Goal: Task Accomplishment & Management: Manage account settings

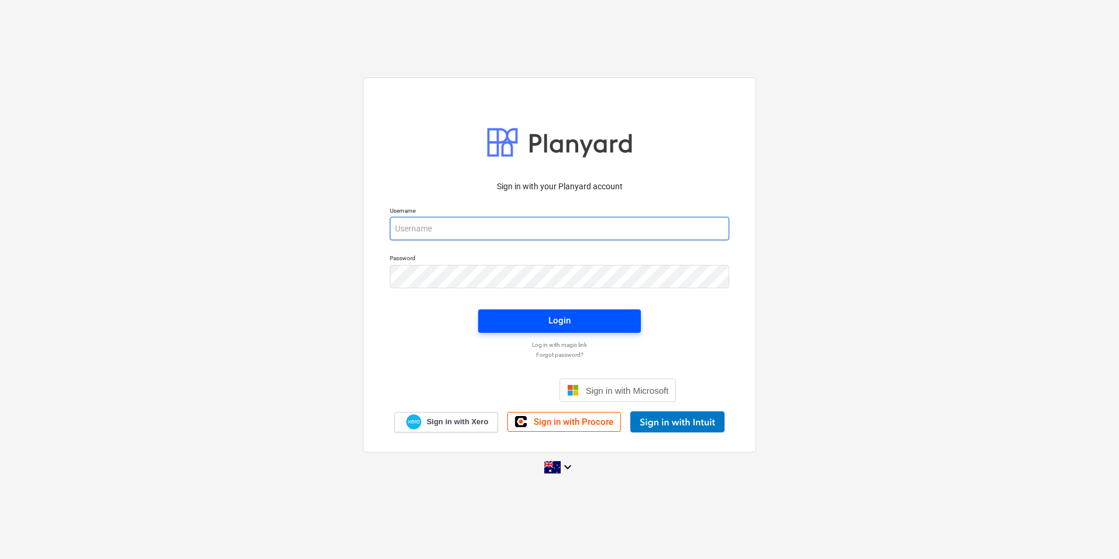
type input "[PERSON_NAME][EMAIL_ADDRESS][DOMAIN_NAME]"
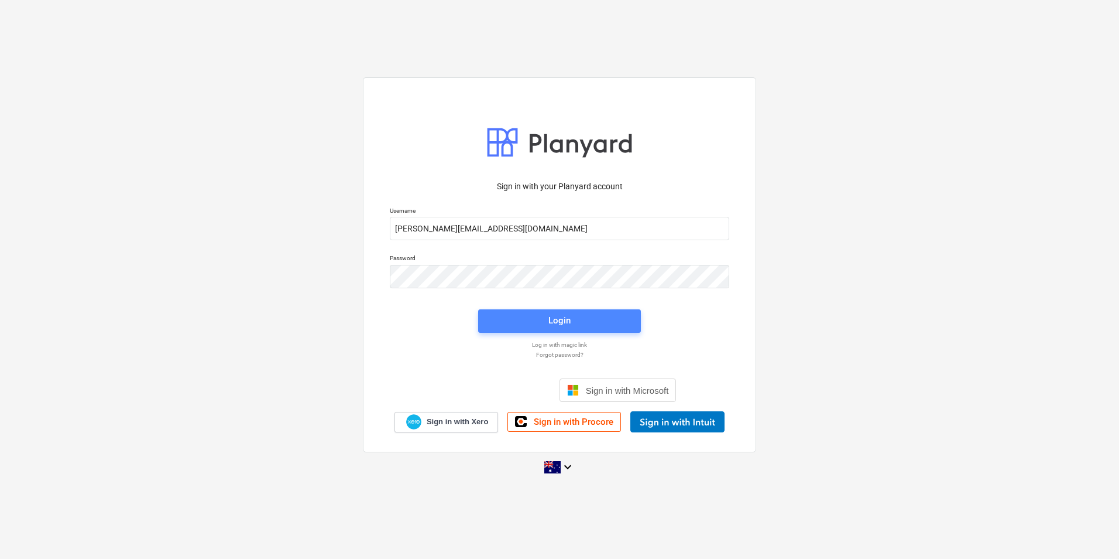
click at [568, 321] on div "Login" at bounding box center [560, 320] width 22 height 15
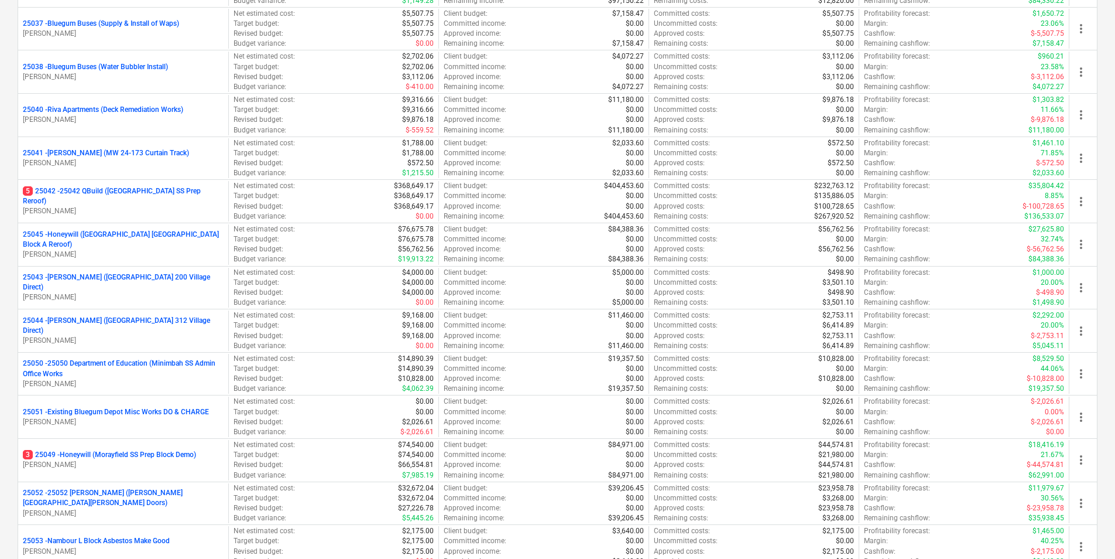
scroll to position [2819, 0]
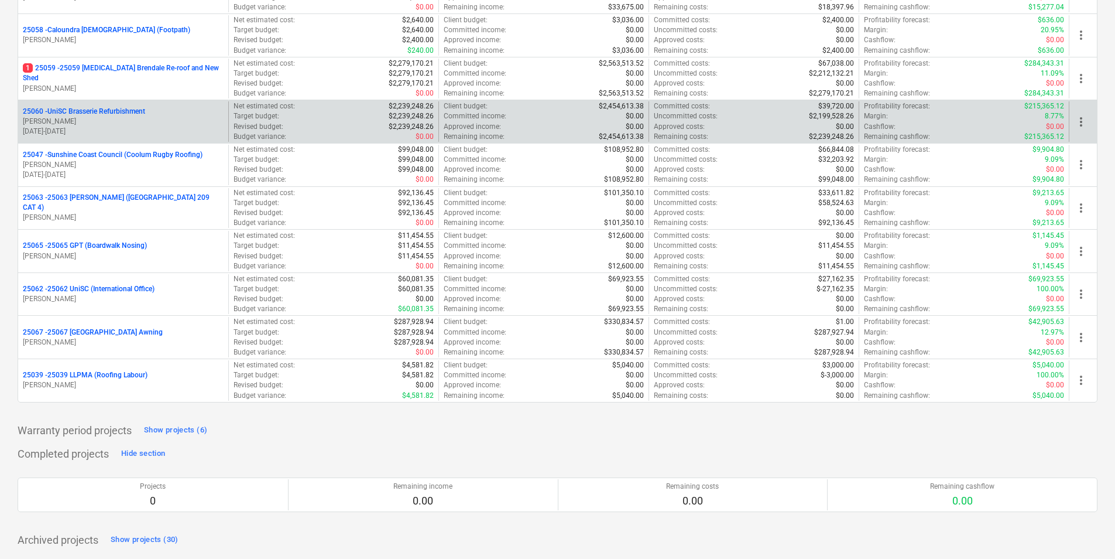
click at [104, 117] on p "[PERSON_NAME]" at bounding box center [123, 122] width 201 height 10
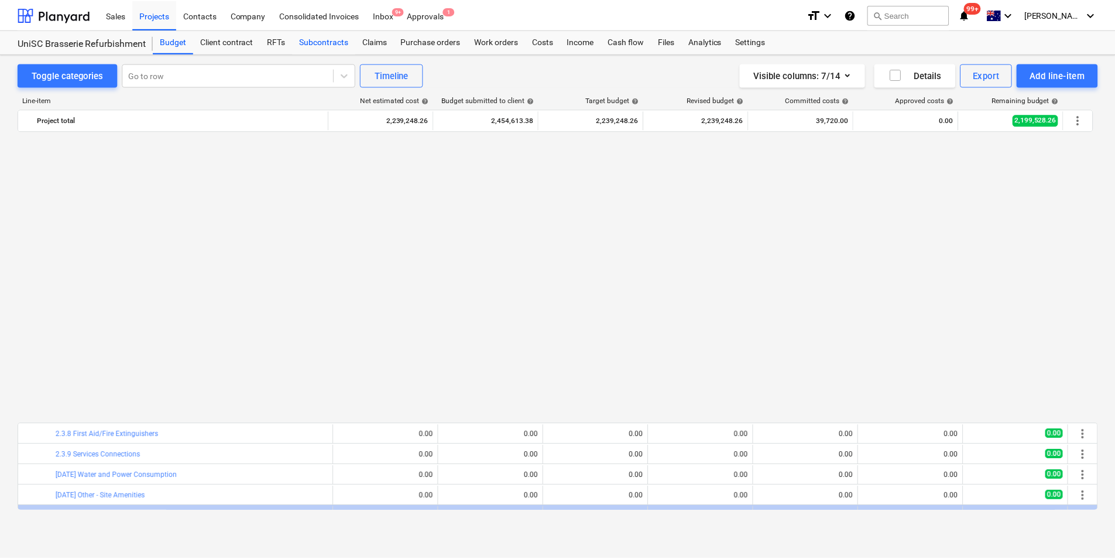
scroll to position [703, 0]
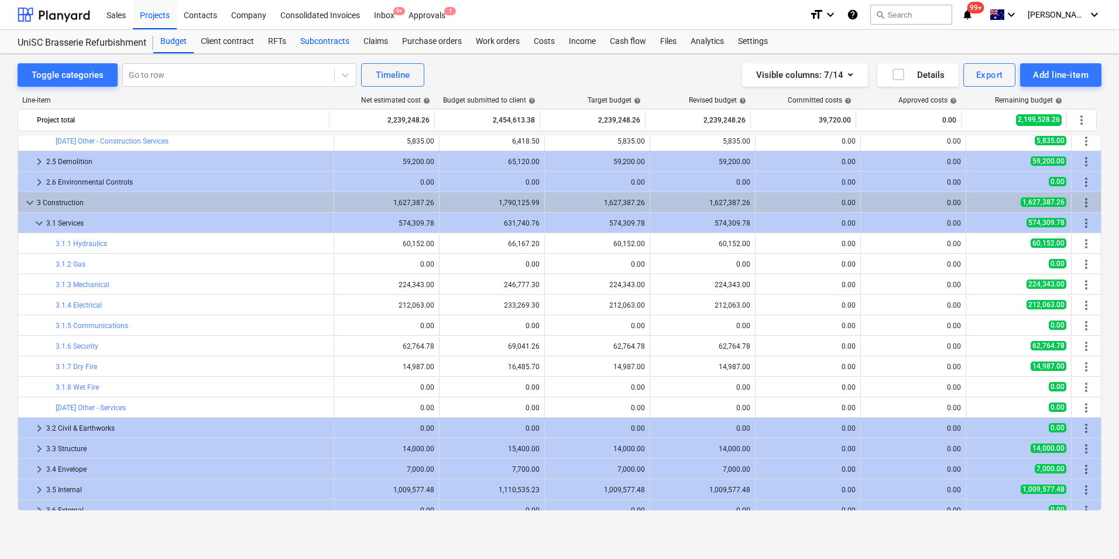
click at [321, 41] on div "Subcontracts" at bounding box center [324, 41] width 63 height 23
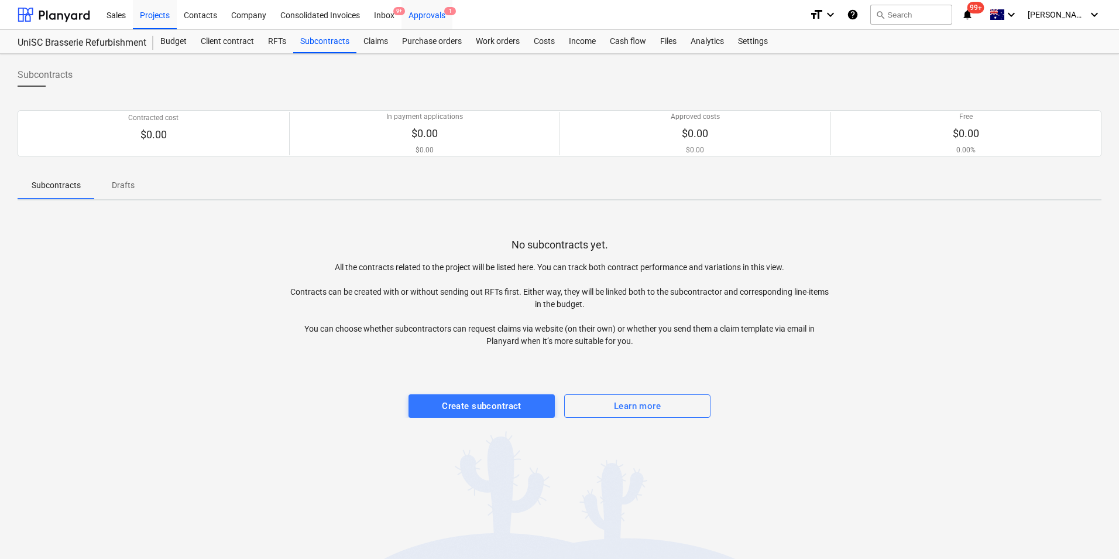
click at [430, 13] on div "Approvals 1" at bounding box center [427, 14] width 51 height 30
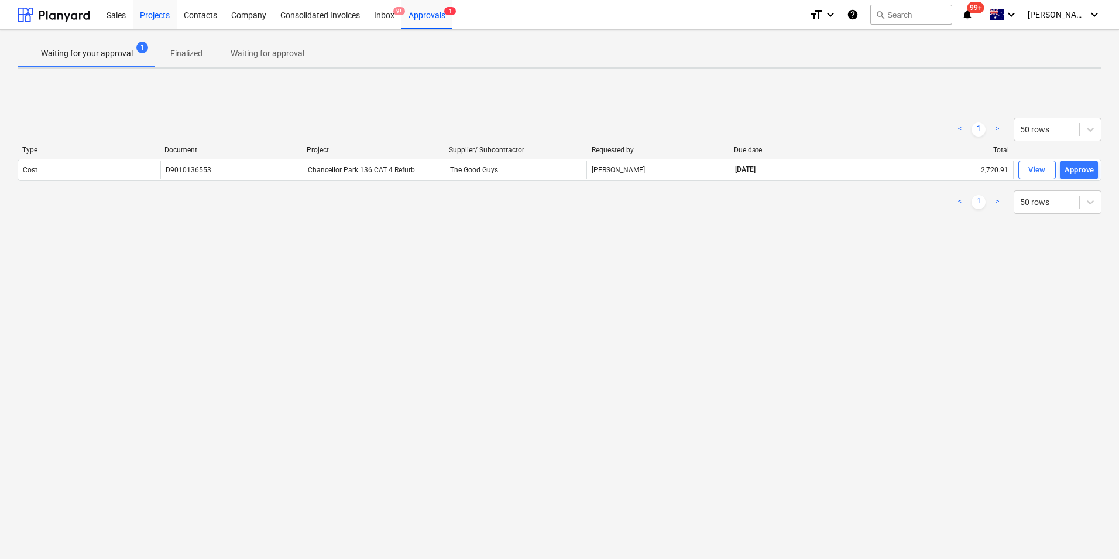
click at [152, 11] on div "Projects" at bounding box center [155, 14] width 44 height 30
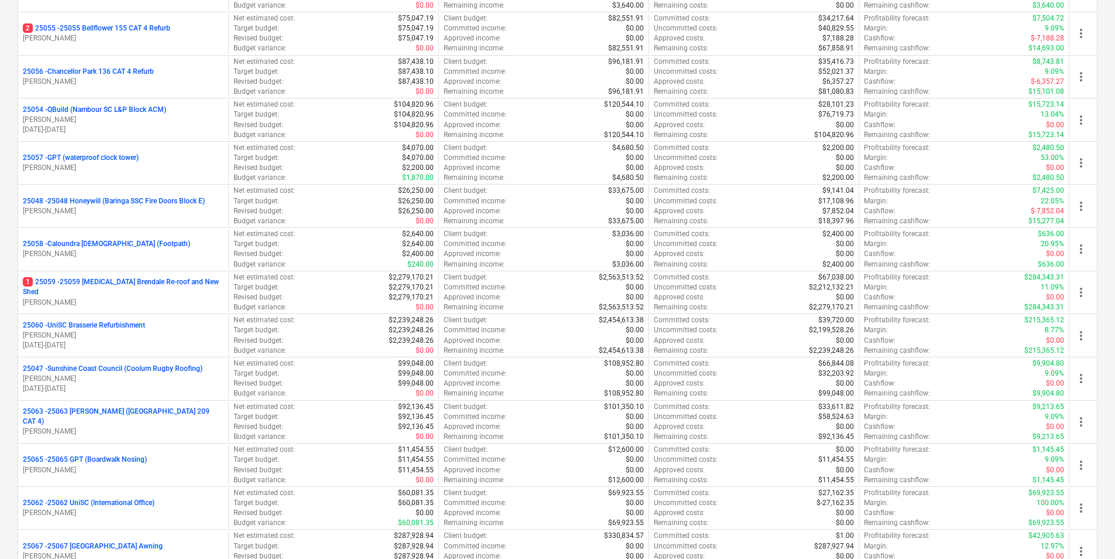
scroll to position [2819, 0]
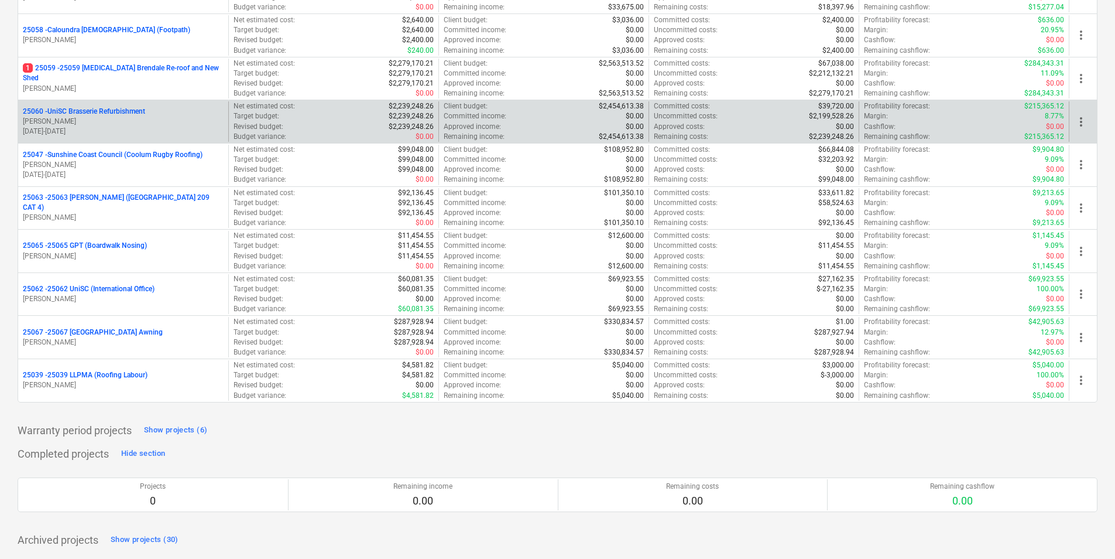
click at [127, 109] on p "25060 - UniSC Brasserie Refurbishment" at bounding box center [84, 112] width 122 height 10
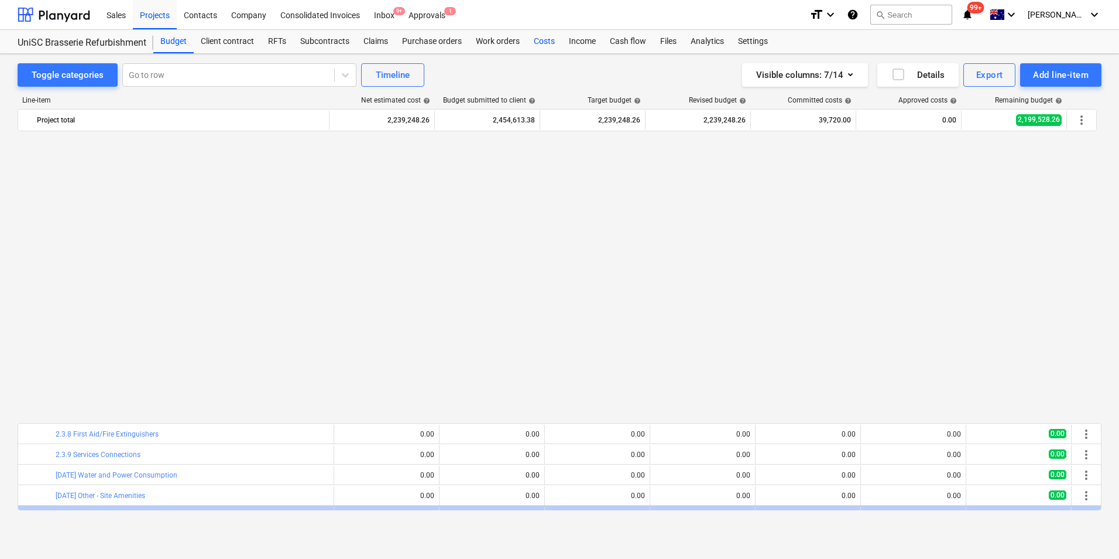
scroll to position [703, 0]
click at [544, 40] on div "Costs" at bounding box center [544, 41] width 35 height 23
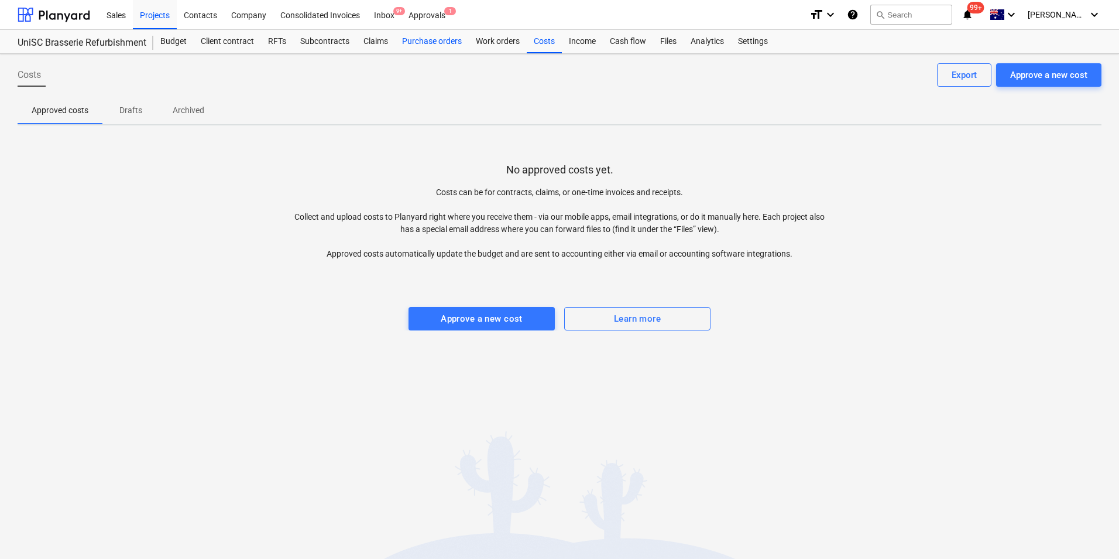
click at [441, 41] on div "Purchase orders" at bounding box center [432, 41] width 74 height 23
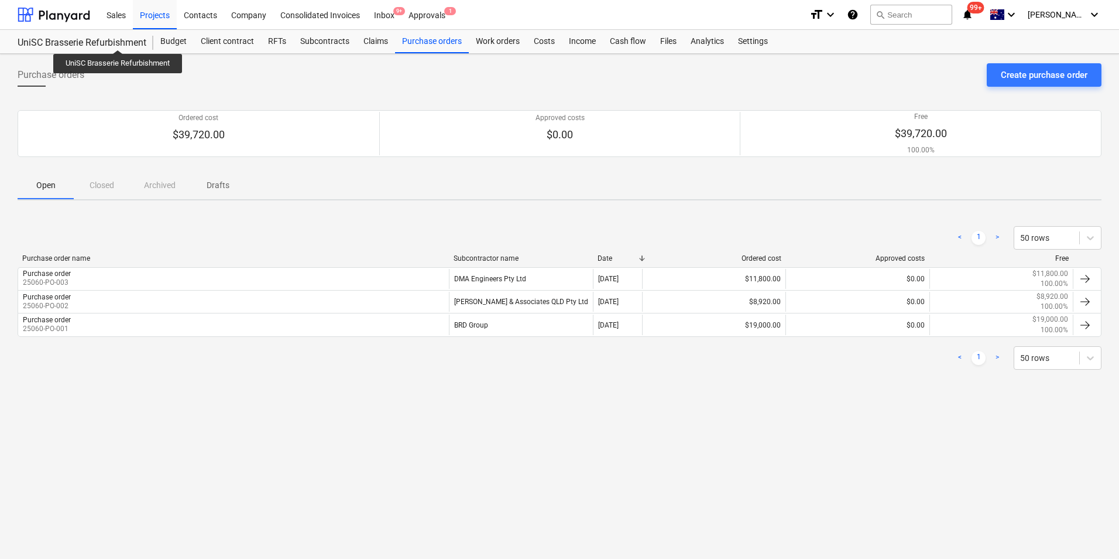
click at [118, 39] on div "UniSC Brasserie Refurbishment" at bounding box center [79, 43] width 122 height 12
click at [179, 43] on div "Budget" at bounding box center [173, 41] width 40 height 23
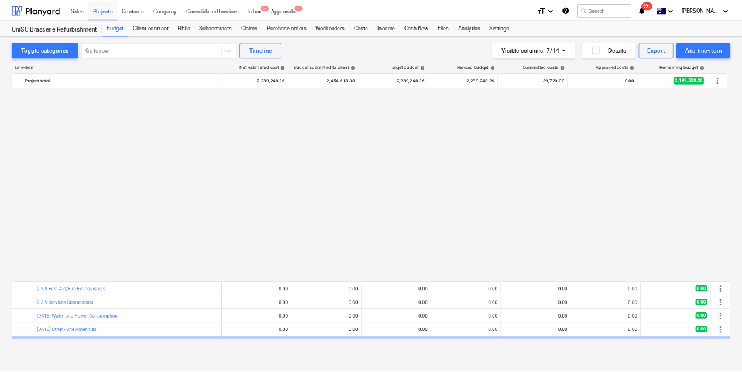
scroll to position [703, 0]
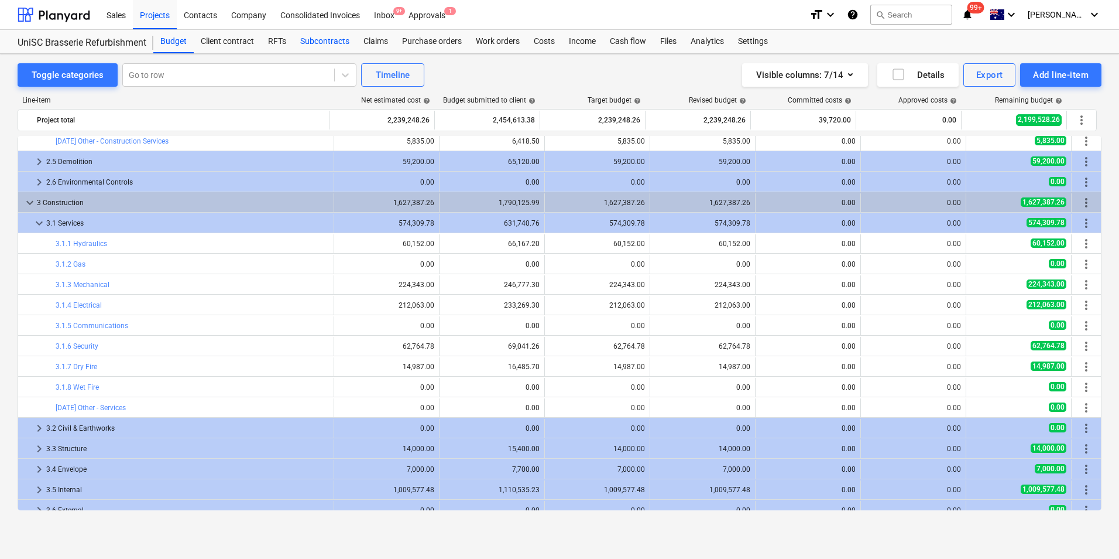
click at [318, 39] on div "Subcontracts" at bounding box center [324, 41] width 63 height 23
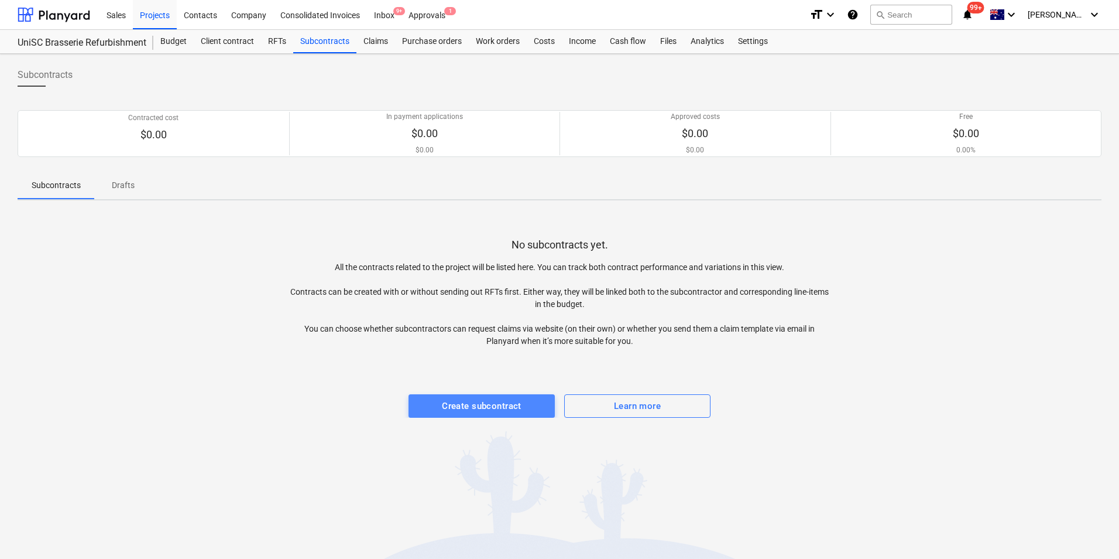
click at [481, 402] on div "Create subcontract" at bounding box center [482, 405] width 80 height 15
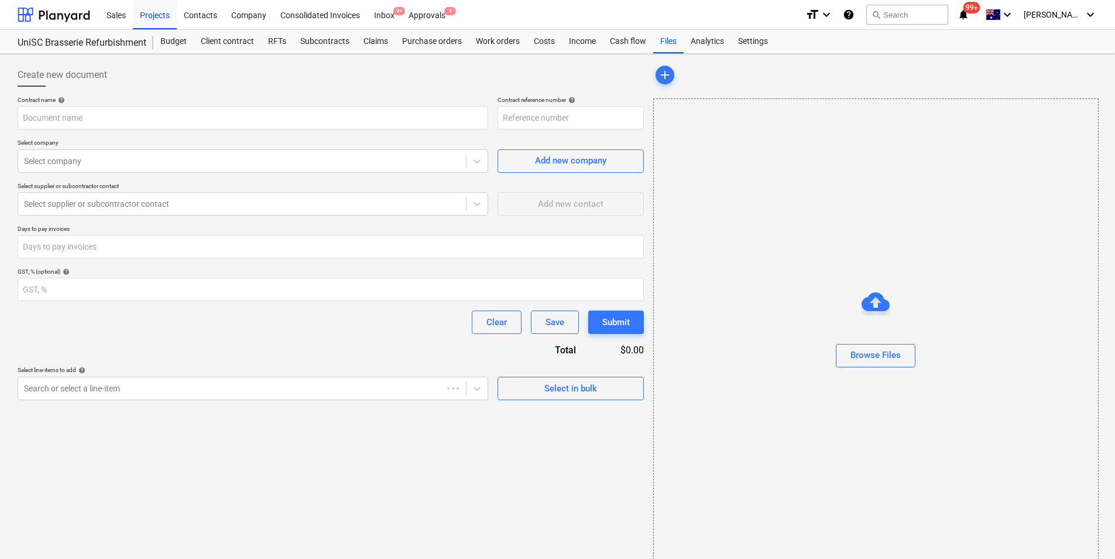
type input "25060-SO-002"
click at [81, 118] on input "text" at bounding box center [253, 117] width 471 height 23
click at [95, 118] on input "Huff Subcontract" at bounding box center [253, 117] width 471 height 23
type input "[PERSON_NAME] Subcontract (Electrical & Security)"
click at [98, 159] on div at bounding box center [242, 161] width 436 height 12
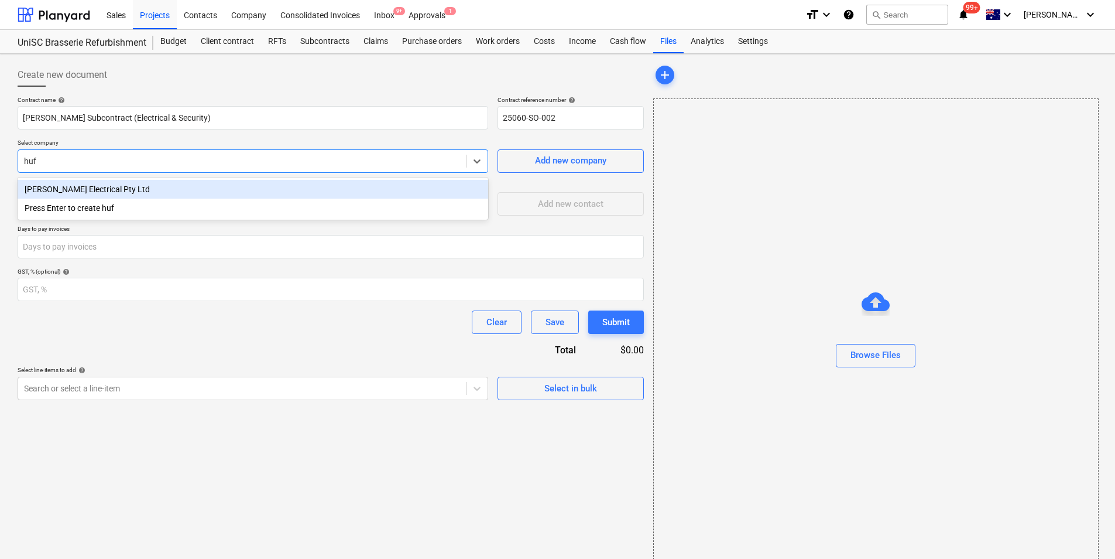
type input "huff"
click at [98, 185] on div "[PERSON_NAME] Electrical Pty Ltd" at bounding box center [253, 189] width 471 height 19
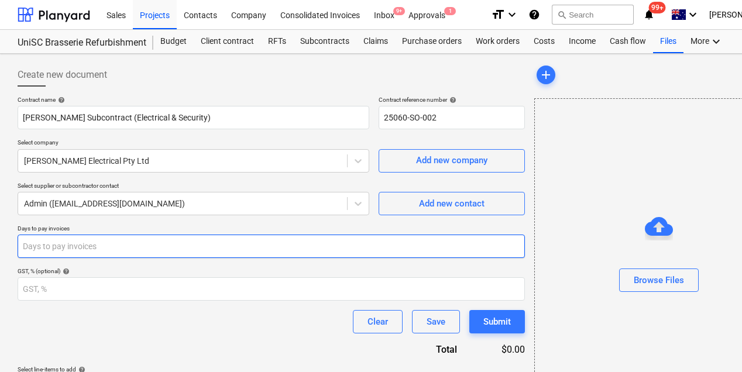
click at [50, 246] on input "number" at bounding box center [272, 246] width 508 height 23
type input "20"
type input "2"
click at [520, 249] on input "-1" at bounding box center [272, 246] width 508 height 23
click at [519, 242] on input "0" at bounding box center [272, 246] width 508 height 23
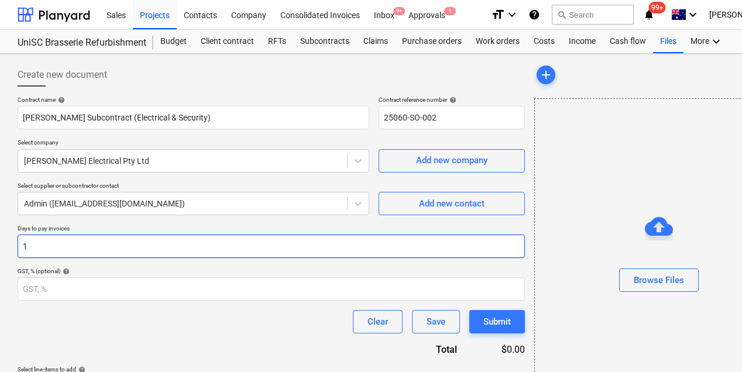
click at [519, 242] on input "1" at bounding box center [272, 246] width 508 height 23
click at [519, 242] on input "2" at bounding box center [272, 246] width 508 height 23
click at [519, 242] on input "3" at bounding box center [272, 246] width 508 height 23
click at [519, 242] on input "4" at bounding box center [272, 246] width 508 height 23
click at [519, 242] on input "5" at bounding box center [272, 246] width 508 height 23
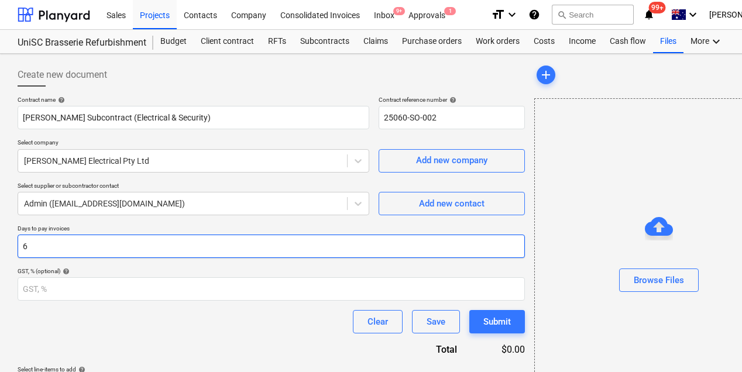
click at [519, 242] on input "6" at bounding box center [272, 246] width 508 height 23
click at [519, 242] on input "7" at bounding box center [272, 246] width 508 height 23
click at [519, 242] on input "8" at bounding box center [272, 246] width 508 height 23
click at [519, 242] on input "9" at bounding box center [272, 246] width 508 height 23
click at [519, 242] on input "10" at bounding box center [272, 246] width 508 height 23
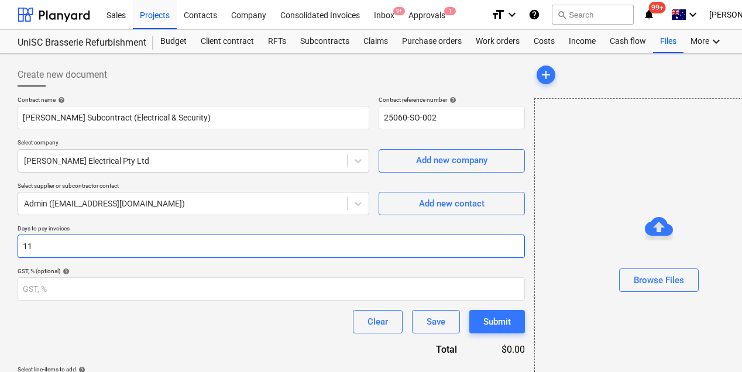
click at [519, 242] on input "11" at bounding box center [272, 246] width 508 height 23
click at [519, 242] on input "12" at bounding box center [272, 246] width 508 height 23
click at [519, 242] on input "13" at bounding box center [272, 246] width 508 height 23
click at [519, 242] on input "14" at bounding box center [272, 246] width 508 height 23
click at [519, 242] on input "15" at bounding box center [272, 246] width 508 height 23
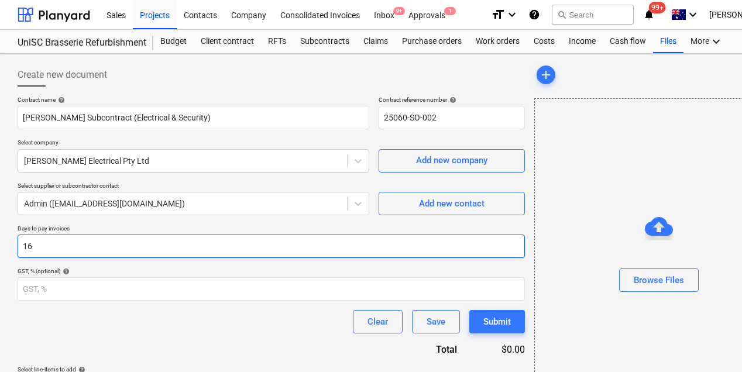
click at [519, 242] on input "16" at bounding box center [272, 246] width 508 height 23
click at [519, 242] on input "17" at bounding box center [272, 246] width 508 height 23
click at [519, 242] on input "18" at bounding box center [272, 246] width 508 height 23
click at [519, 242] on input "19" at bounding box center [272, 246] width 508 height 23
type input "20"
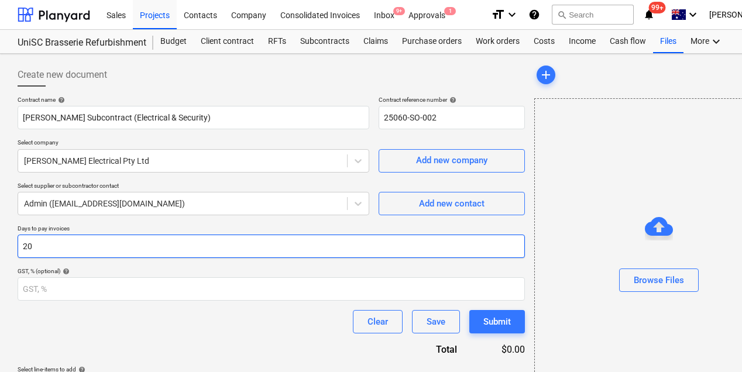
click at [519, 242] on input "20" at bounding box center [272, 246] width 508 height 23
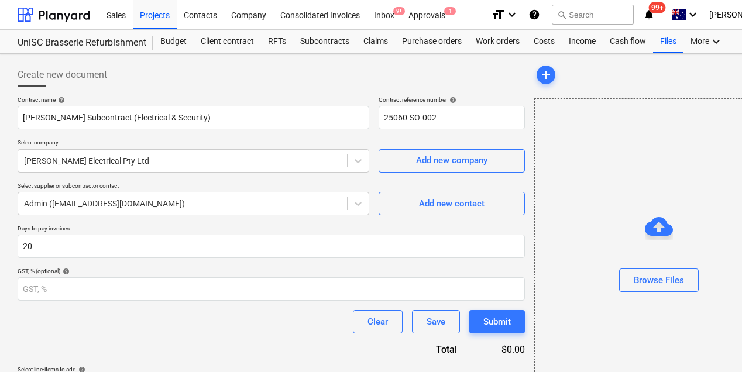
click at [62, 305] on div "Contract name help Huff Subcontract (Electrical & Security) Contract reference …" at bounding box center [272, 248] width 508 height 304
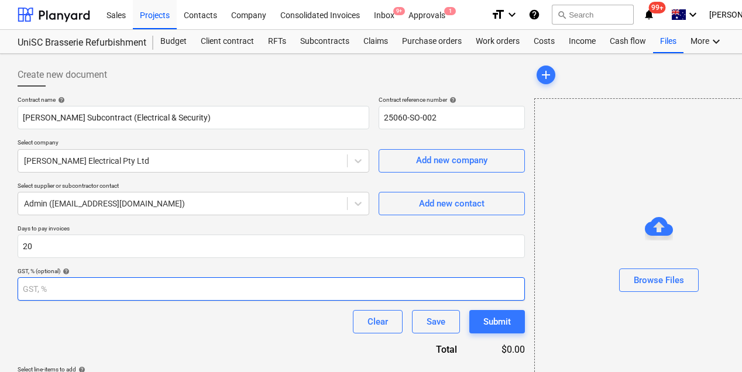
click at [64, 285] on input "number" at bounding box center [272, 289] width 508 height 23
type input "10"
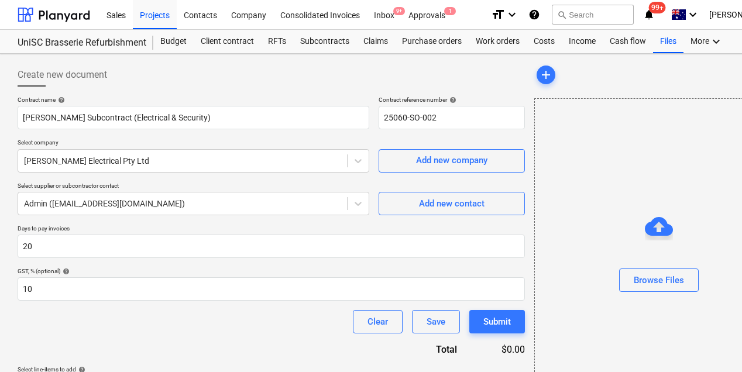
click at [90, 334] on div "Contract name help Huff Subcontract (Electrical & Security) Contract reference …" at bounding box center [272, 248] width 508 height 304
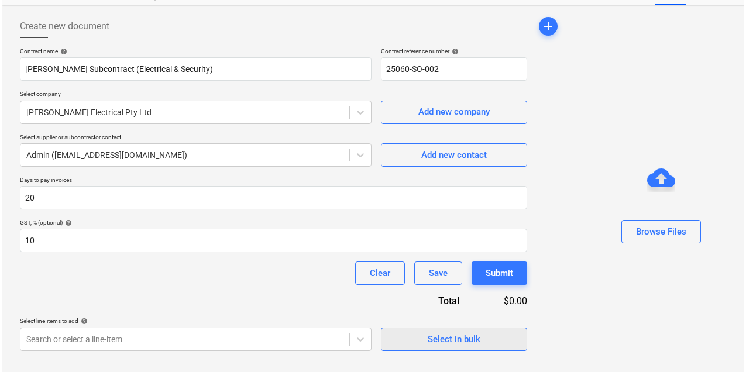
scroll to position [52, 0]
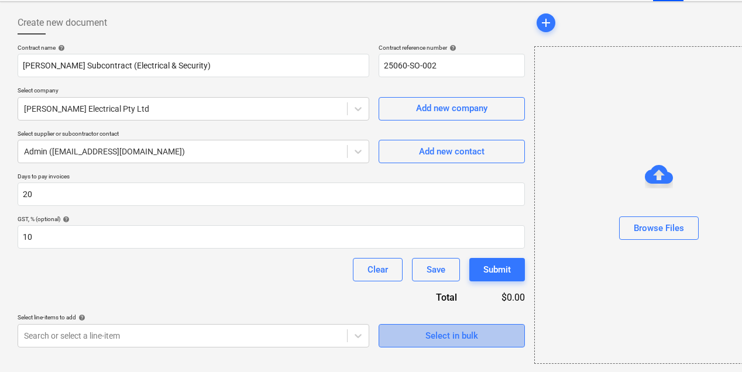
click at [399, 337] on span "Select in bulk" at bounding box center [451, 335] width 117 height 15
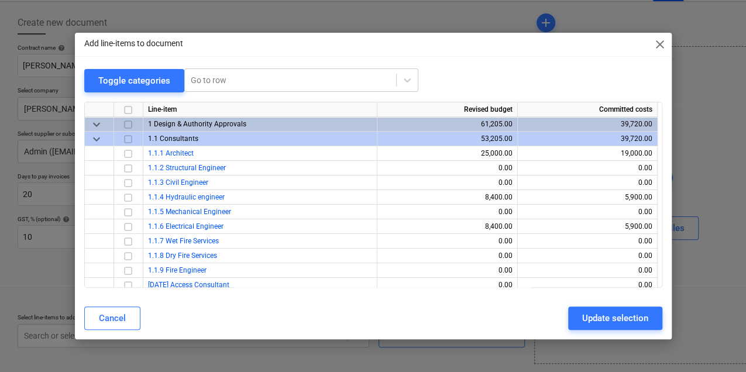
click at [94, 137] on span "keyboard_arrow_down" at bounding box center [97, 139] width 14 height 14
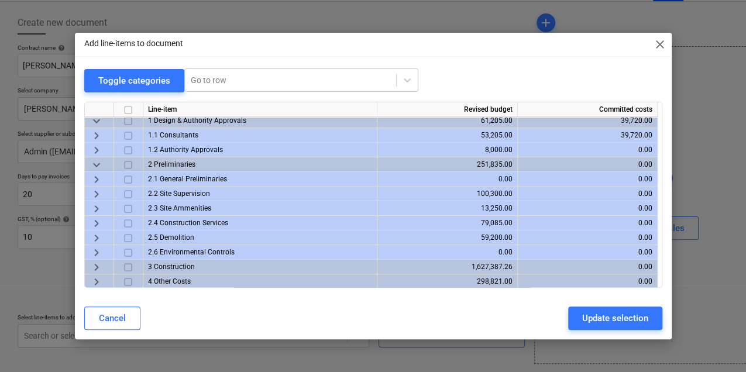
scroll to position [5, 0]
click at [97, 266] on span "keyboard_arrow_right" at bounding box center [97, 266] width 14 height 14
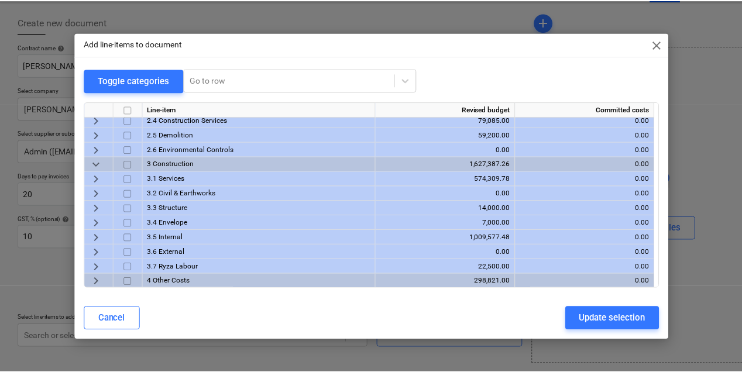
scroll to position [107, 0]
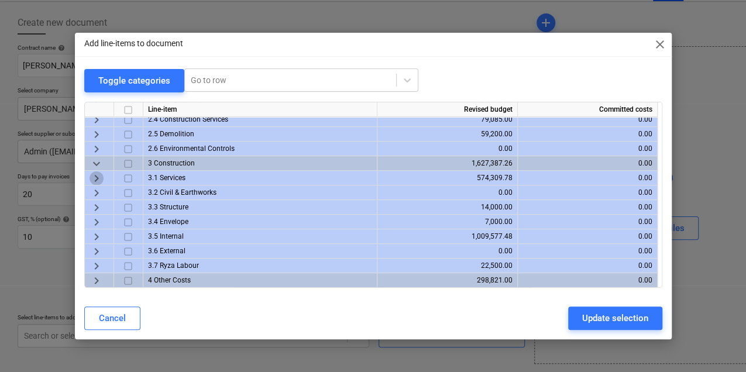
click at [94, 176] on span "keyboard_arrow_right" at bounding box center [97, 179] width 14 height 14
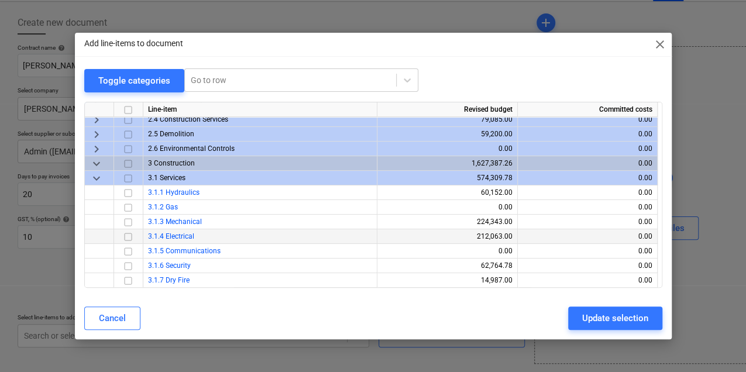
click at [126, 237] on input "checkbox" at bounding box center [128, 237] width 14 height 14
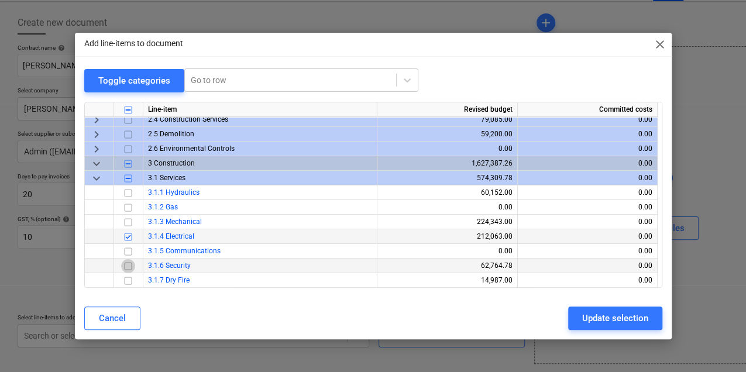
click at [127, 267] on input "checkbox" at bounding box center [128, 266] width 14 height 14
click at [588, 316] on div "Update selection" at bounding box center [616, 318] width 66 height 15
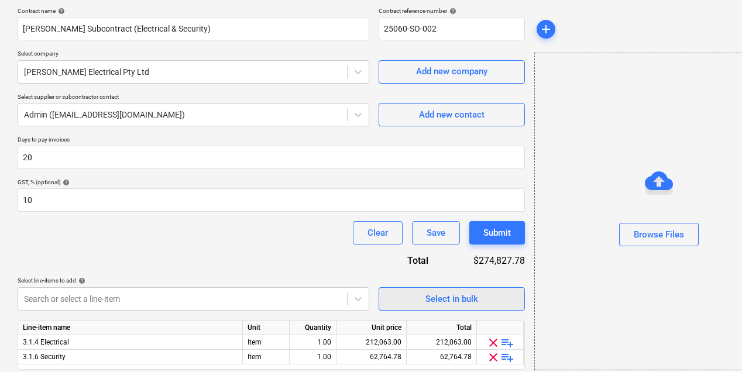
scroll to position [128, 0]
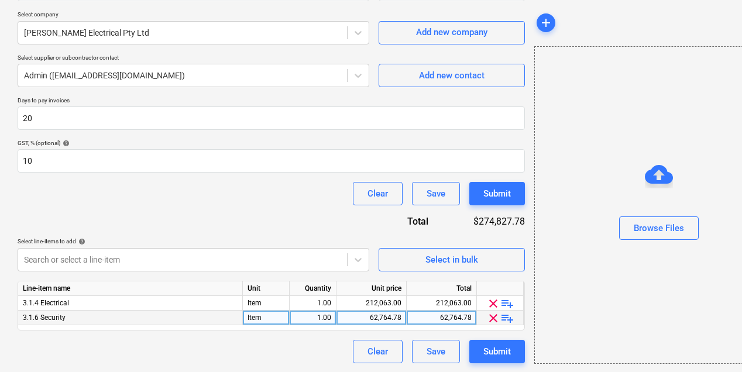
click at [505, 317] on span "playlist_add" at bounding box center [508, 318] width 14 height 14
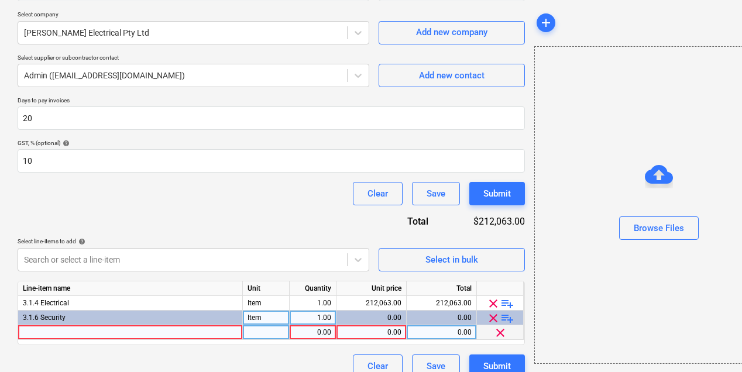
click at [135, 335] on div at bounding box center [130, 333] width 225 height 15
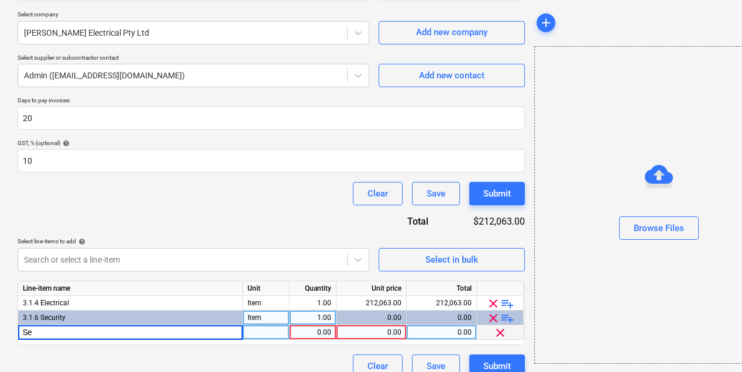
type input "S"
type input "Access Control & CCTV"
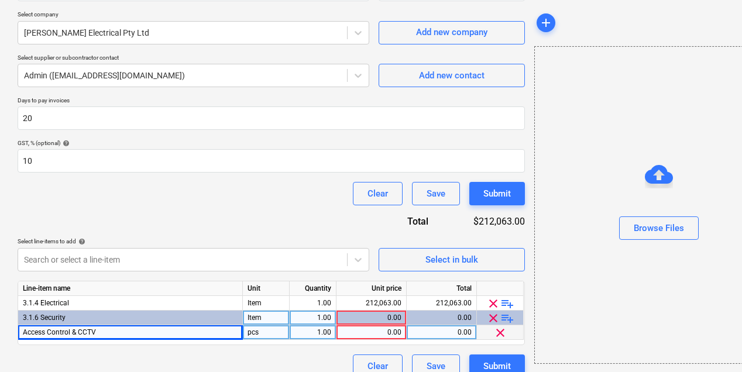
click at [370, 335] on div "0.00" at bounding box center [371, 333] width 60 height 15
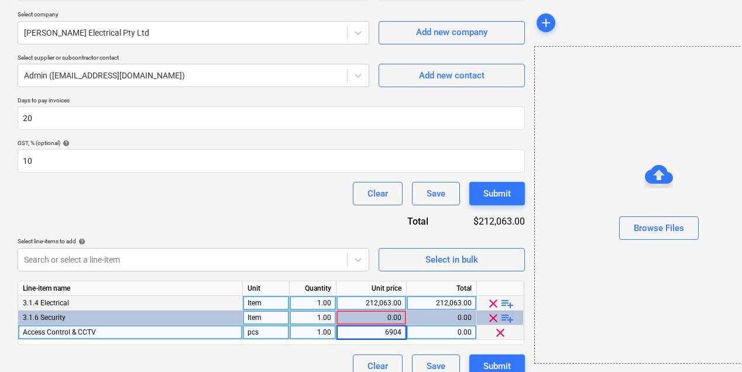
type input "69044"
click at [507, 303] on span "playlist_add" at bounding box center [508, 304] width 14 height 14
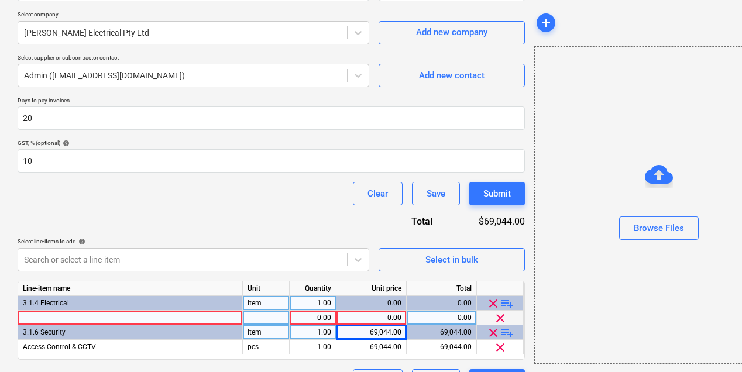
click at [57, 317] on div at bounding box center [130, 318] width 225 height 15
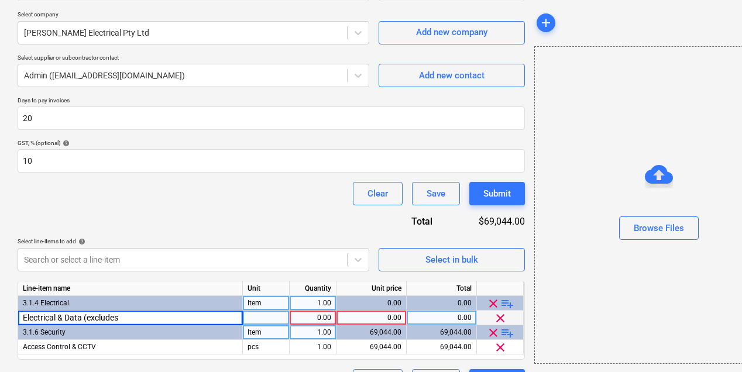
type input "Electrical & Data (excludes"
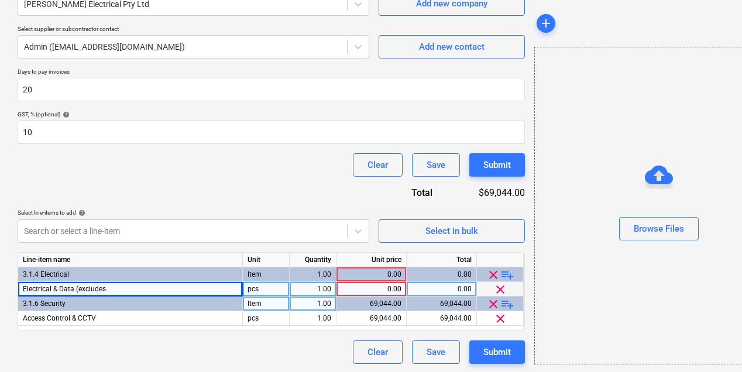
scroll to position [157, 0]
click at [120, 292] on div "Electrical & Data (excludes" at bounding box center [130, 289] width 225 height 15
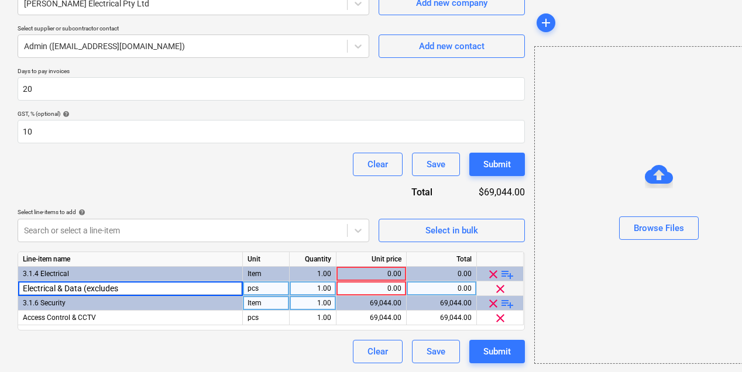
click at [131, 288] on input "Electrical & Data (excludes" at bounding box center [130, 289] width 224 height 14
type input "Electrical & Data (excludes A1 & A2 pendant light supply)"
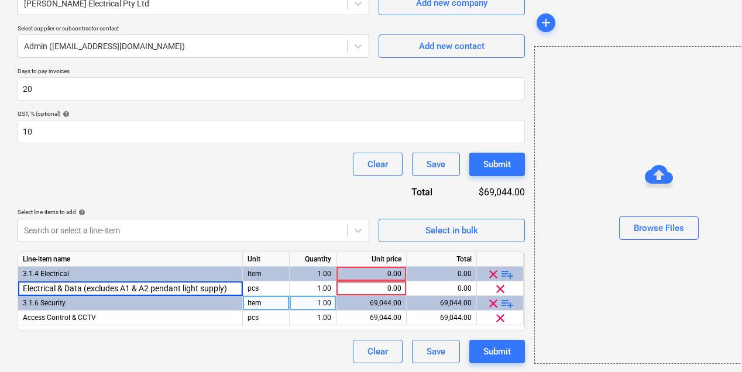
click at [199, 153] on div "Clear Save Submit" at bounding box center [272, 164] width 508 height 23
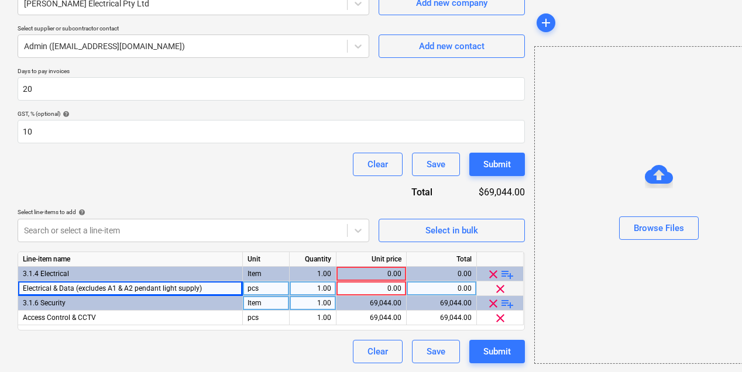
click at [384, 289] on div "0.00" at bounding box center [371, 289] width 60 height 15
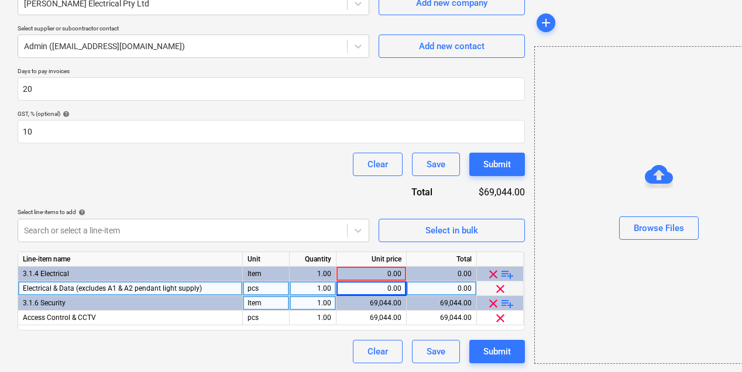
click at [367, 291] on div "0.00" at bounding box center [371, 289] width 60 height 15
type input "182956"
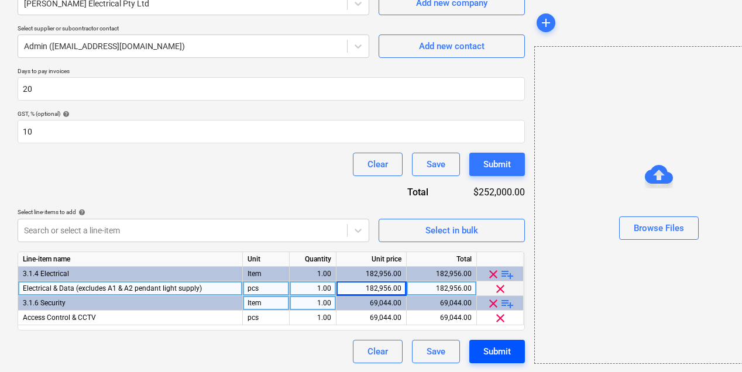
click at [499, 352] on div "Submit" at bounding box center [498, 351] width 28 height 15
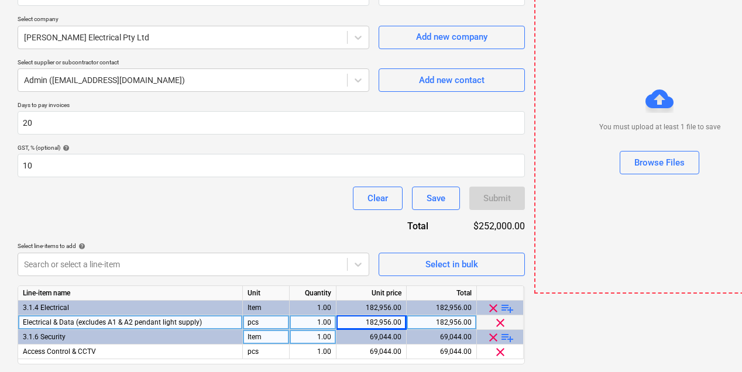
scroll to position [0, 0]
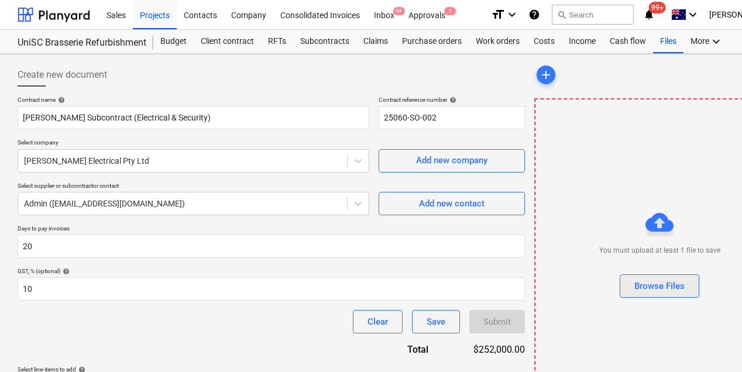
click at [678, 287] on div "Browse Files" at bounding box center [660, 286] width 50 height 15
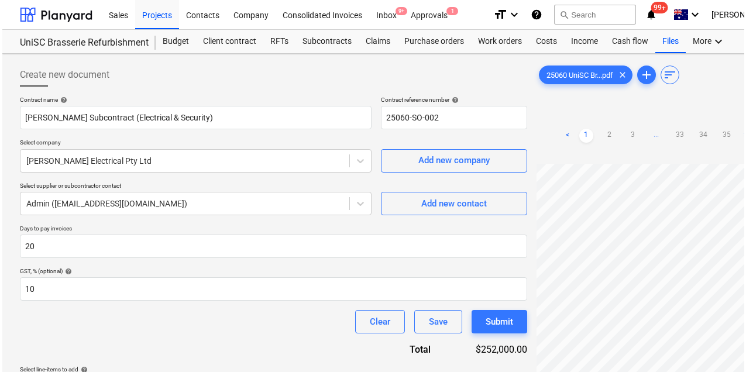
scroll to position [157, 0]
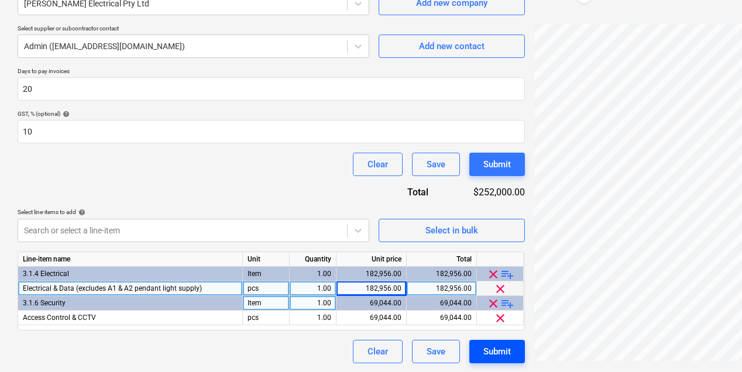
click at [493, 347] on div "Submit" at bounding box center [498, 351] width 28 height 15
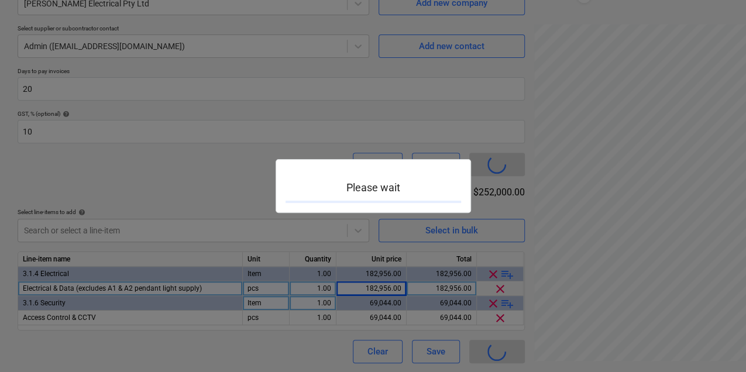
scroll to position [140, 0]
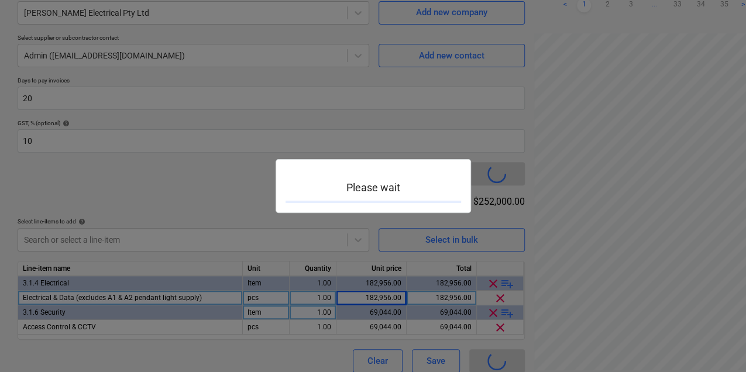
type input "25060-SO-002"
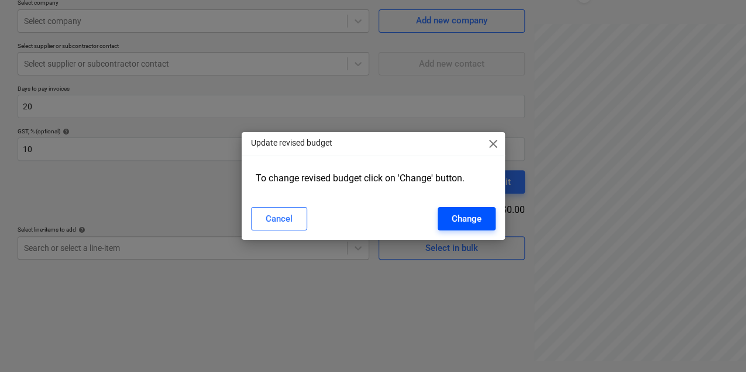
click at [468, 219] on div "Change" at bounding box center [467, 218] width 30 height 15
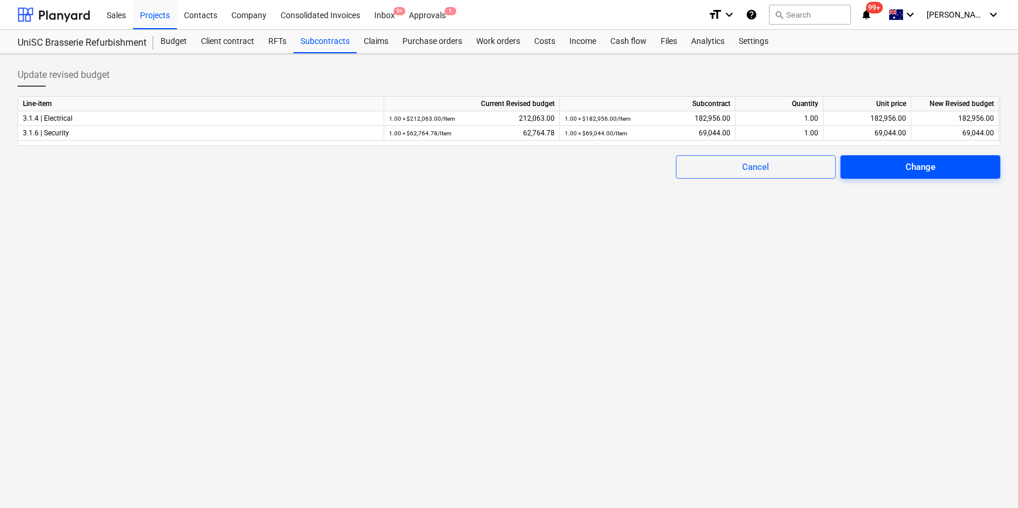
click at [946, 164] on span "Change" at bounding box center [920, 166] width 132 height 15
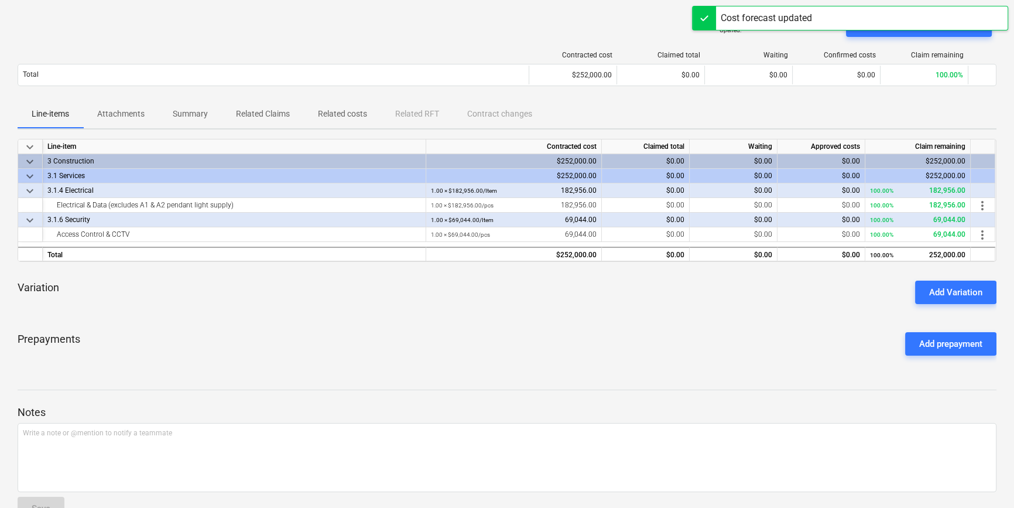
scroll to position [112, 0]
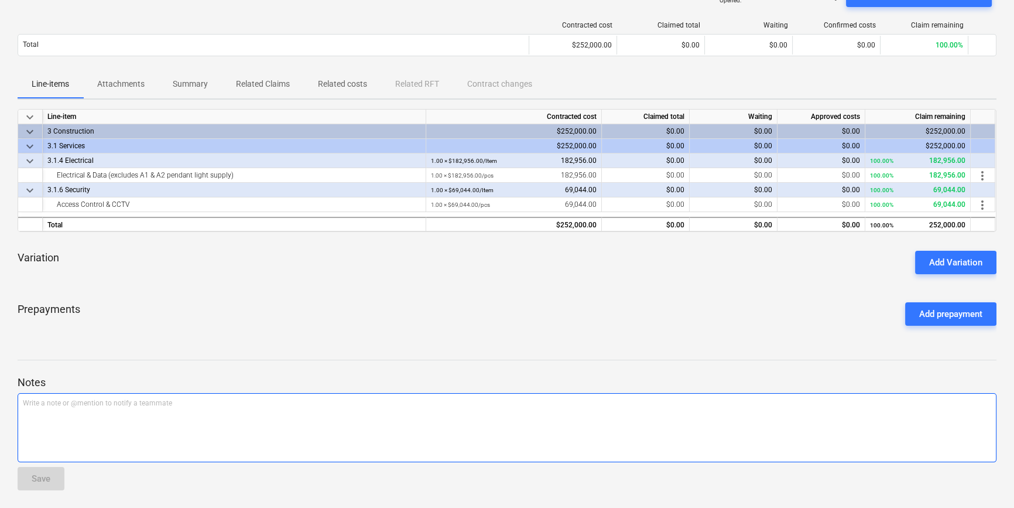
click at [81, 404] on p "Write a note or @mention to notify a teammate [PERSON_NAME]" at bounding box center [507, 403] width 968 height 10
click at [51, 398] on p "Write a note or @mention to notify a teammate [PERSON_NAME]" at bounding box center [507, 403] width 968 height 10
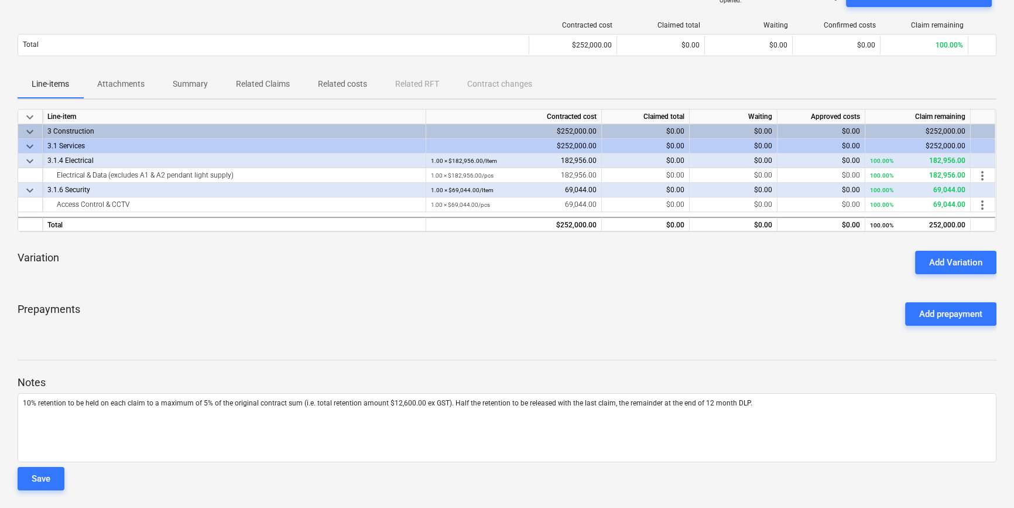
click at [35, 482] on div "Save" at bounding box center [41, 478] width 19 height 15
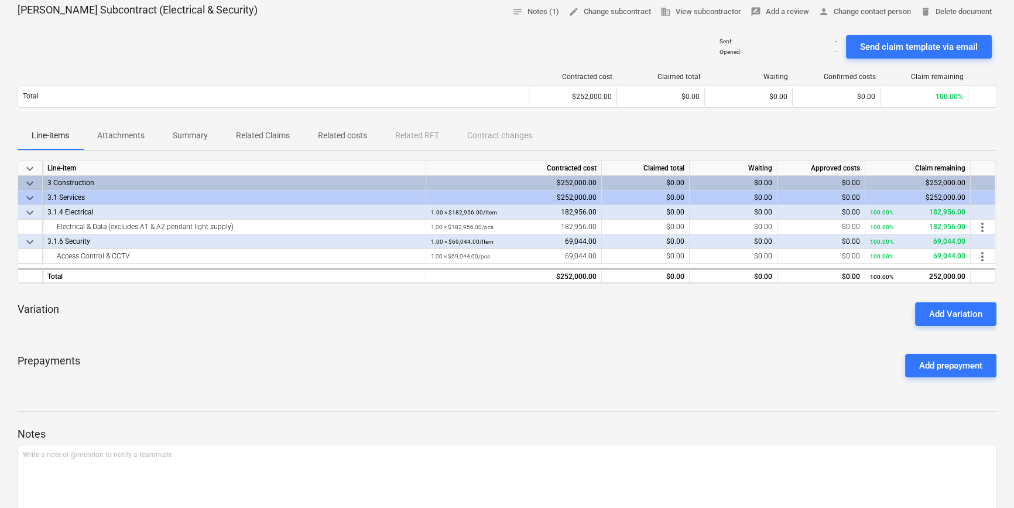
scroll to position [0, 0]
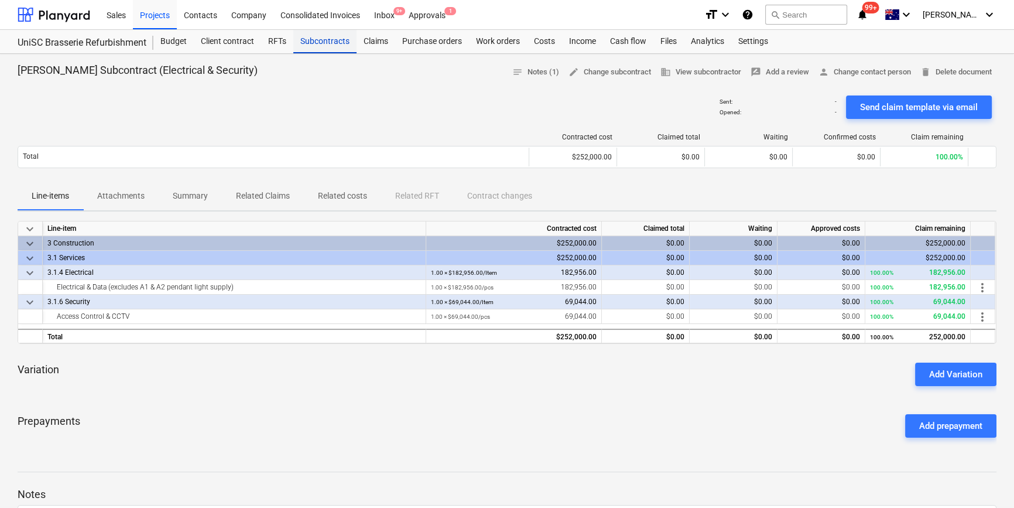
click at [308, 41] on div "Subcontracts" at bounding box center [324, 41] width 63 height 23
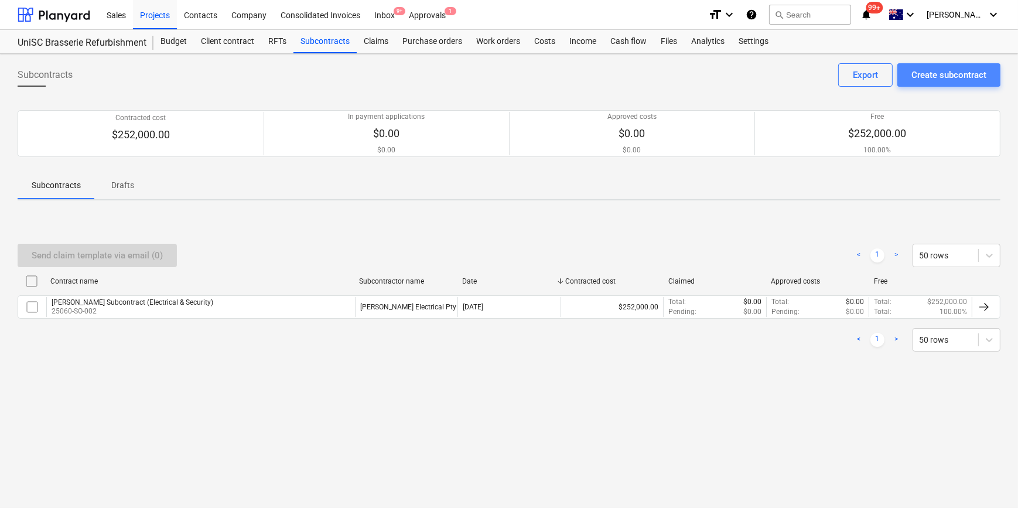
click at [950, 76] on div "Create subcontract" at bounding box center [948, 74] width 75 height 15
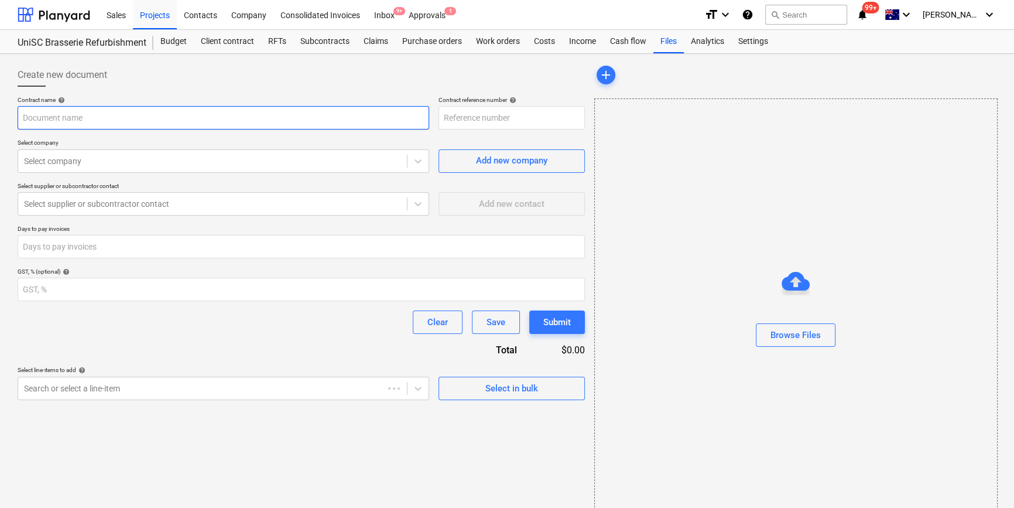
type input "25060-SO-003"
click at [76, 113] on input "text" at bounding box center [224, 117] width 412 height 23
type input "Airmaster Subcontract (Mechanical D&C)"
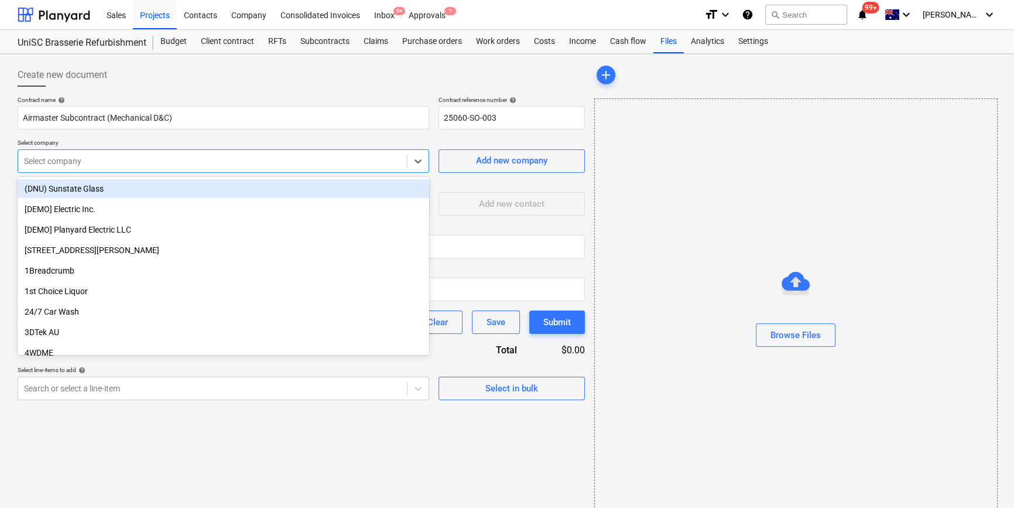
click at [191, 163] on div at bounding box center [212, 161] width 377 height 12
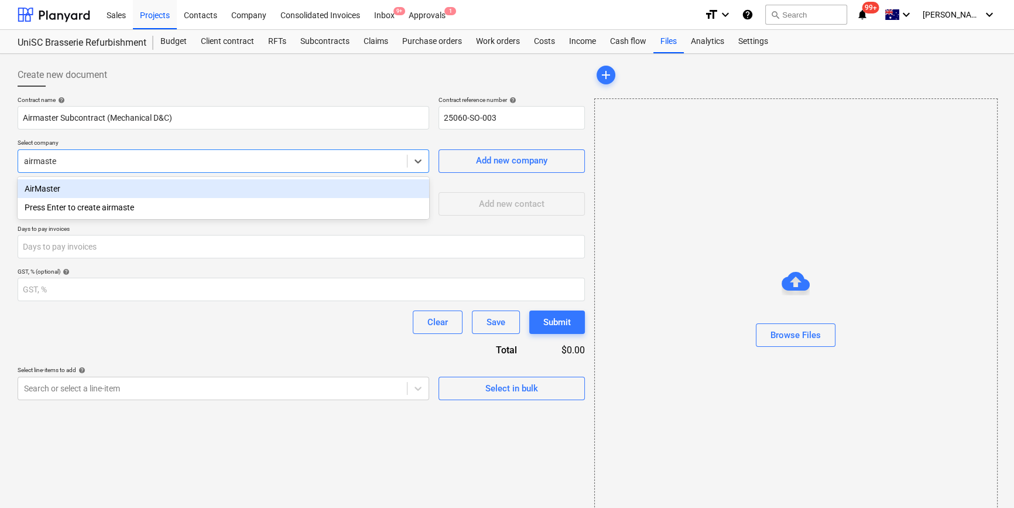
type input "airmaster"
click at [42, 193] on div "AirMaster" at bounding box center [224, 188] width 412 height 19
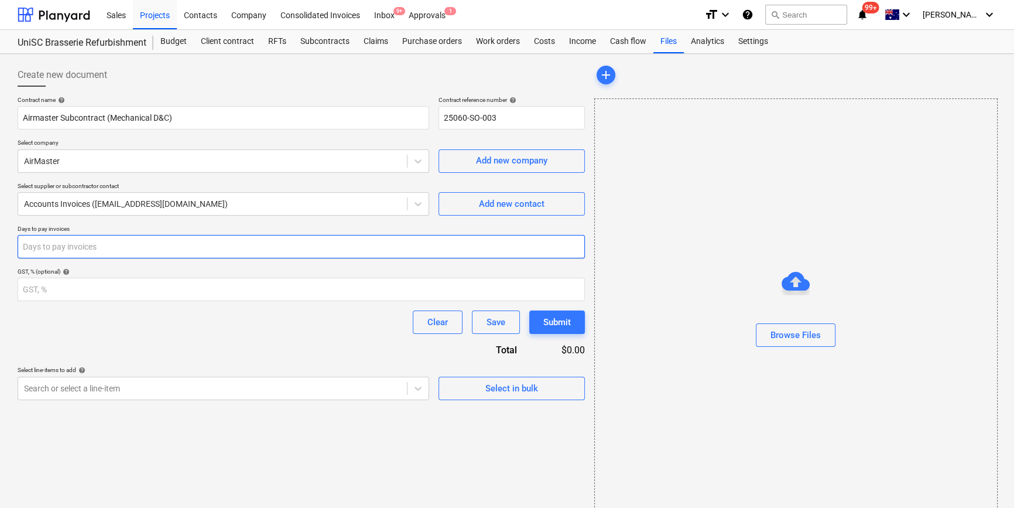
click at [119, 240] on input "number" at bounding box center [301, 246] width 567 height 23
type input "20"
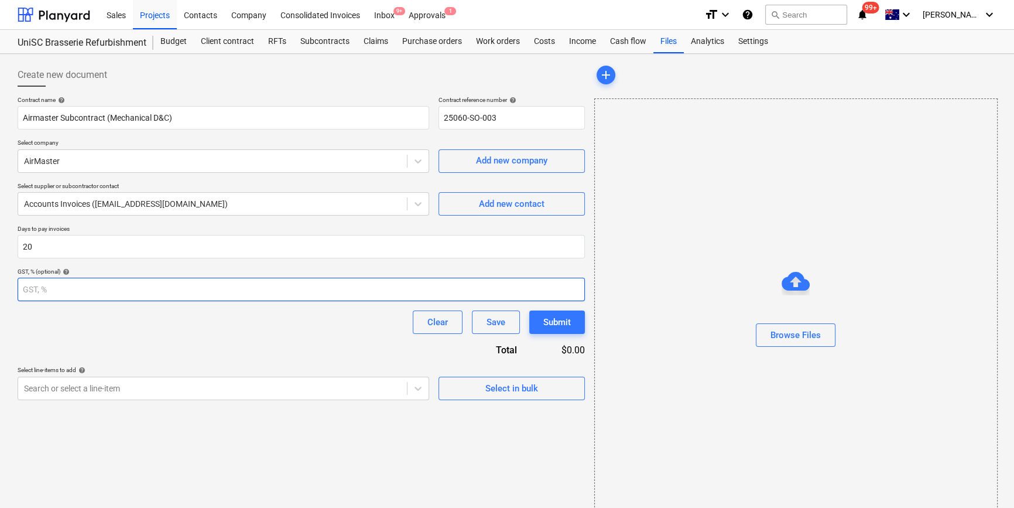
click at [112, 291] on input "number" at bounding box center [301, 289] width 567 height 23
type input "10"
click at [146, 346] on div "Contract name help Airmaster Subcontract (Mechanical D&C) Contract reference nu…" at bounding box center [301, 248] width 567 height 304
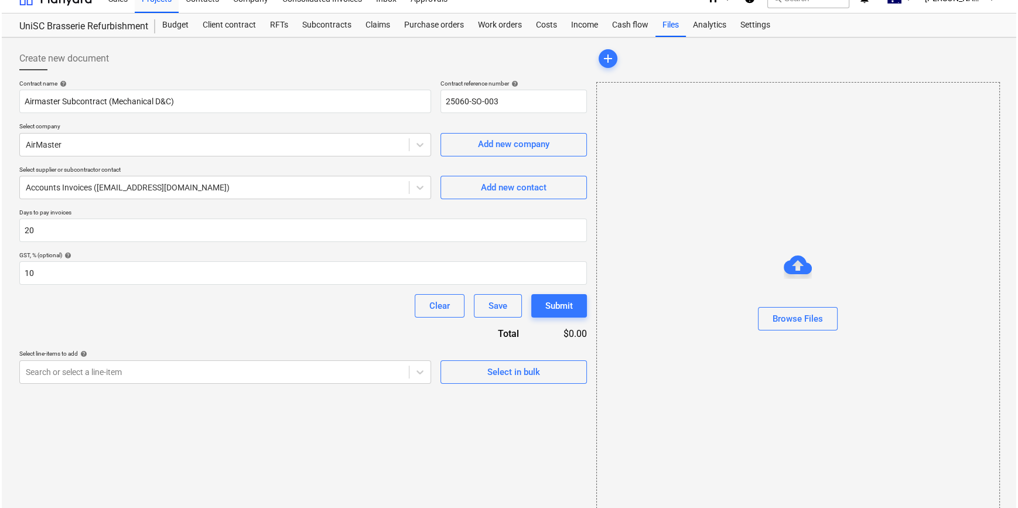
scroll to position [25, 0]
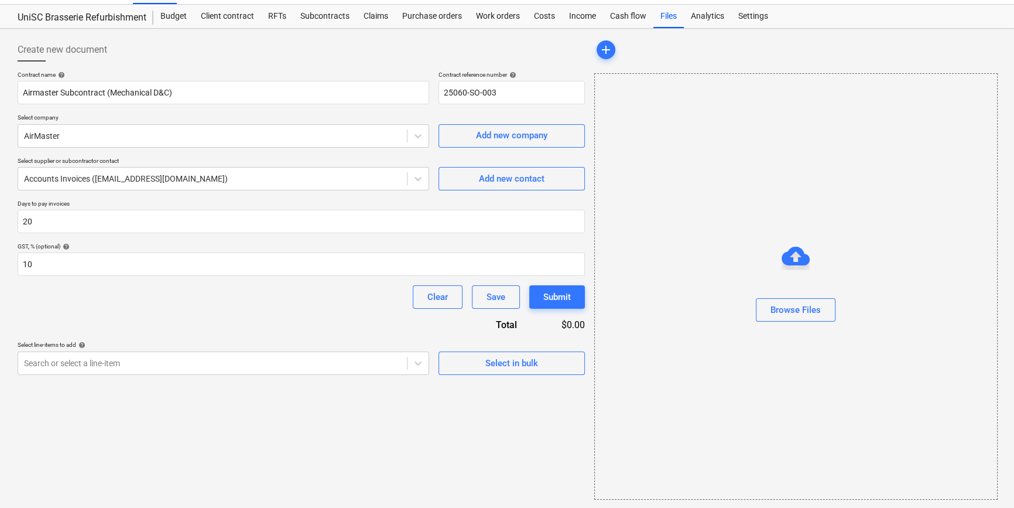
click at [477, 375] on div "Create new document Contract name help Airmaster Subcontract (Mechanical D&C) C…" at bounding box center [301, 268] width 577 height 471
click at [478, 366] on span "Select in bulk" at bounding box center [511, 362] width 117 height 15
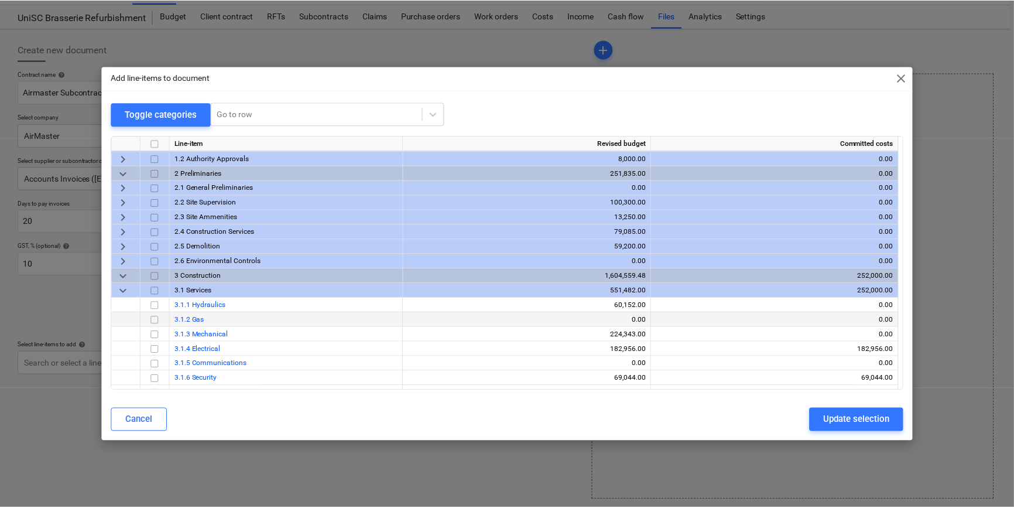
scroll to position [53, 0]
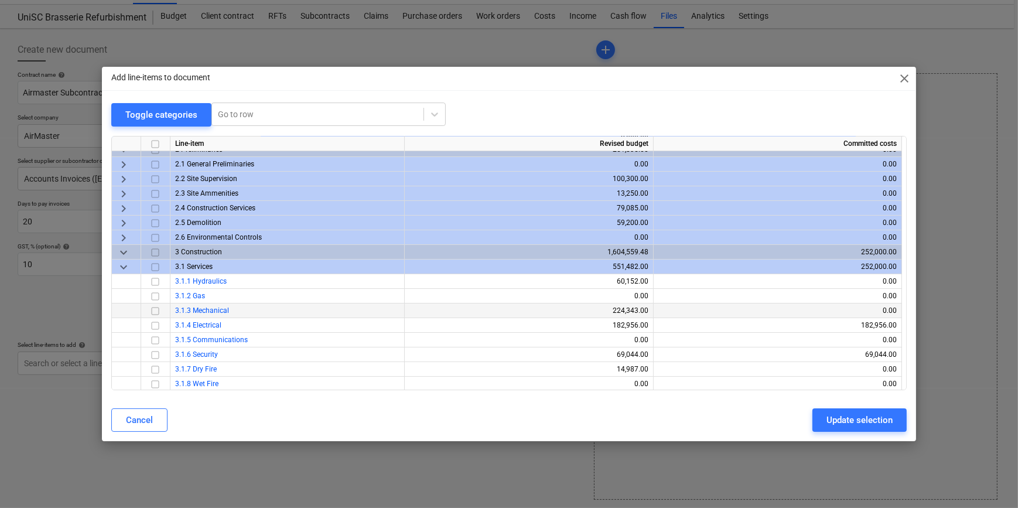
click at [153, 310] on input "checkbox" at bounding box center [155, 310] width 14 height 14
click at [861, 418] on div "Update selection" at bounding box center [859, 419] width 66 height 15
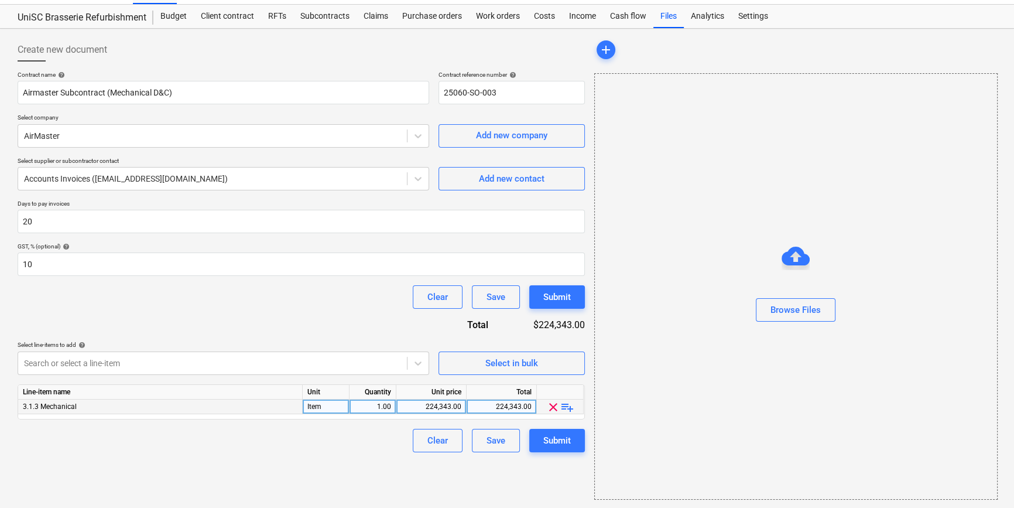
click at [567, 406] on span "playlist_add" at bounding box center [567, 407] width 14 height 14
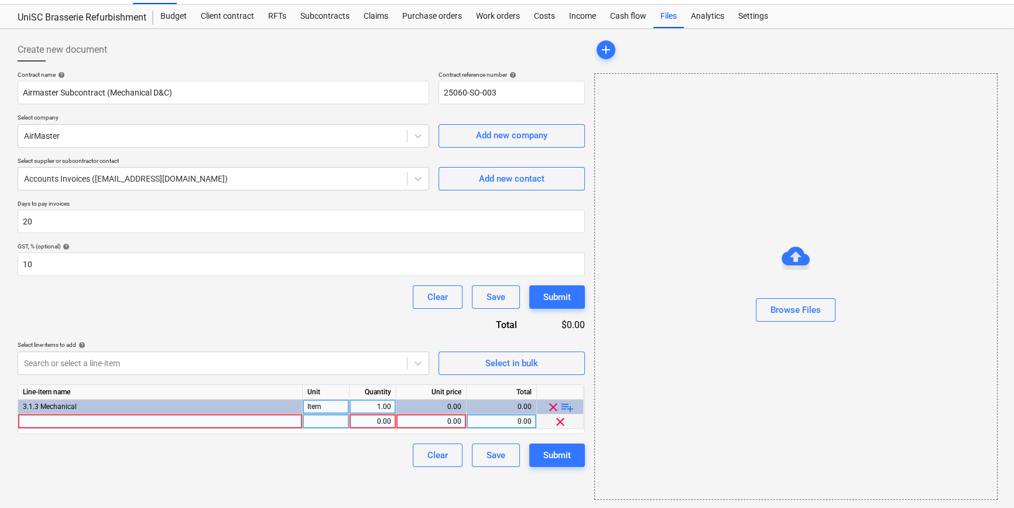
click at [47, 417] on div at bounding box center [160, 421] width 285 height 15
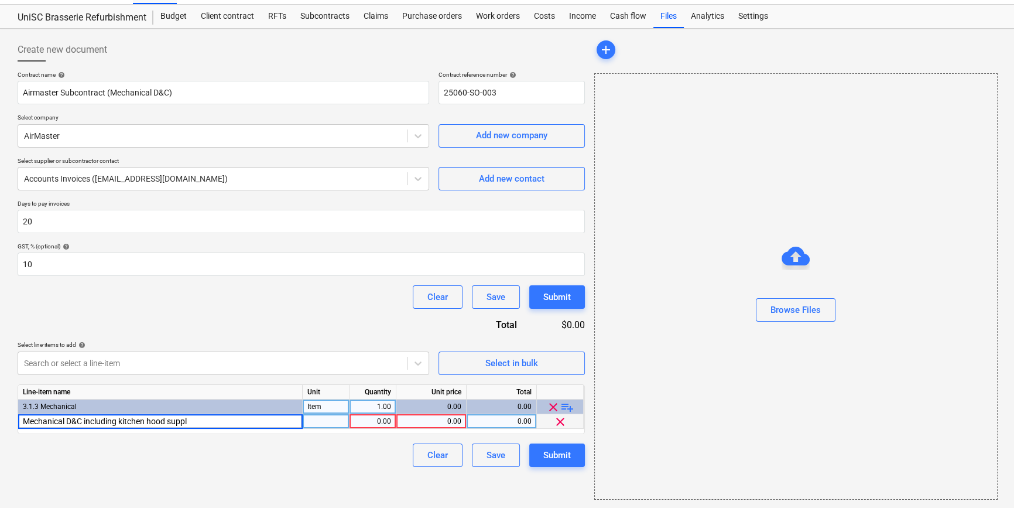
type input "Mechanical D&C including kitchen hood supply"
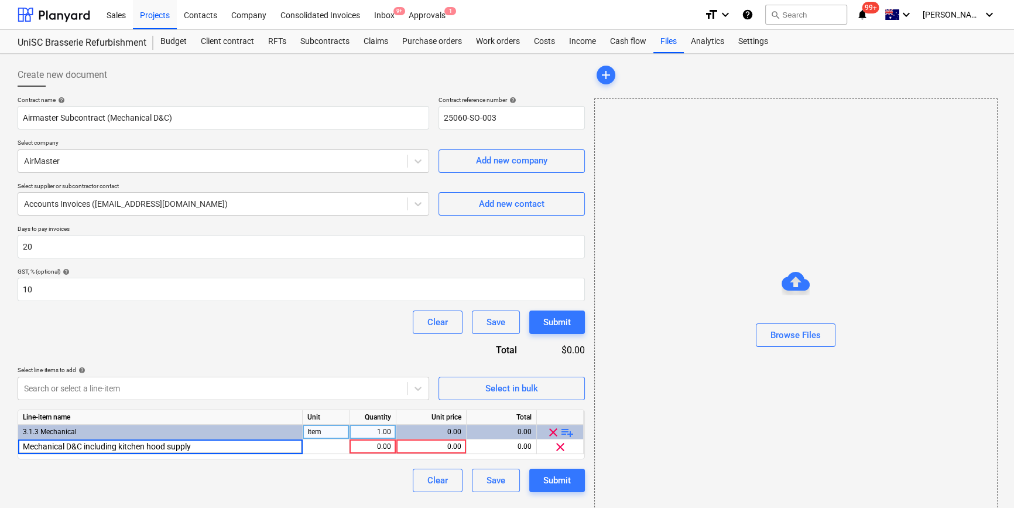
scroll to position [0, 0]
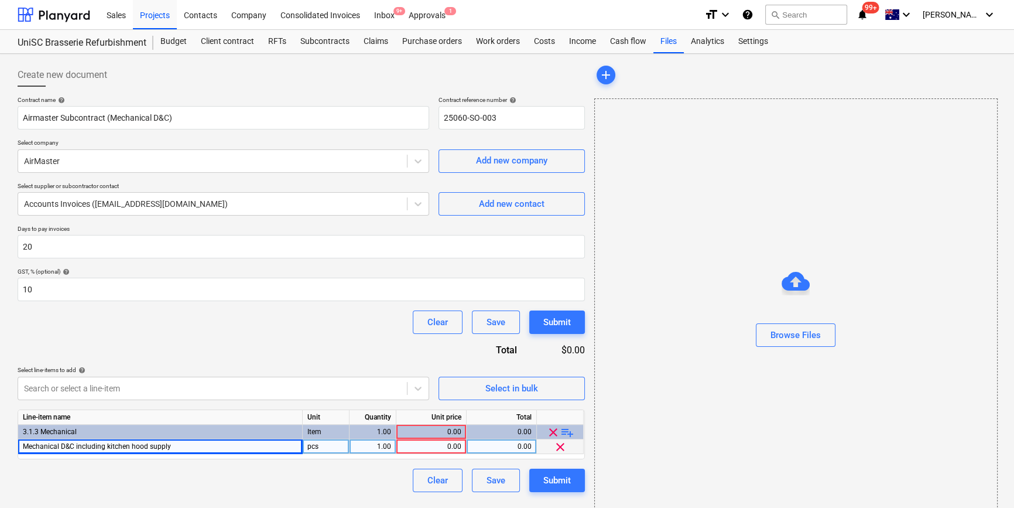
click at [441, 448] on div "0.00" at bounding box center [431, 446] width 60 height 15
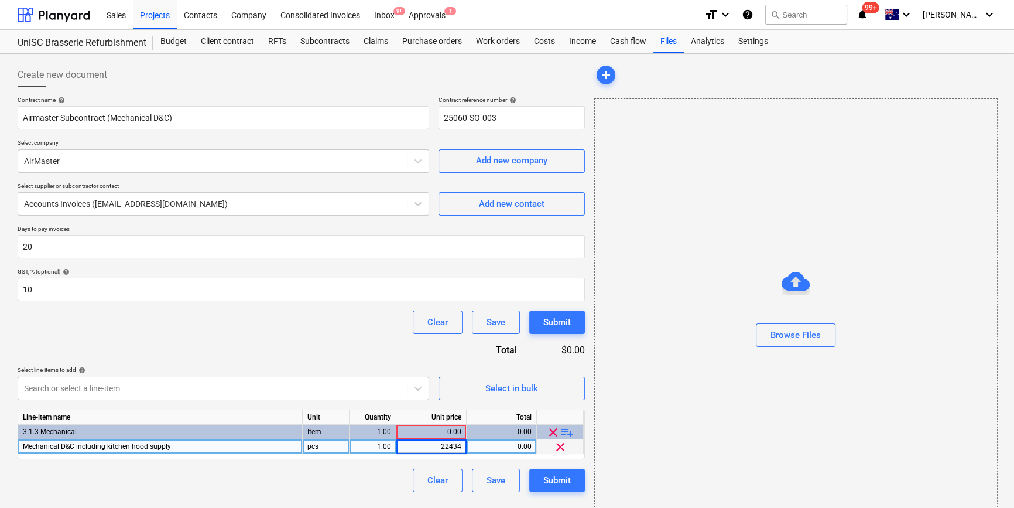
type input "224343"
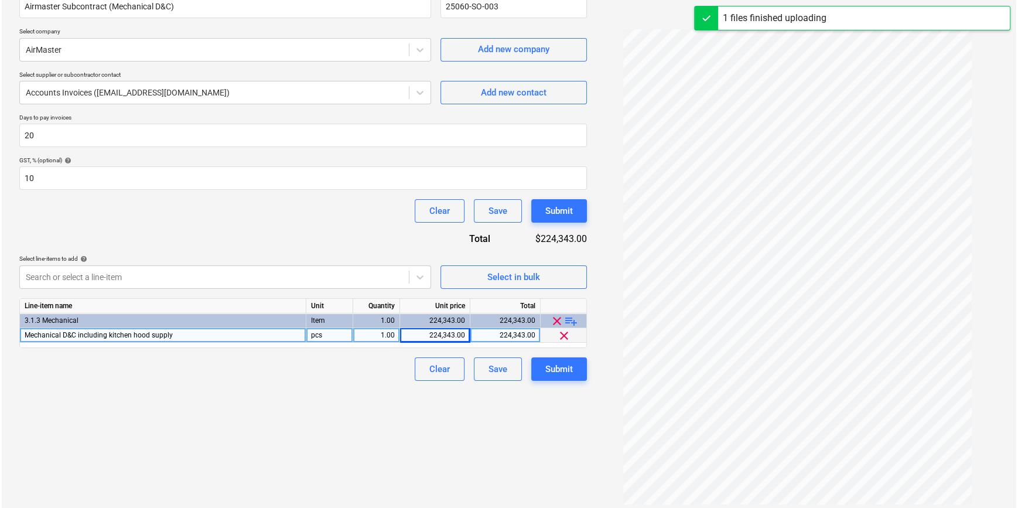
scroll to position [117, 0]
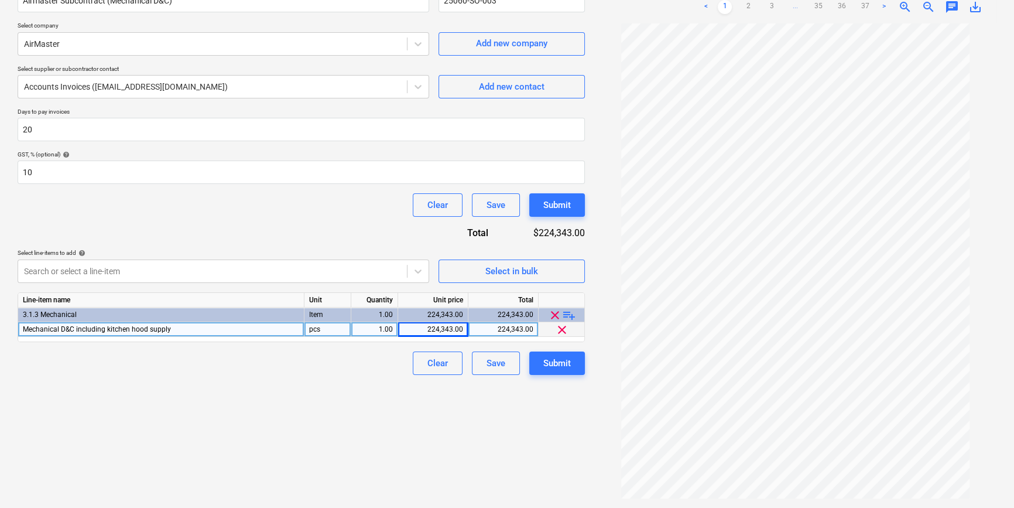
click at [216, 433] on div "Create new document Contract name help Airmaster Subcontract (Mechanical D&C) C…" at bounding box center [301, 221] width 577 height 561
click at [570, 369] on div "Submit" at bounding box center [557, 362] width 28 height 15
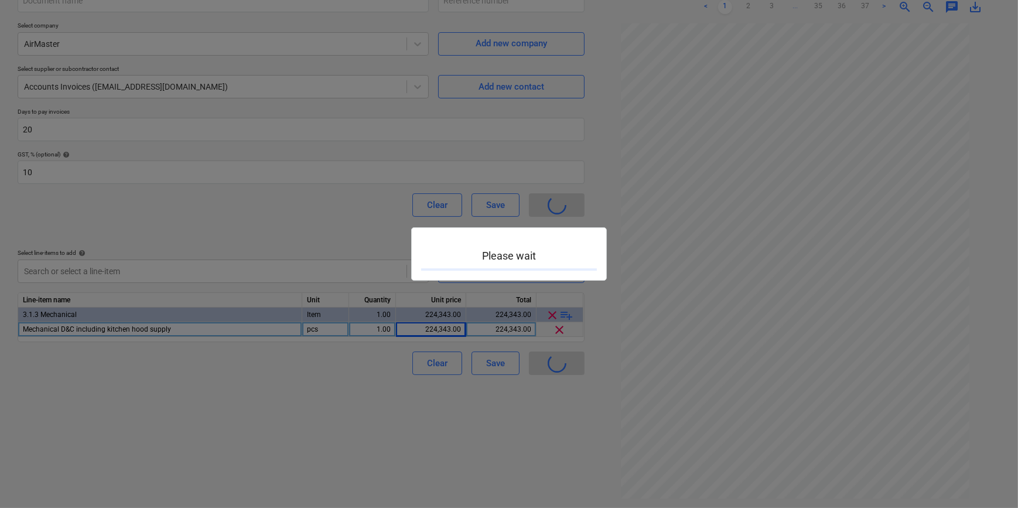
type input "25060-SO-003"
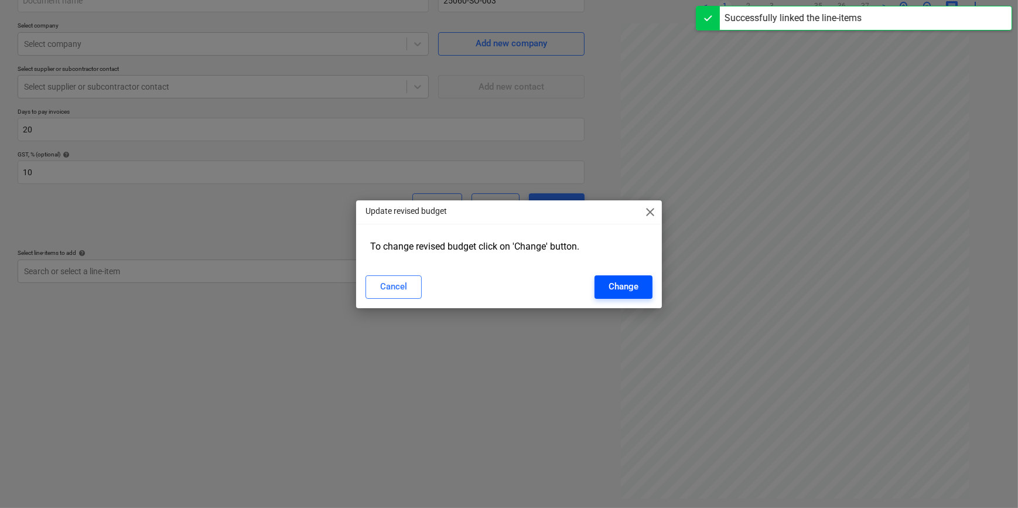
click at [626, 290] on div "Change" at bounding box center [623, 286] width 30 height 15
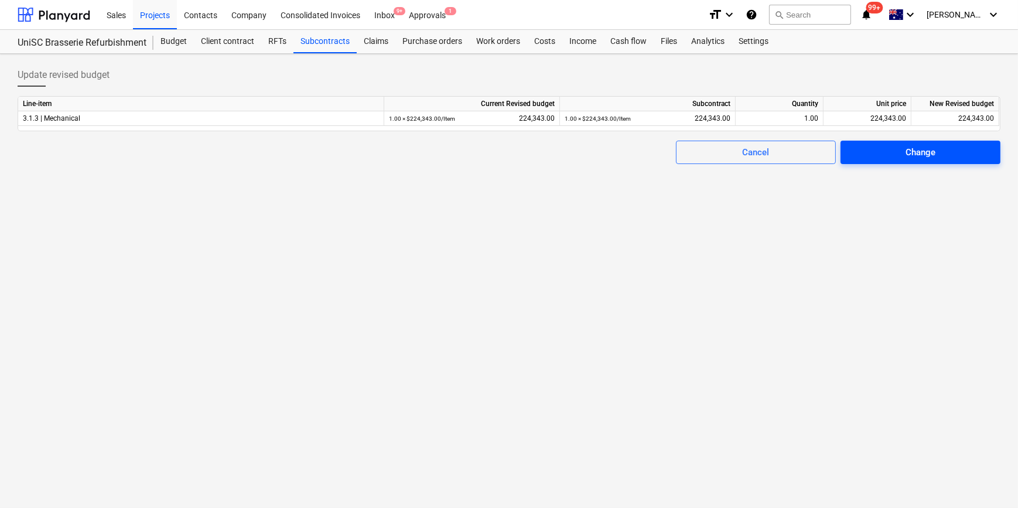
click at [954, 147] on span "Change" at bounding box center [920, 152] width 132 height 15
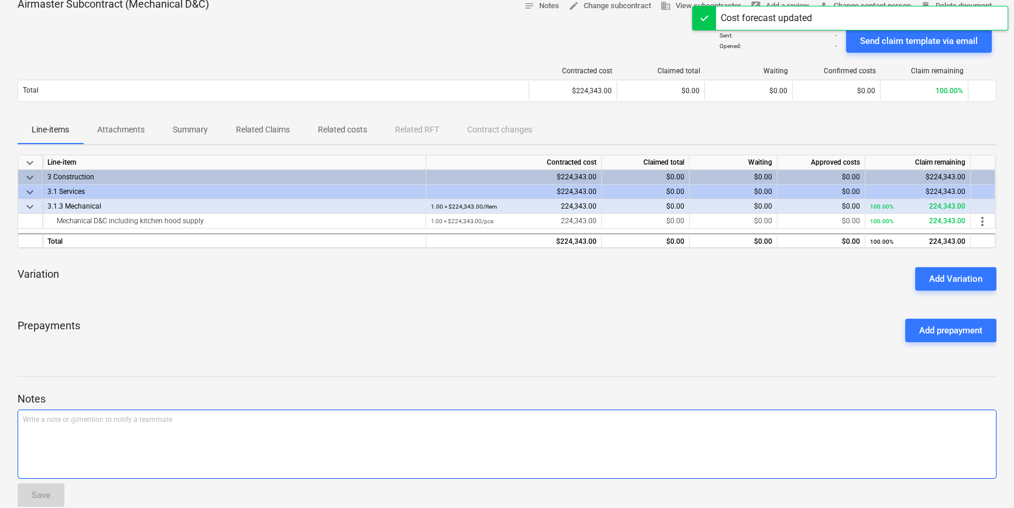
scroll to position [83, 0]
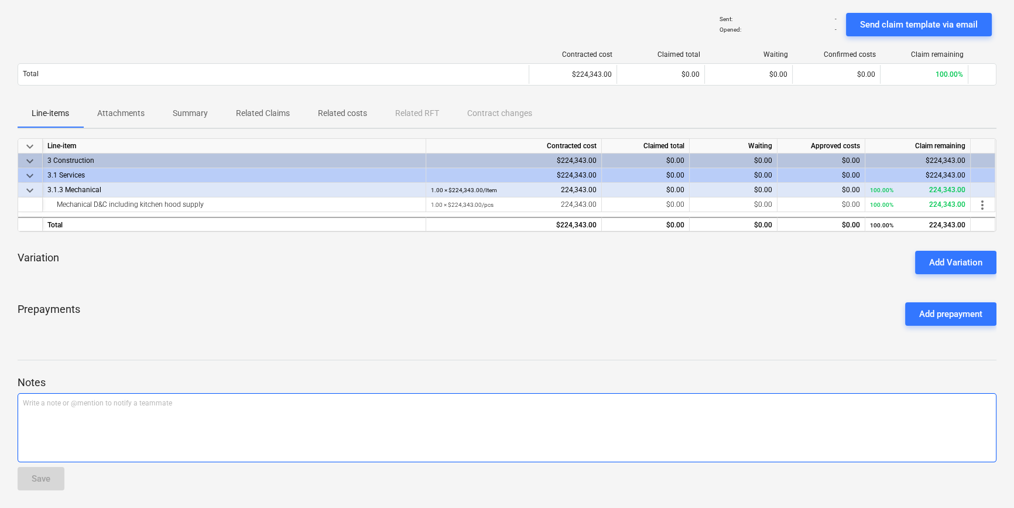
click at [52, 406] on p "Write a note or @mention to notify a teammate [PERSON_NAME]" at bounding box center [507, 403] width 968 height 10
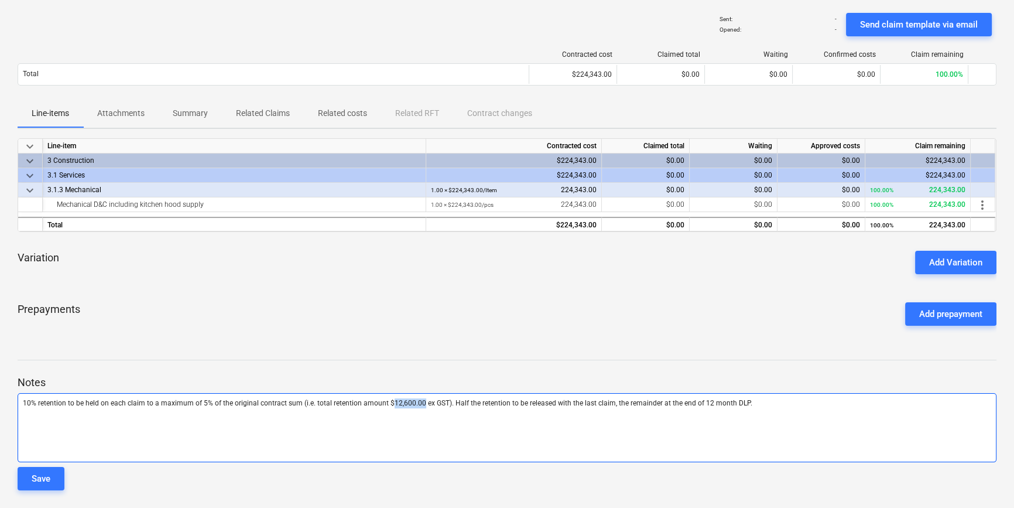
drag, startPoint x: 416, startPoint y: 403, endPoint x: 387, endPoint y: 402, distance: 29.3
click at [387, 402] on span "10% retention to be held on each claim to a maximum of 5% of the original contr…" at bounding box center [388, 403] width 730 height 8
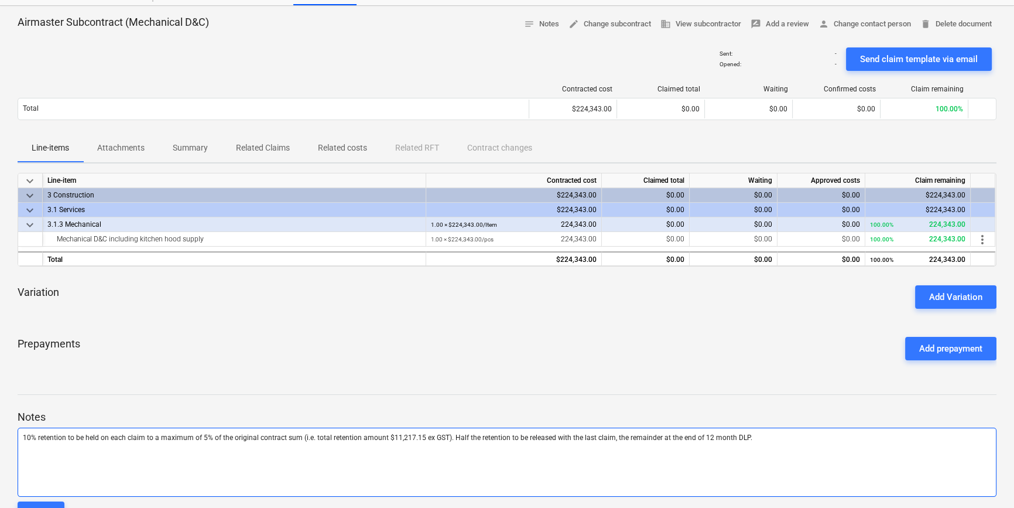
scroll to position [29, 0]
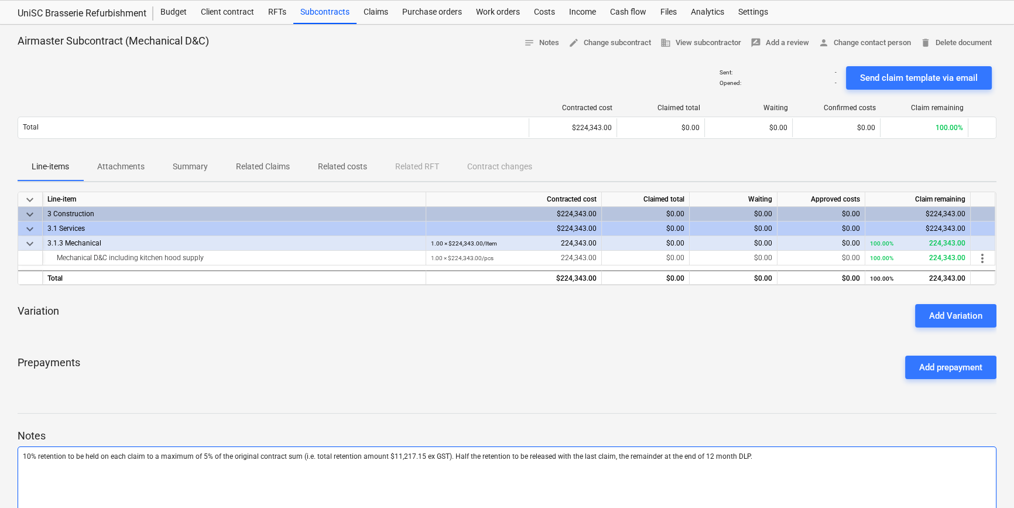
drag, startPoint x: 744, startPoint y: 457, endPoint x: 766, endPoint y: 457, distance: 22.2
click at [745, 457] on p "10% retention to be held on each claim to a maximum of 5% of the original contr…" at bounding box center [507, 456] width 968 height 10
drag, startPoint x: 796, startPoint y: 451, endPoint x: 756, endPoint y: 458, distance: 41.0
click at [756, 457] on p "10% retention to be held on each claim to a maximum of 5% of the original contr…" at bounding box center [507, 456] width 968 height 10
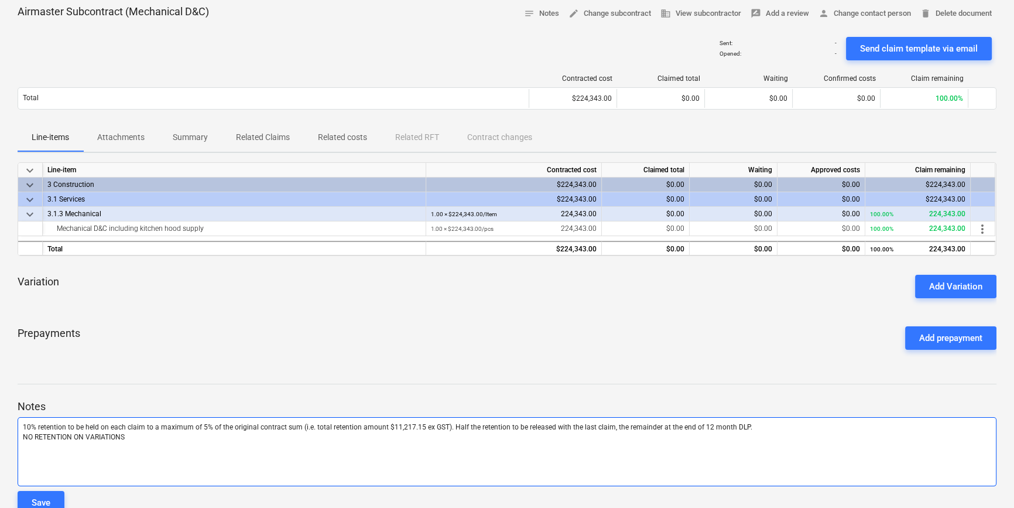
scroll to position [83, 0]
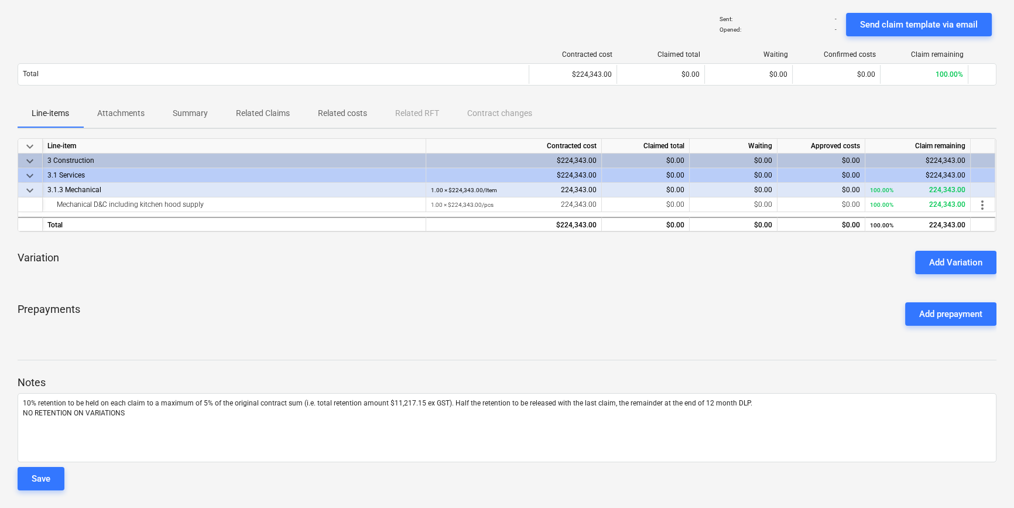
click at [205, 498] on div at bounding box center [507, 494] width 979 height 9
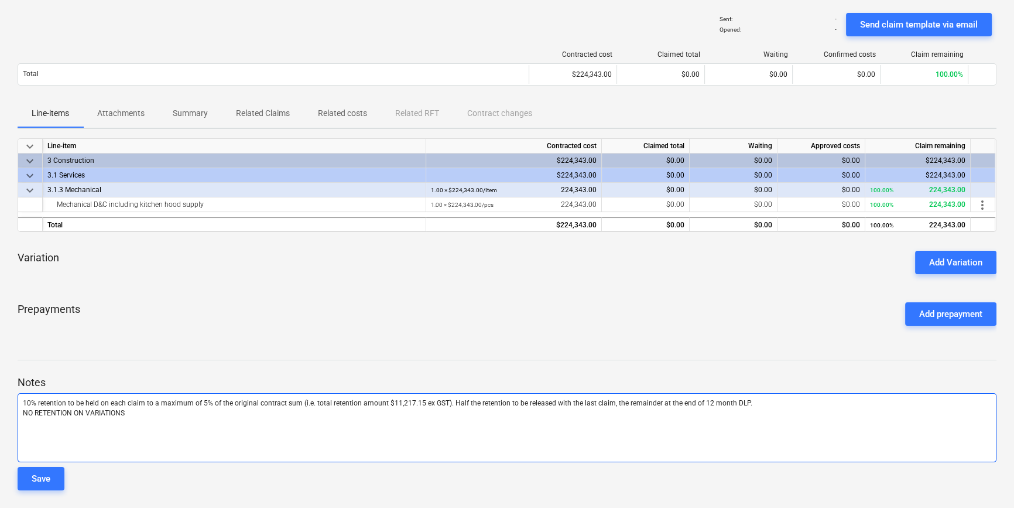
click at [72, 436] on div "10% retention to be held on each claim to a maximum of 5% of the original contr…" at bounding box center [507, 427] width 979 height 69
click at [135, 413] on p "NO RETENTION ON VARIATIONS" at bounding box center [507, 413] width 968 height 10
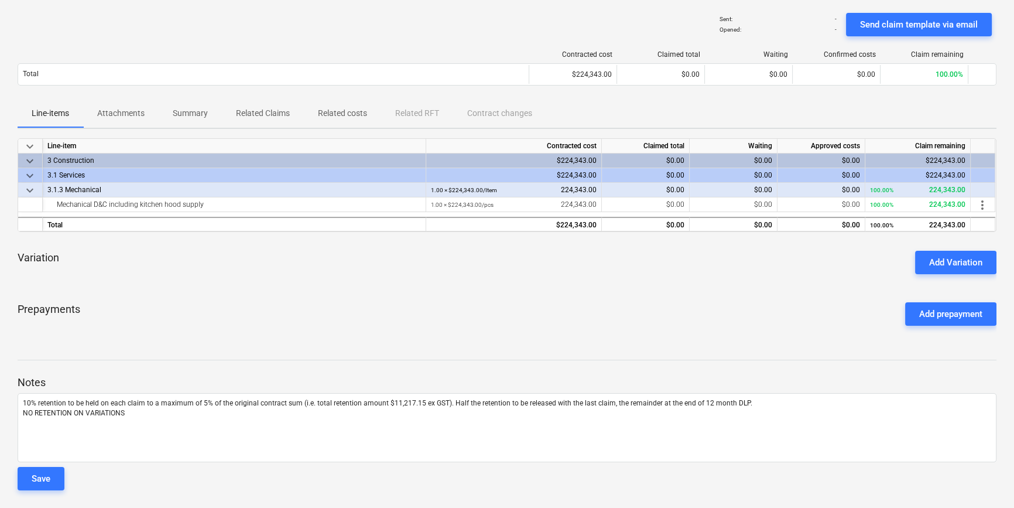
click at [52, 281] on div "Variation Add Variation" at bounding box center [507, 262] width 979 height 42
click at [47, 340] on div "Airmaster Subcontract (Mechanical D&C) notes Notes edit Change subcontract busi…" at bounding box center [507, 239] width 1014 height 537
click at [46, 338] on div "Airmaster Subcontract (Mechanical D&C) notes Notes edit Change subcontract busi…" at bounding box center [507, 239] width 1014 height 537
click at [41, 285] on div "keyboard_arrow_down Line-item Contracted cost Claimed total Waiting Approved co…" at bounding box center [507, 236] width 979 height 197
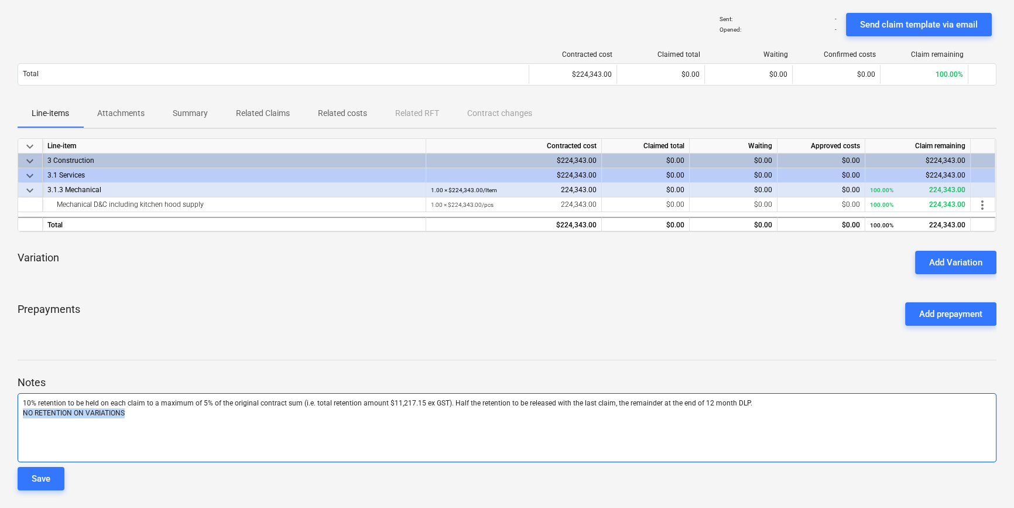
drag, startPoint x: 128, startPoint y: 410, endPoint x: 21, endPoint y: 413, distance: 107.2
click at [21, 413] on div "10% retention to be held on each claim to a maximum of 5% of the original contr…" at bounding box center [507, 427] width 979 height 69
copy span "NO RETENTION ON VARIATIONS"
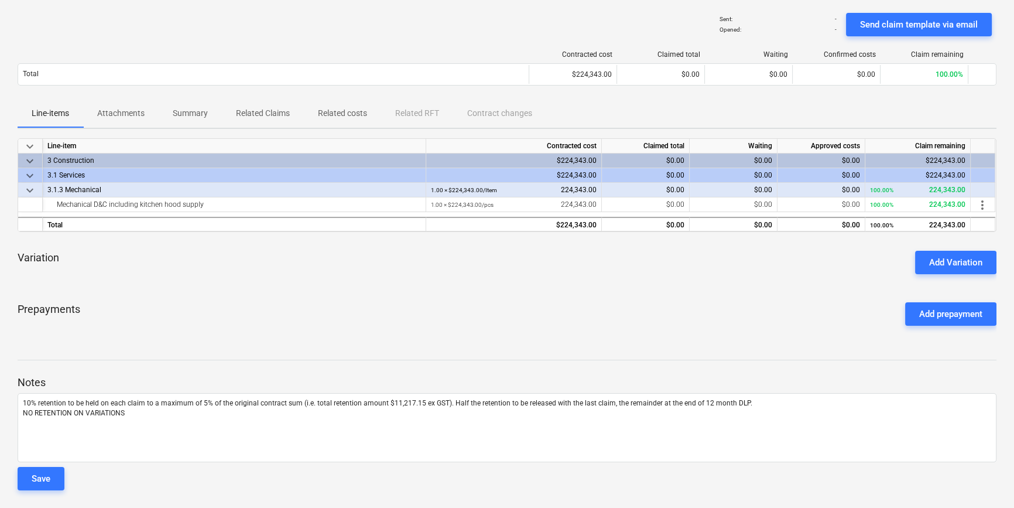
click at [116, 350] on div at bounding box center [507, 348] width 979 height 9
click at [35, 472] on div "Save" at bounding box center [41, 478] width 19 height 15
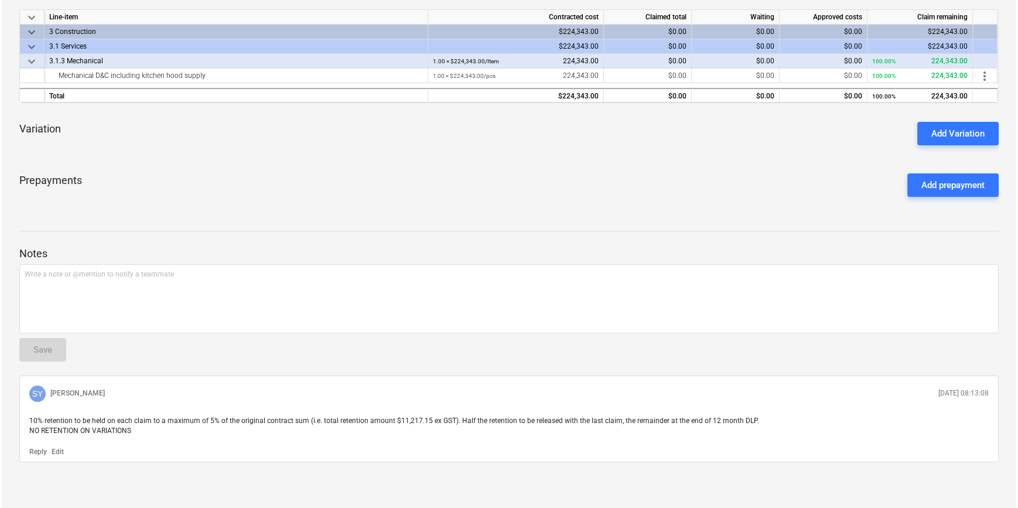
scroll to position [0, 0]
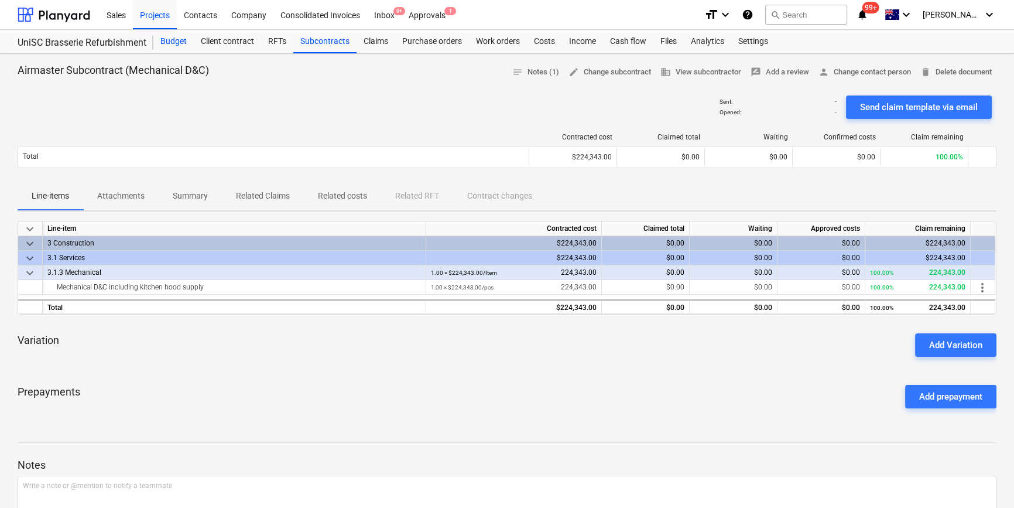
click at [171, 40] on div "Budget" at bounding box center [173, 41] width 40 height 23
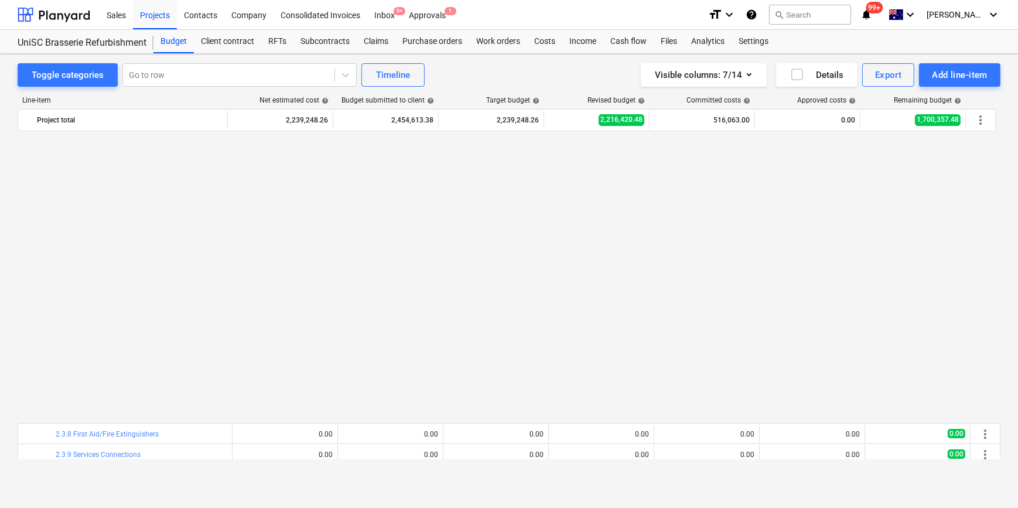
scroll to position [703, 0]
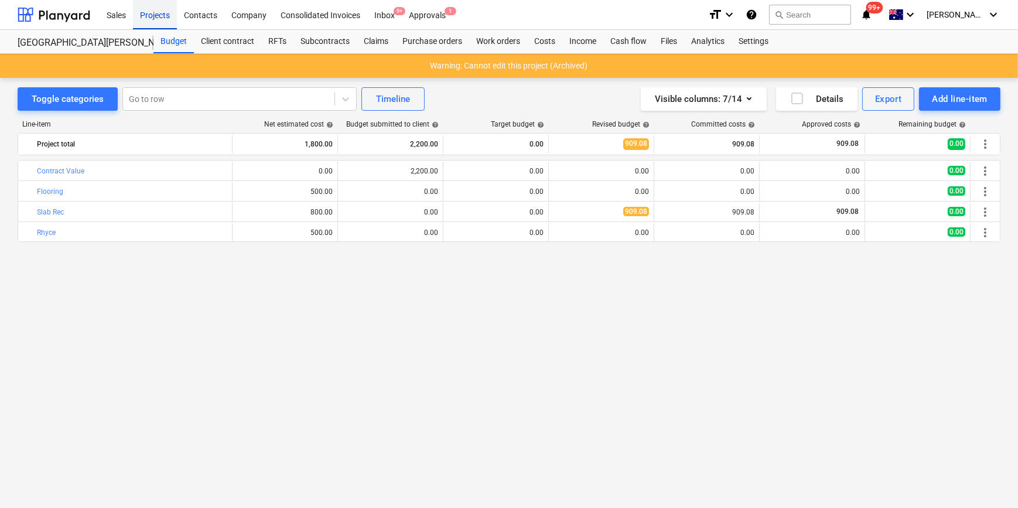
click at [152, 17] on div "Projects" at bounding box center [155, 14] width 44 height 30
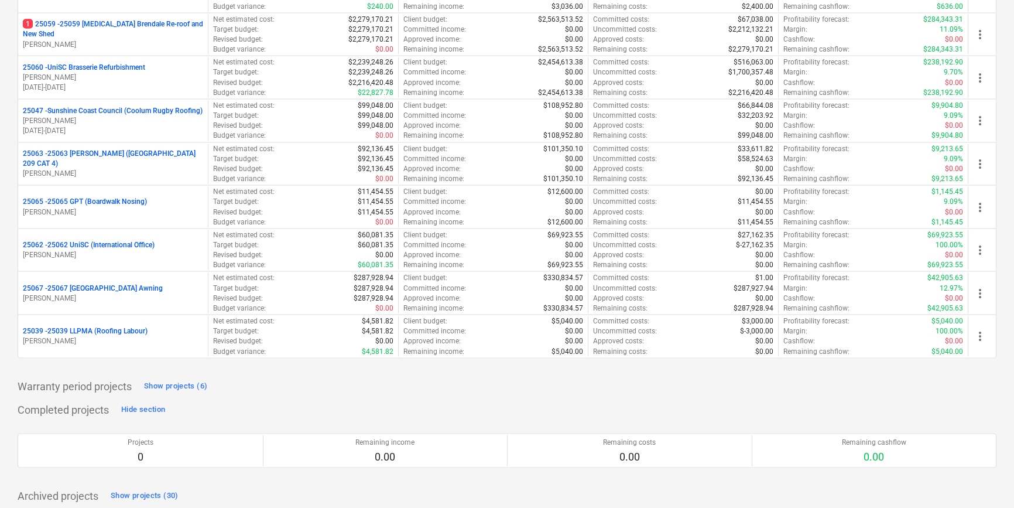
scroll to position [2865, 0]
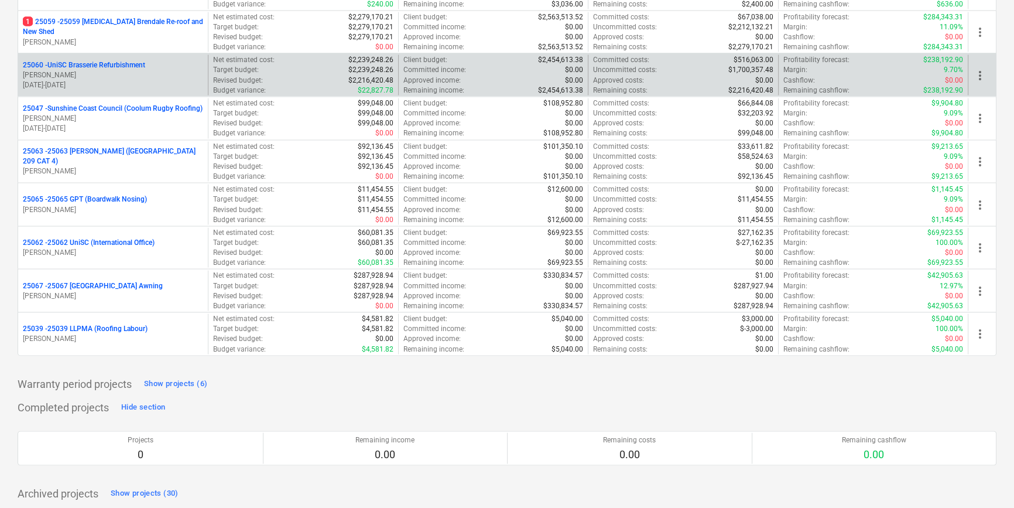
click at [110, 66] on p "25060 - UniSC Brasserie Refurbishment" at bounding box center [84, 65] width 122 height 10
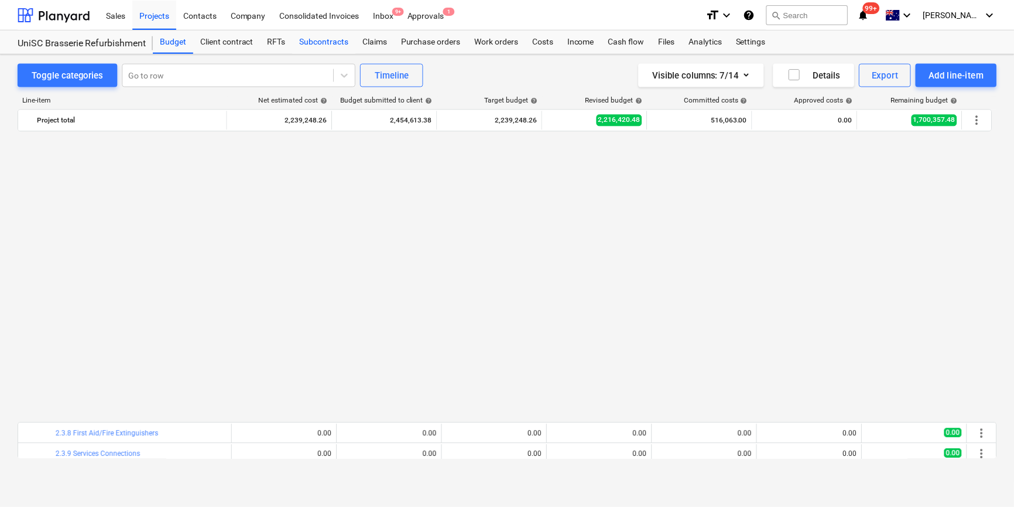
scroll to position [703, 0]
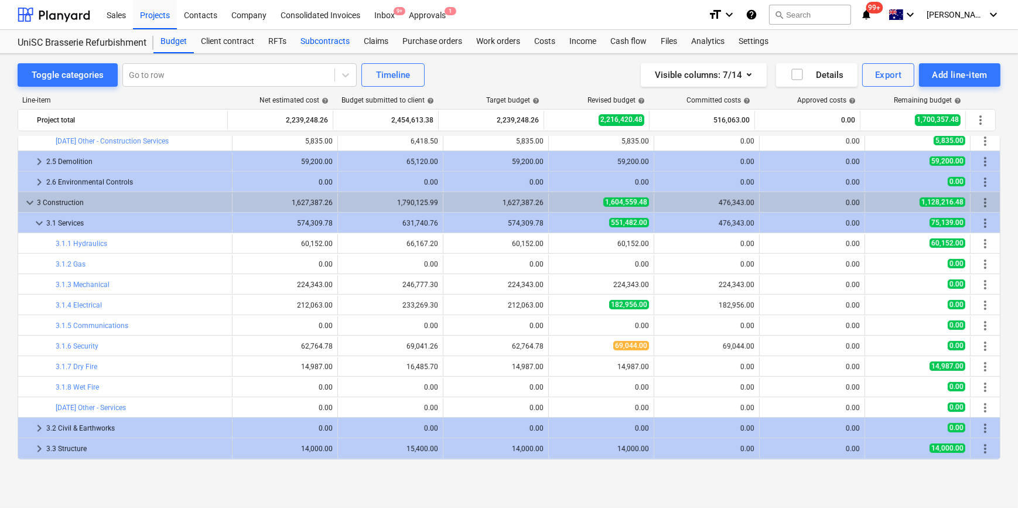
click at [304, 41] on div "Subcontracts" at bounding box center [324, 41] width 63 height 23
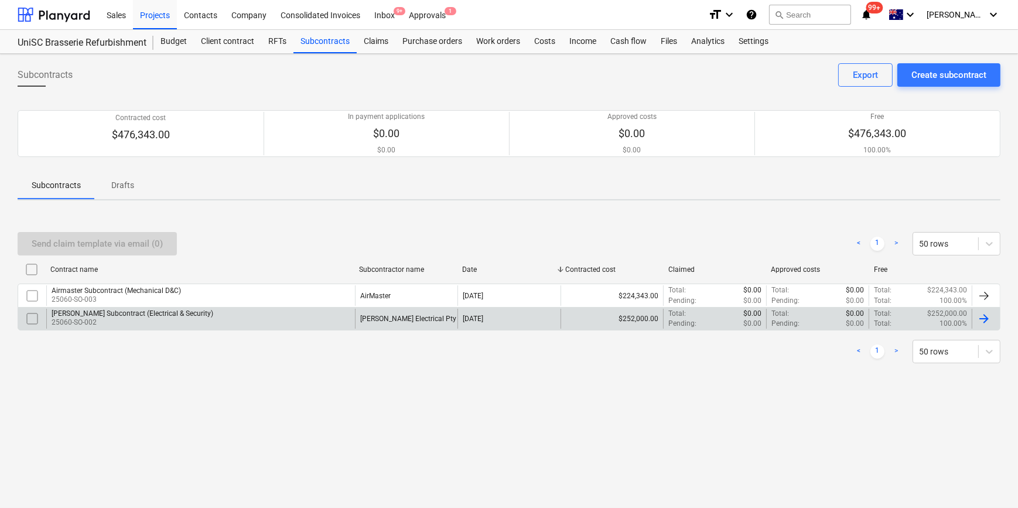
click at [79, 314] on div "[PERSON_NAME] Subcontract (Electrical & Security)" at bounding box center [133, 313] width 162 height 8
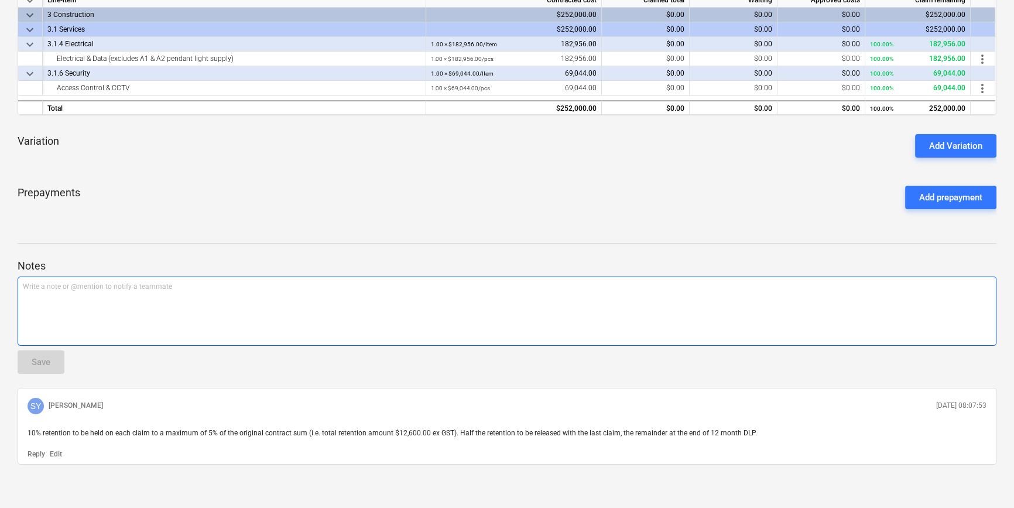
scroll to position [231, 0]
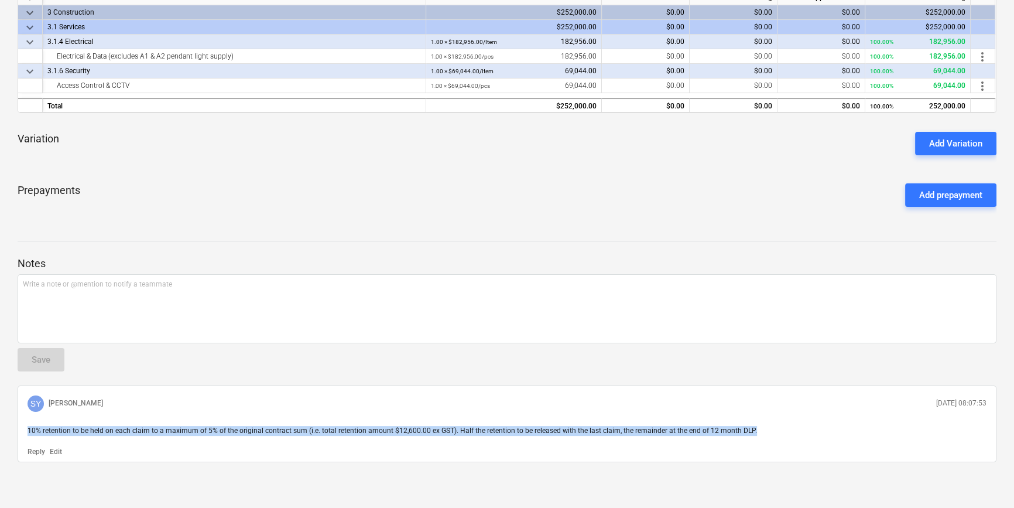
drag, startPoint x: 29, startPoint y: 427, endPoint x: 773, endPoint y: 423, distance: 744.7
click at [773, 423] on div "10% retention to be held on each claim to a maximum of 5% of the original contr…" at bounding box center [507, 430] width 968 height 19
copy span "10% retention to be held on each claim to a maximum of 5% of the original contr…"
click at [57, 448] on p "Edit" at bounding box center [56, 452] width 12 height 10
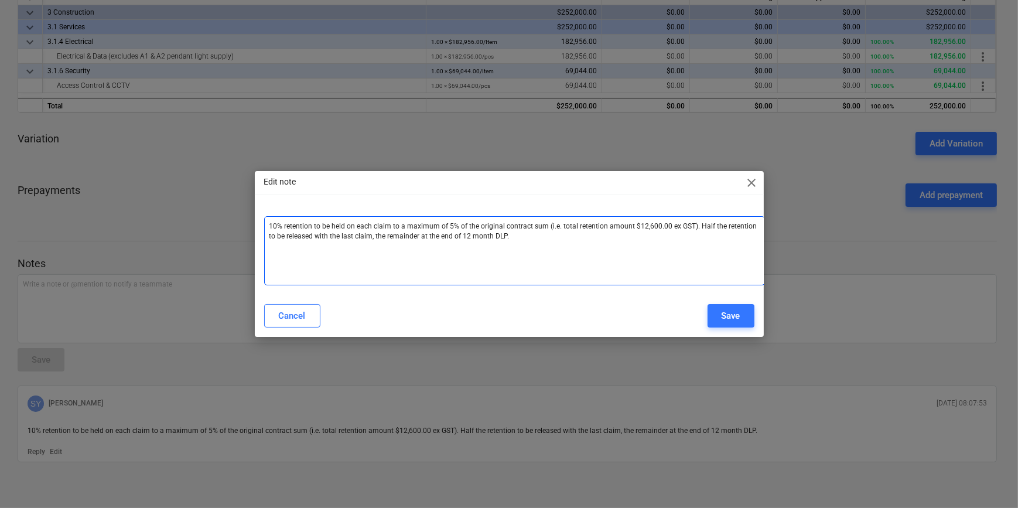
click at [511, 238] on p "10% retention to be held on each claim to a maximum of 5% of the original contr…" at bounding box center [514, 231] width 490 height 20
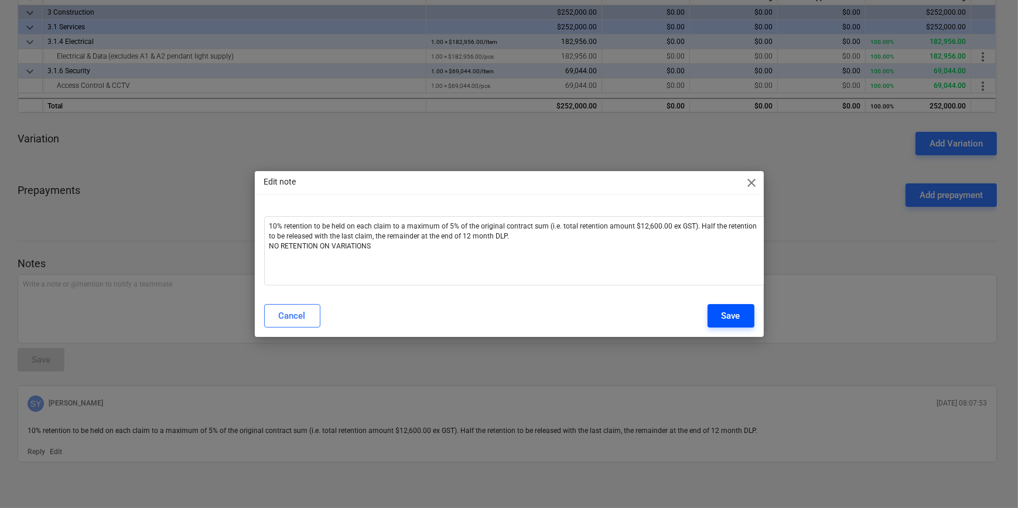
click at [734, 309] on div "Save" at bounding box center [730, 315] width 19 height 15
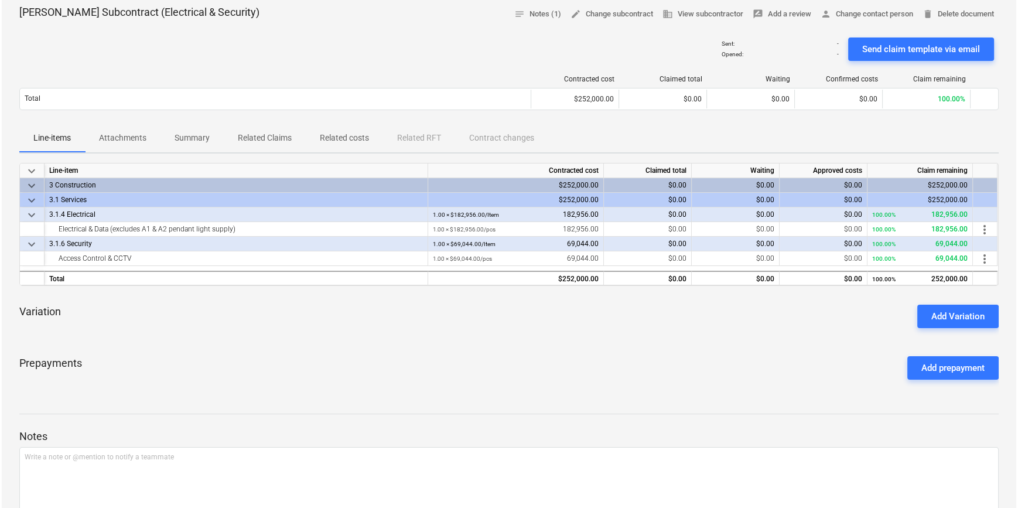
scroll to position [0, 0]
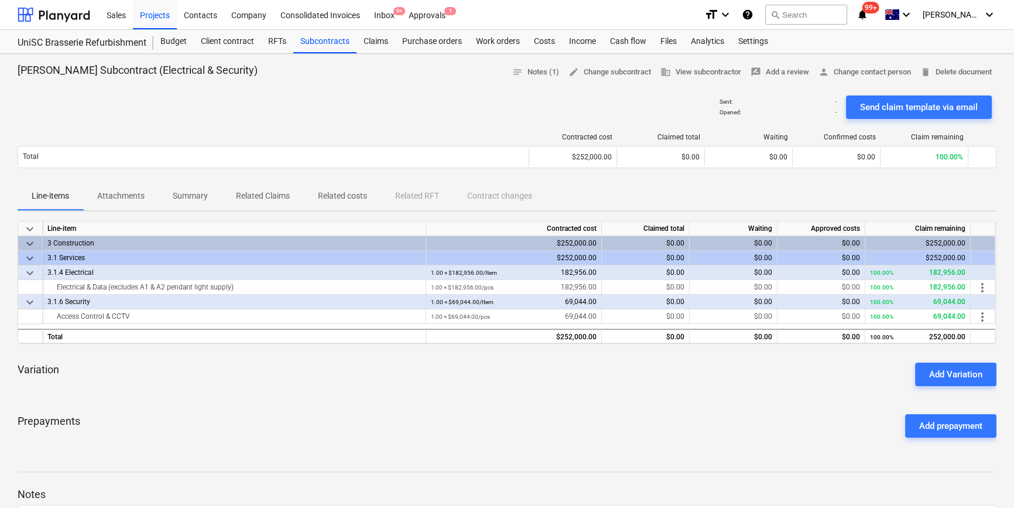
drag, startPoint x: 306, startPoint y: 105, endPoint x: 299, endPoint y: 107, distance: 6.5
click at [299, 107] on div "Sent : - Opened : - Send claim template via email" at bounding box center [507, 107] width 979 height 33
drag, startPoint x: 299, startPoint y: 107, endPoint x: 381, endPoint y: 93, distance: 82.5
click at [380, 93] on div "Sent : - Opened : - Send claim template via email" at bounding box center [507, 107] width 979 height 33
click at [320, 37] on div "Subcontracts" at bounding box center [324, 41] width 63 height 23
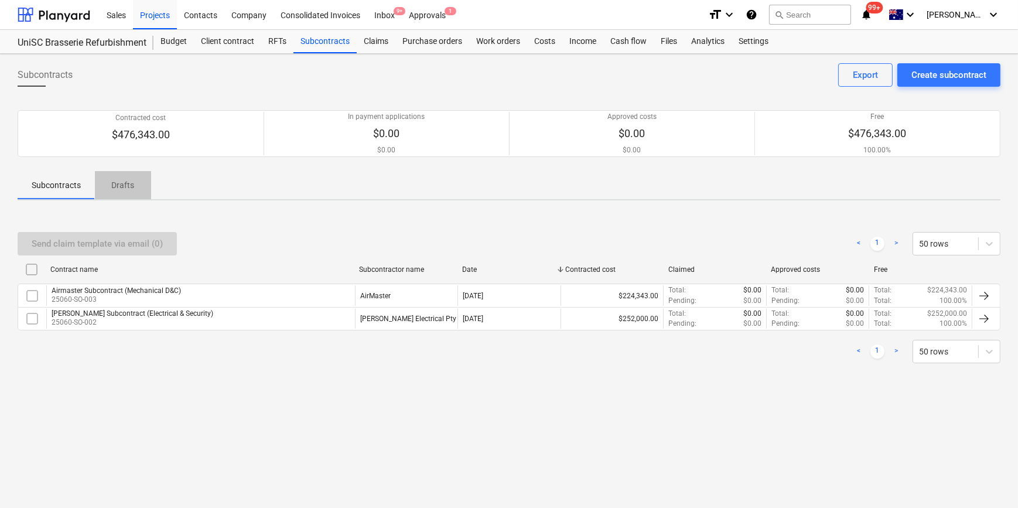
click at [120, 183] on p "Drafts" at bounding box center [123, 185] width 28 height 12
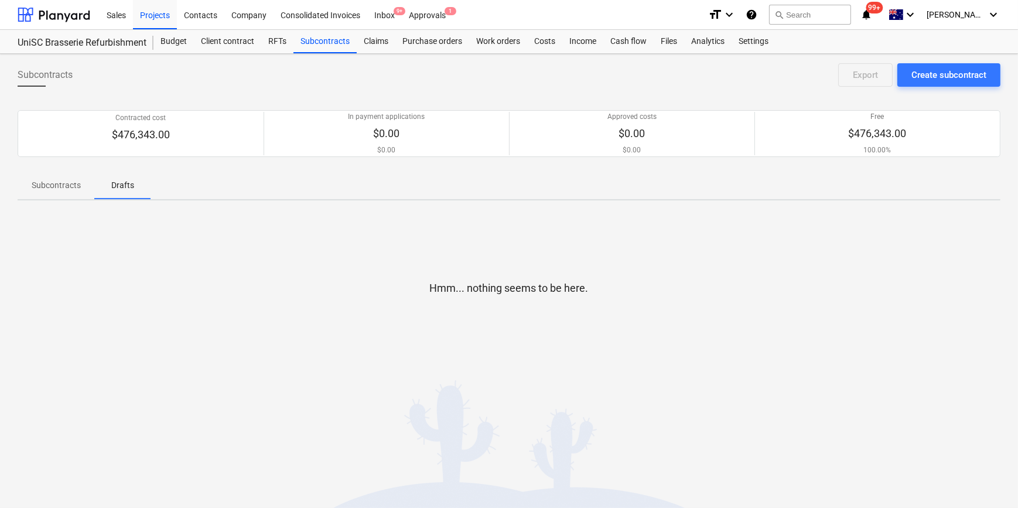
click at [71, 186] on p "Subcontracts" at bounding box center [56, 185] width 49 height 12
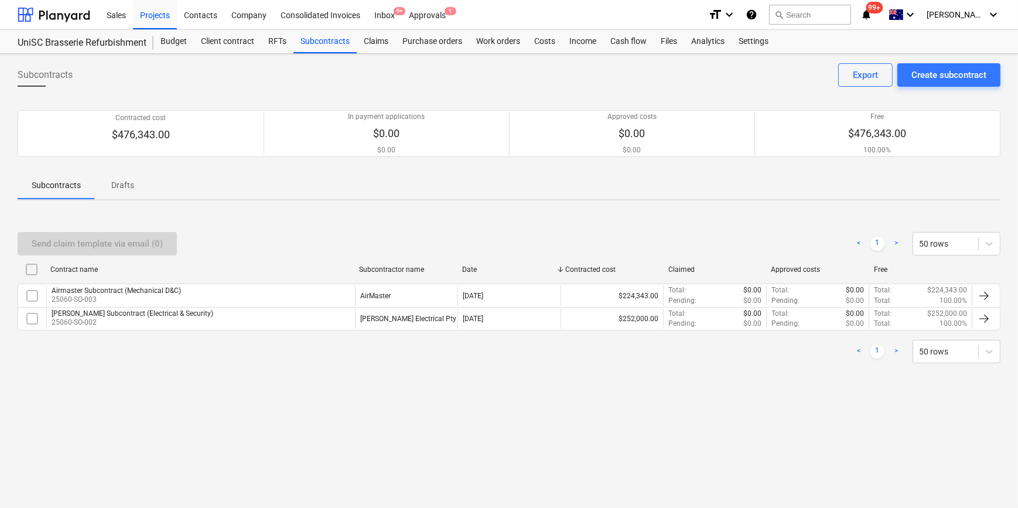
click at [179, 422] on div "Subcontracts Create subcontract Export Contracted cost $476,343.00 In payment a…" at bounding box center [509, 281] width 1018 height 454
click at [937, 76] on div "Create subcontract" at bounding box center [948, 74] width 75 height 15
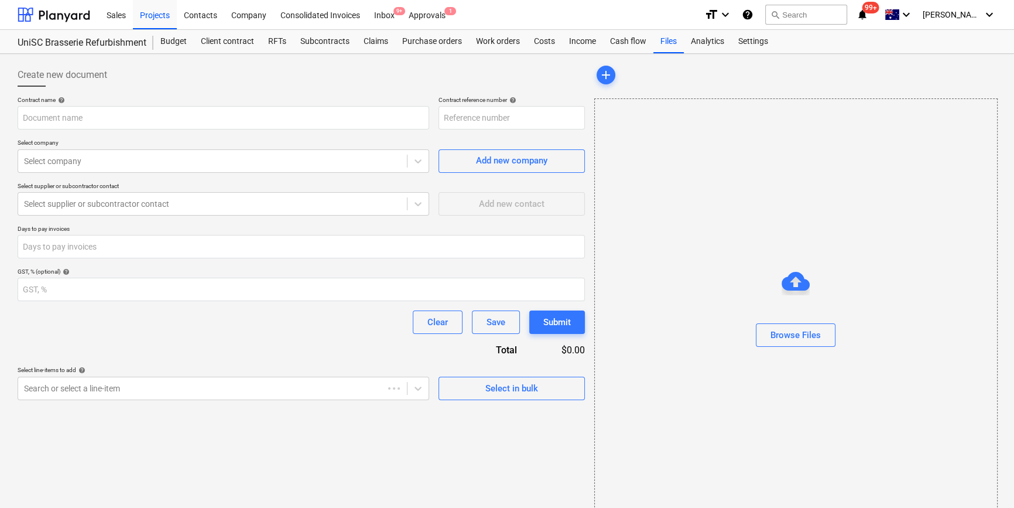
type input "25060-SO-004"
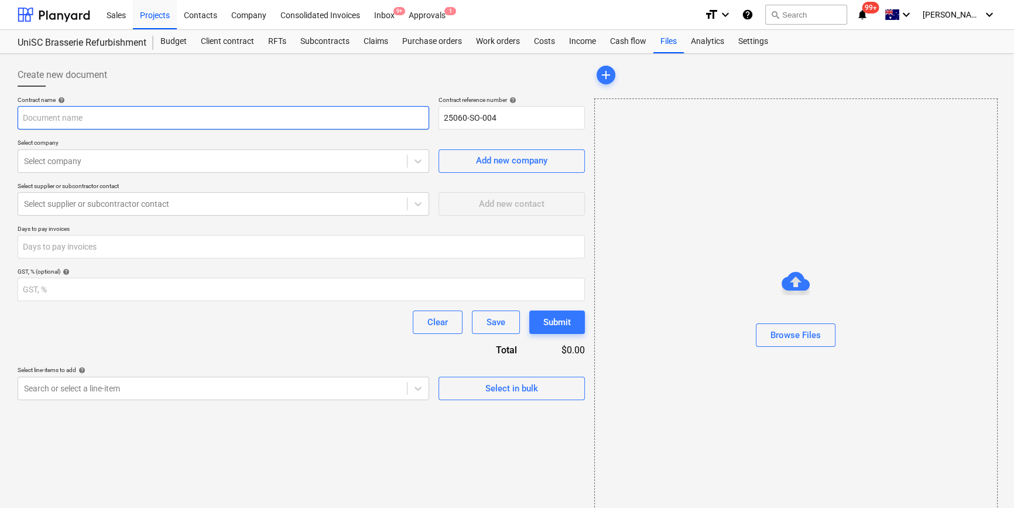
click at [63, 124] on input "text" at bounding box center [224, 117] width 412 height 23
type input "[PERSON_NAME]"
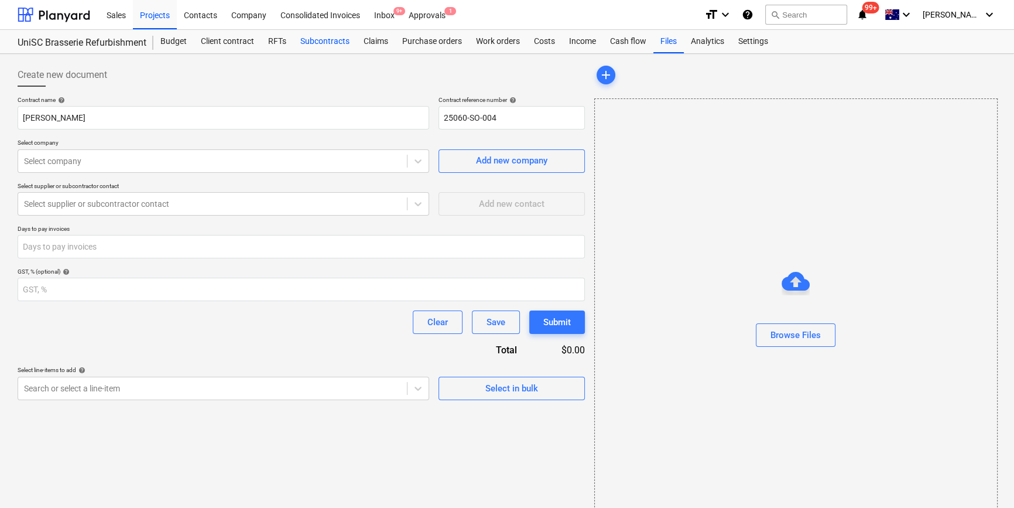
click at [308, 42] on div "Subcontracts" at bounding box center [324, 41] width 63 height 23
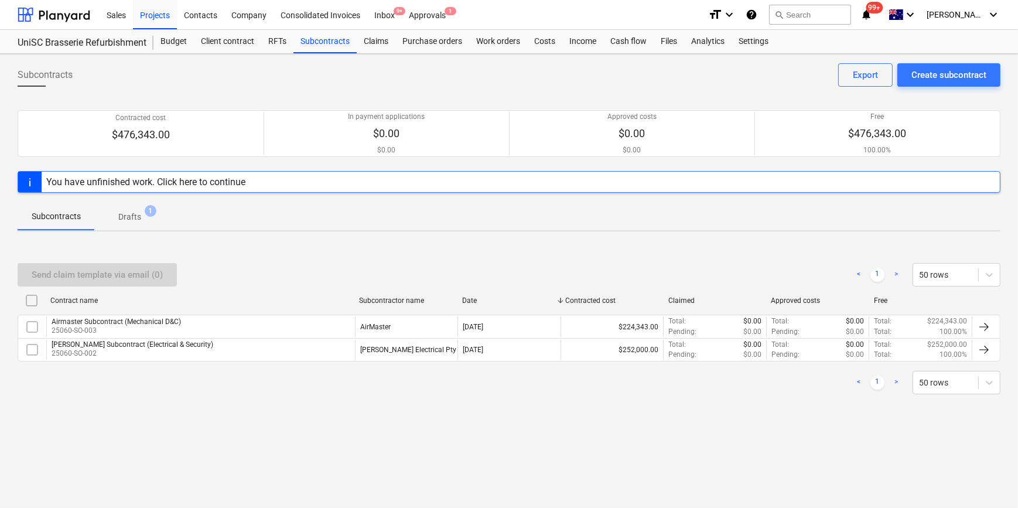
click at [125, 216] on p "Drafts" at bounding box center [129, 217] width 23 height 12
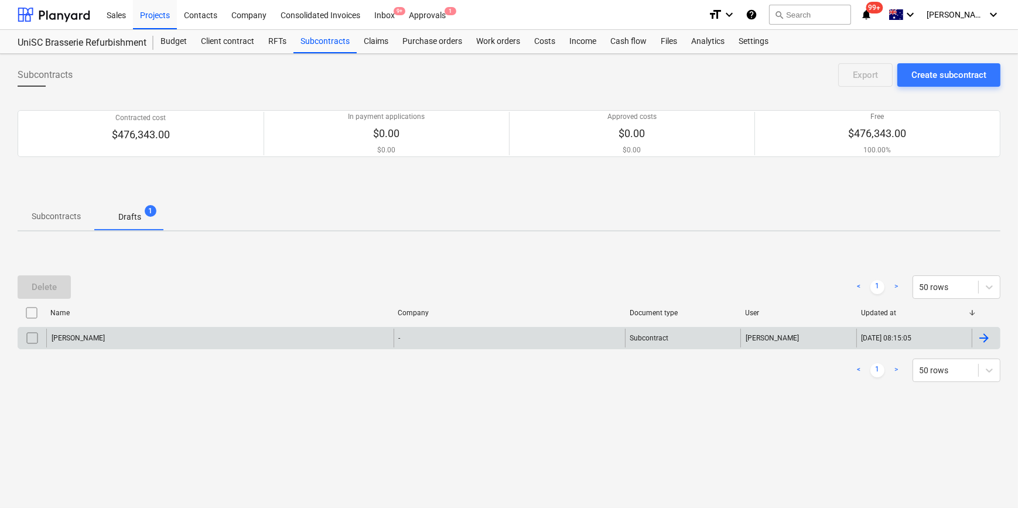
click at [987, 338] on div at bounding box center [984, 338] width 14 height 14
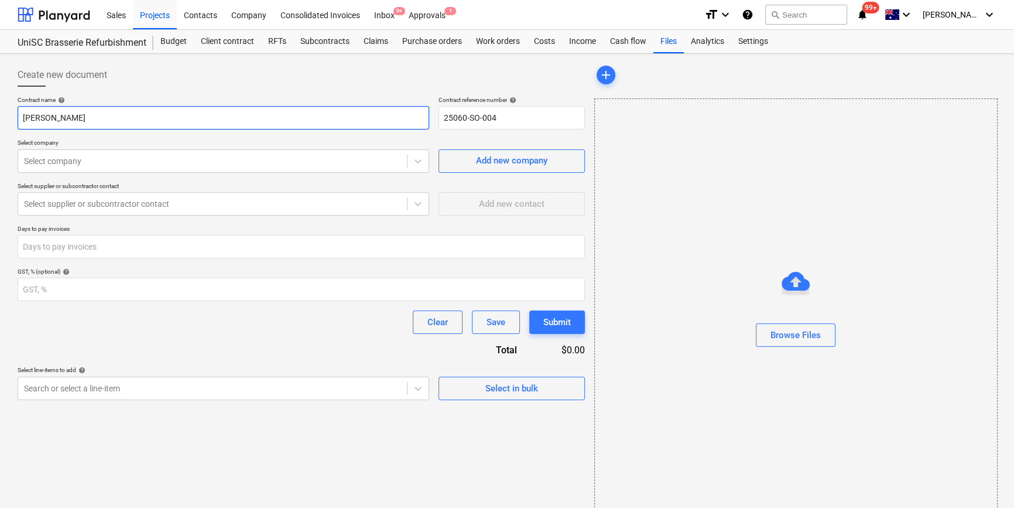
click at [87, 120] on input "[PERSON_NAME]" at bounding box center [224, 117] width 412 height 23
type input "[PERSON_NAME] Subcontract (Kitchen Equipment & Stainless Steel)"
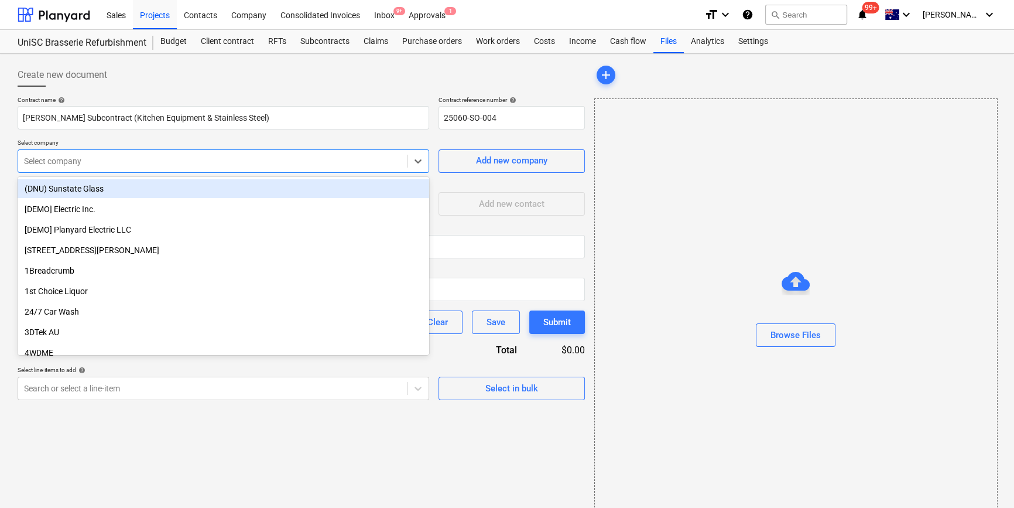
click at [164, 162] on div at bounding box center [212, 161] width 377 height 12
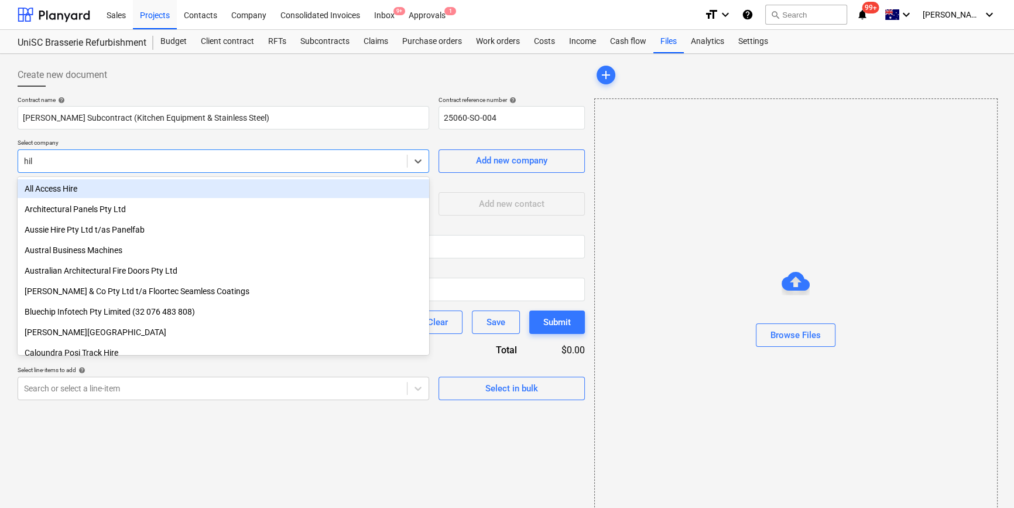
type input "hill"
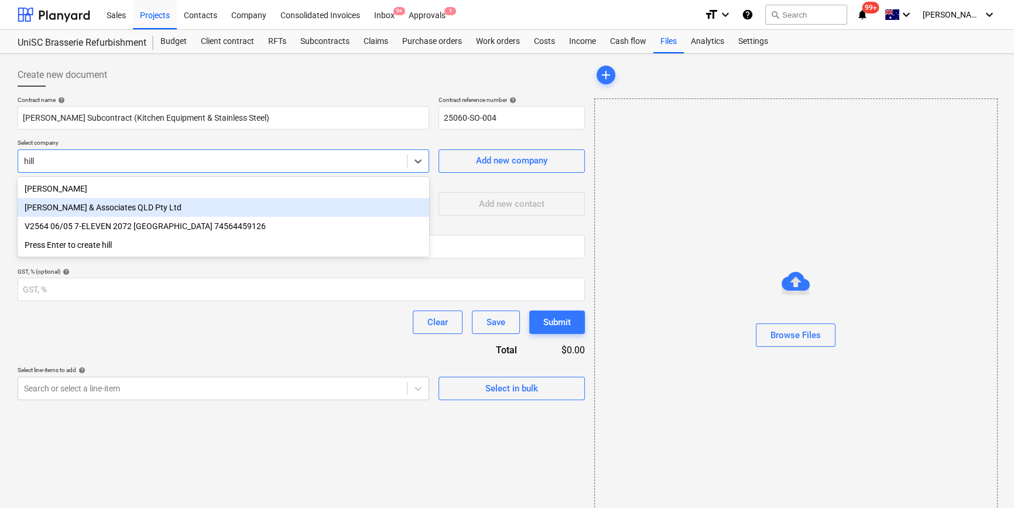
click at [145, 205] on div "[PERSON_NAME] & Associates QLD Pty Ltd" at bounding box center [224, 207] width 412 height 19
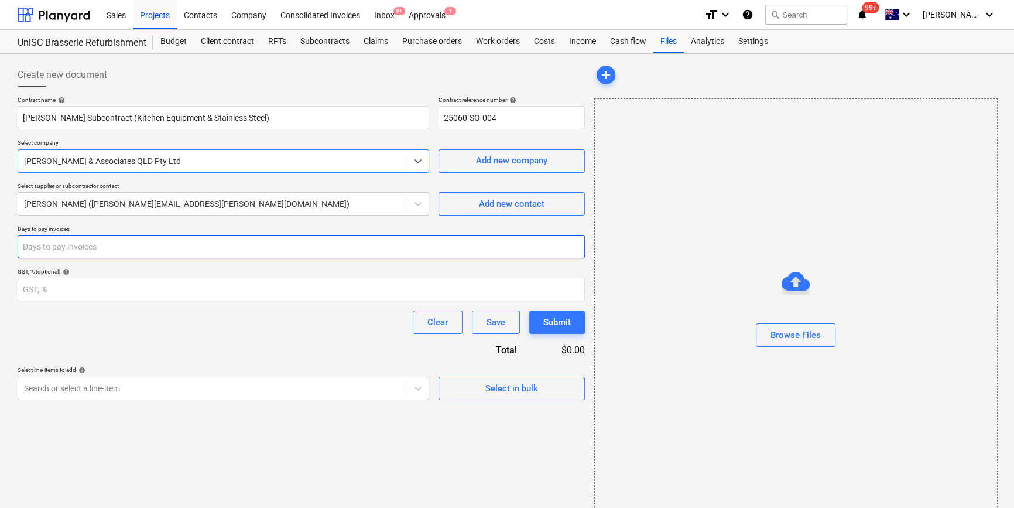
click at [107, 235] on input "number" at bounding box center [301, 246] width 567 height 23
type input "10"
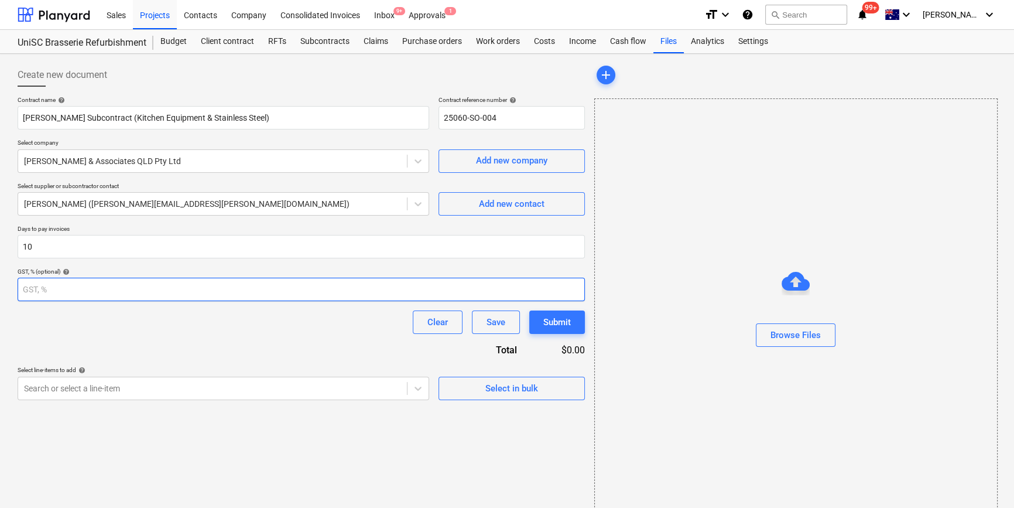
click at [105, 294] on input "number" at bounding box center [301, 289] width 567 height 23
type input "10"
click at [465, 393] on span "Select in bulk" at bounding box center [511, 388] width 117 height 15
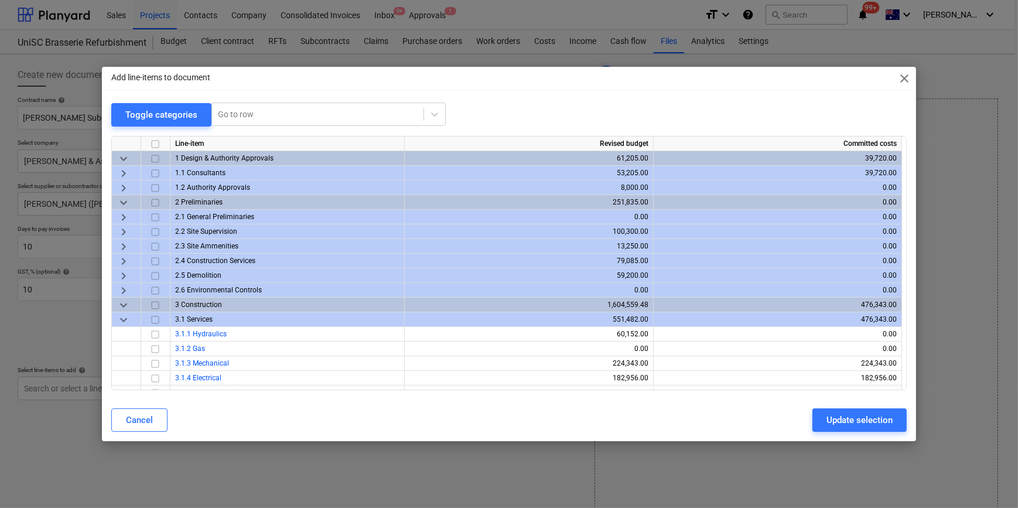
click at [121, 320] on span "keyboard_arrow_down" at bounding box center [124, 319] width 14 height 14
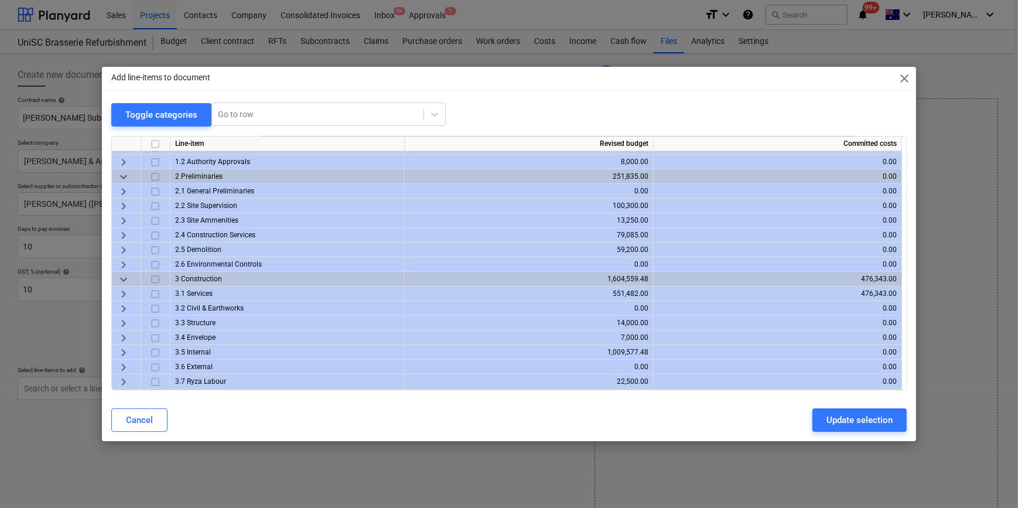
scroll to position [40, 0]
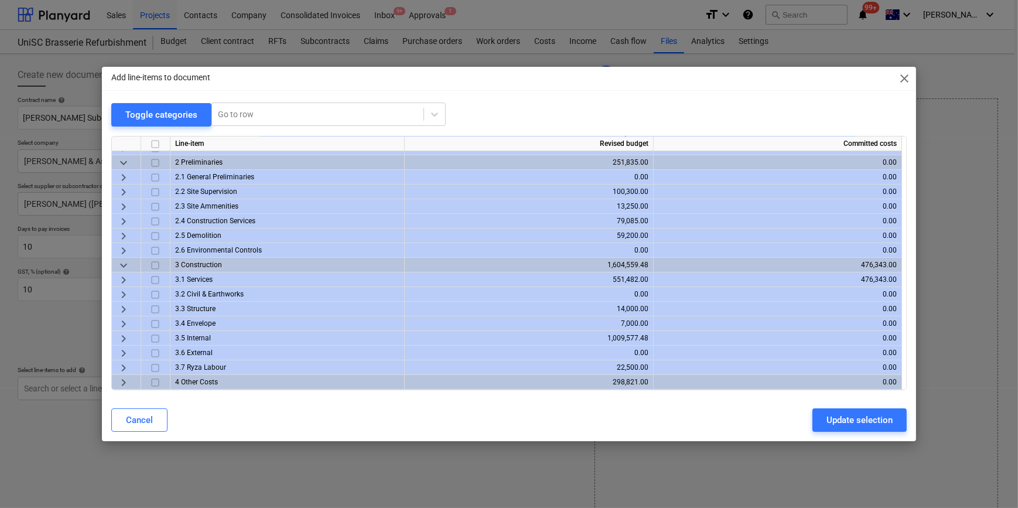
click at [124, 336] on span "keyboard_arrow_right" at bounding box center [124, 338] width 14 height 14
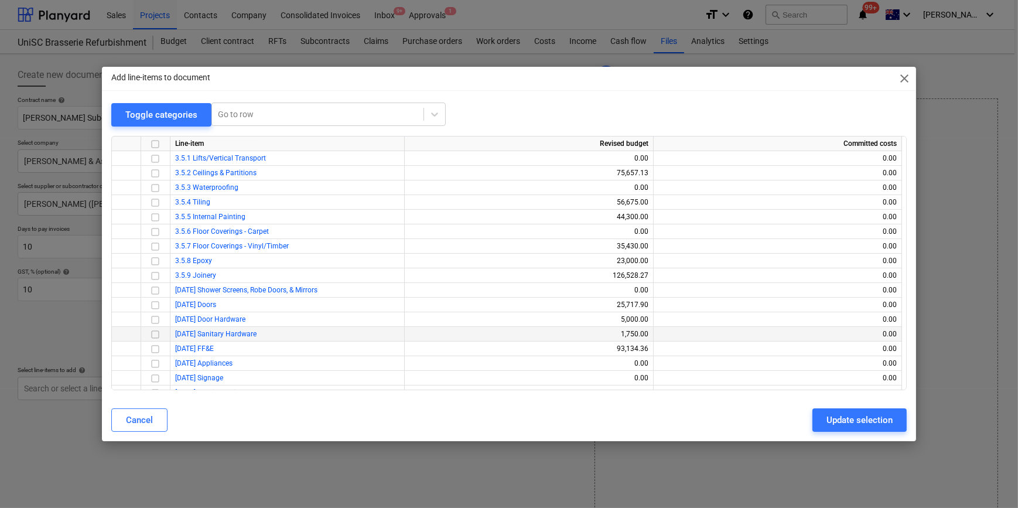
scroll to position [252, 0]
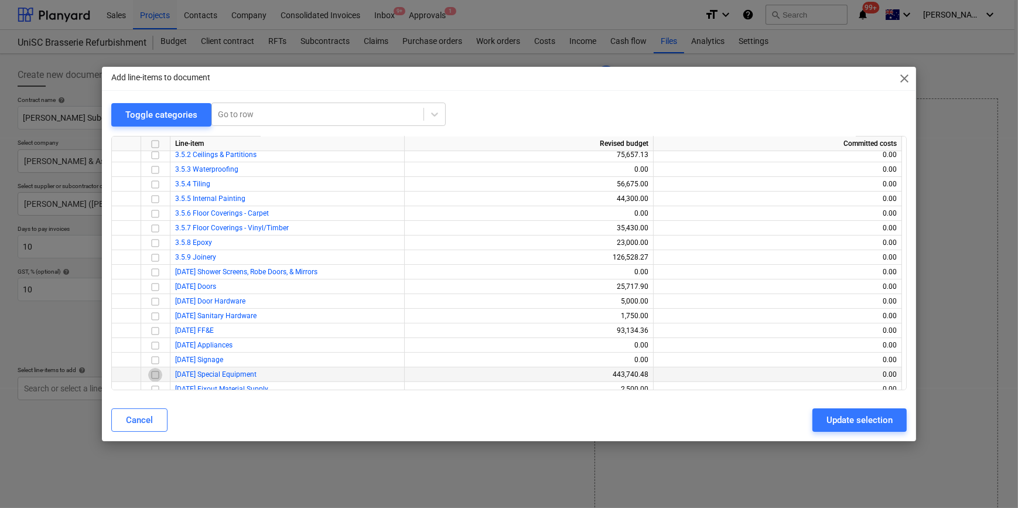
click at [157, 374] on input "checkbox" at bounding box center [155, 374] width 14 height 14
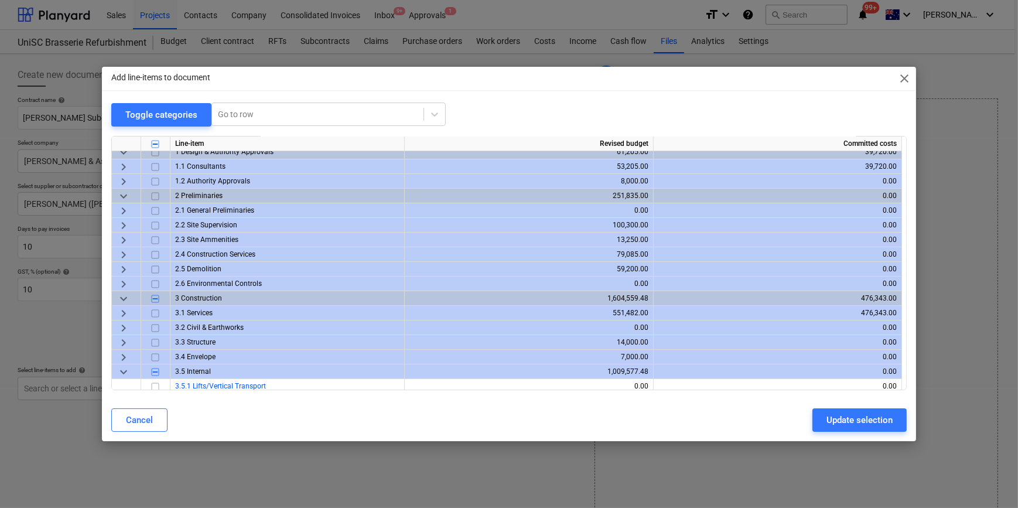
scroll to position [0, 0]
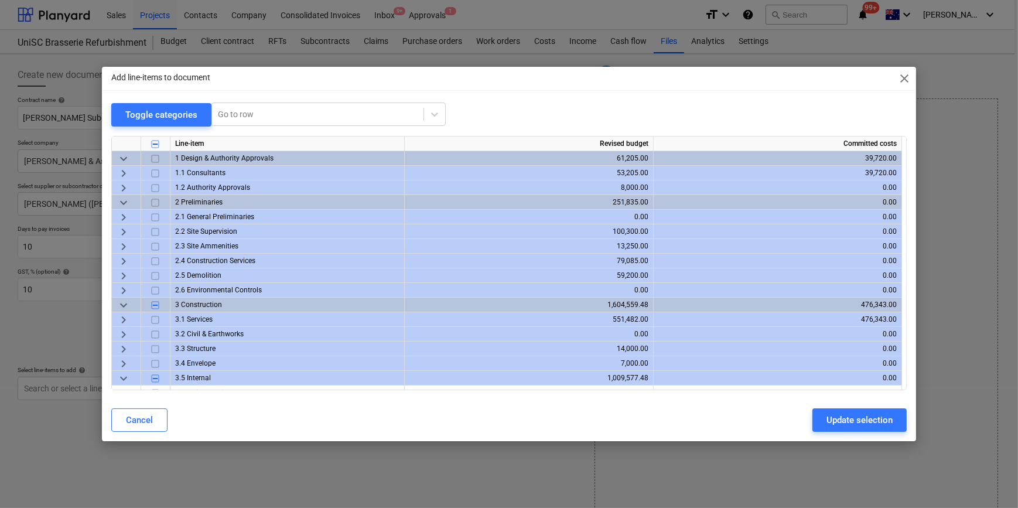
click at [119, 361] on span "keyboard_arrow_right" at bounding box center [124, 363] width 14 height 14
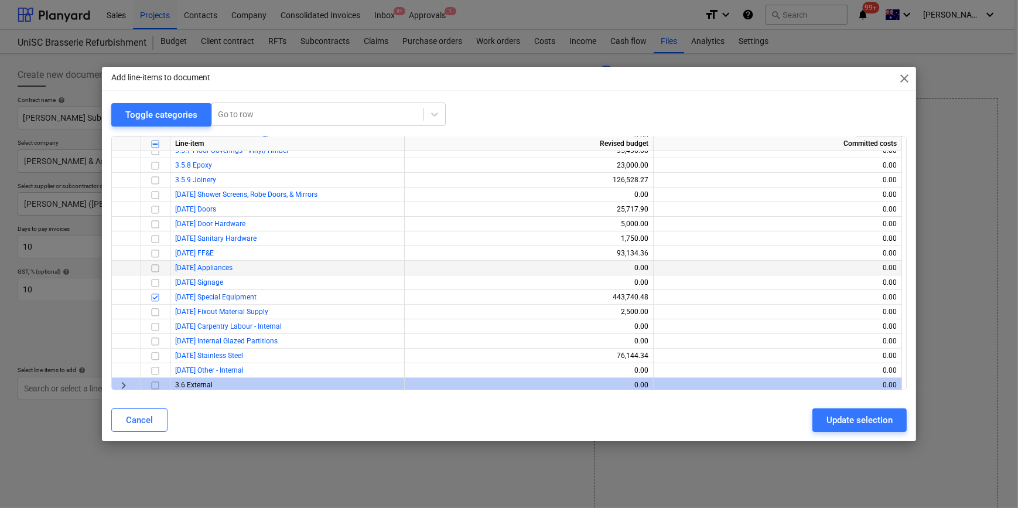
scroll to position [479, 0]
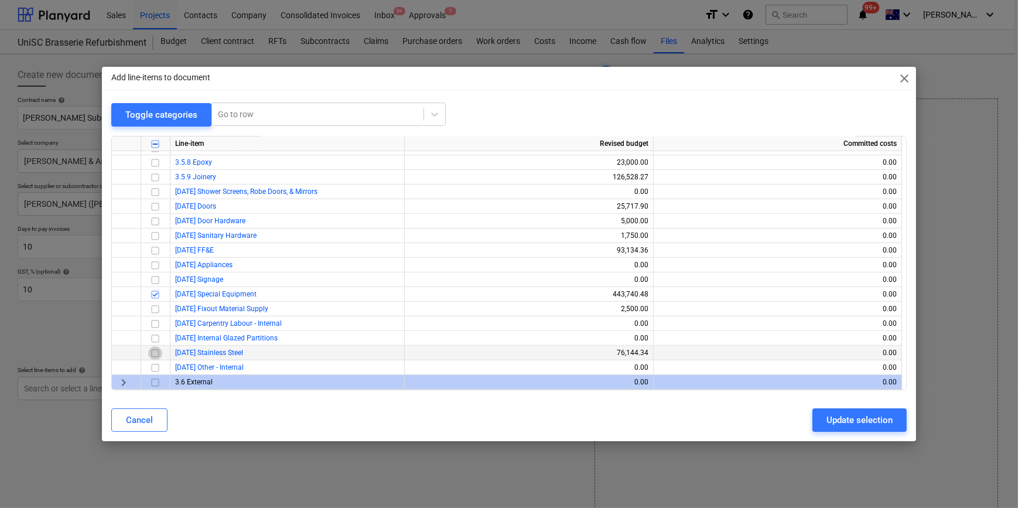
click at [152, 351] on input "checkbox" at bounding box center [155, 352] width 14 height 14
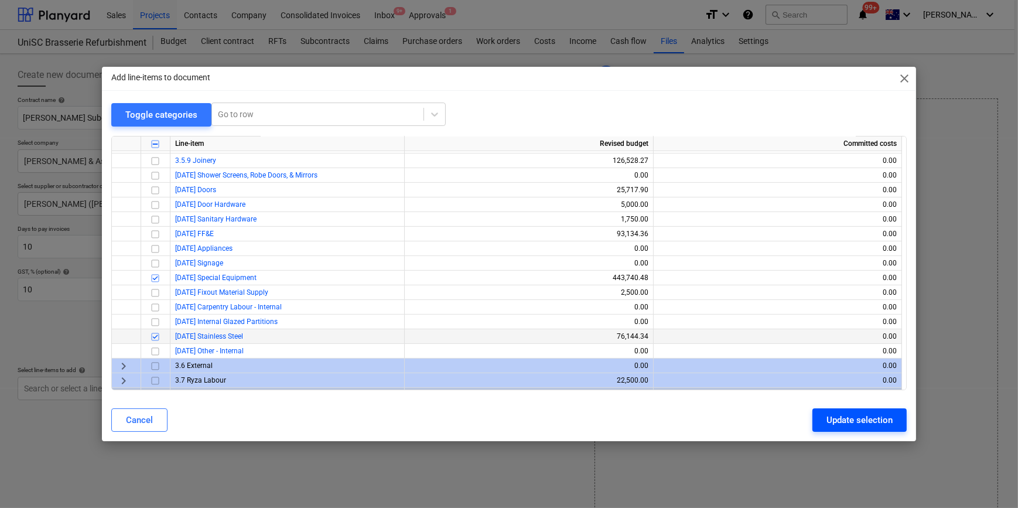
scroll to position [508, 0]
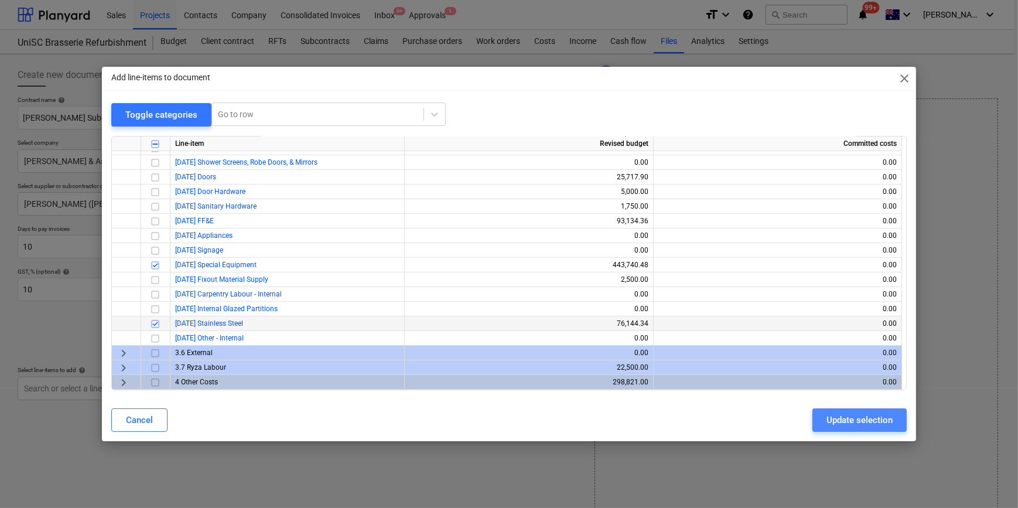
click at [865, 421] on div "Update selection" at bounding box center [859, 419] width 66 height 15
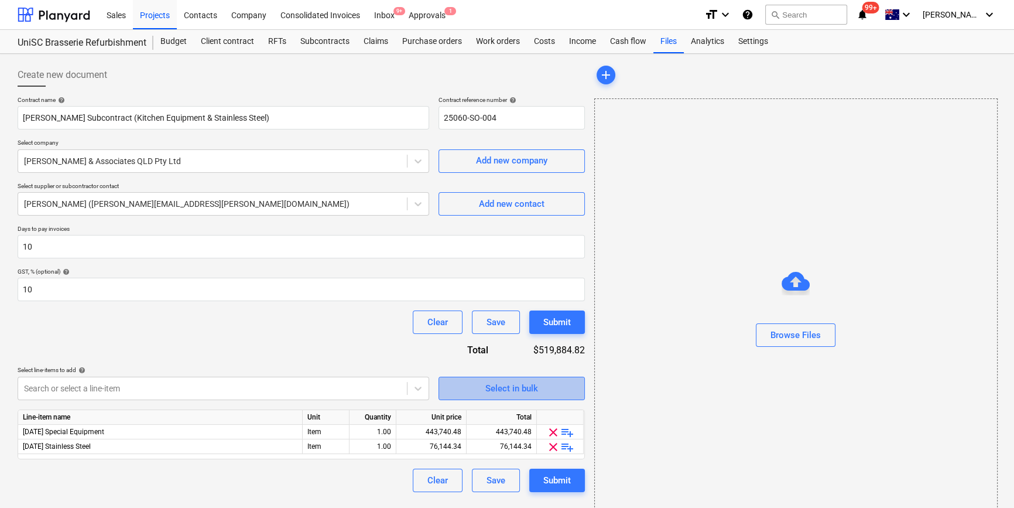
click at [525, 392] on div "Select in bulk" at bounding box center [511, 388] width 53 height 15
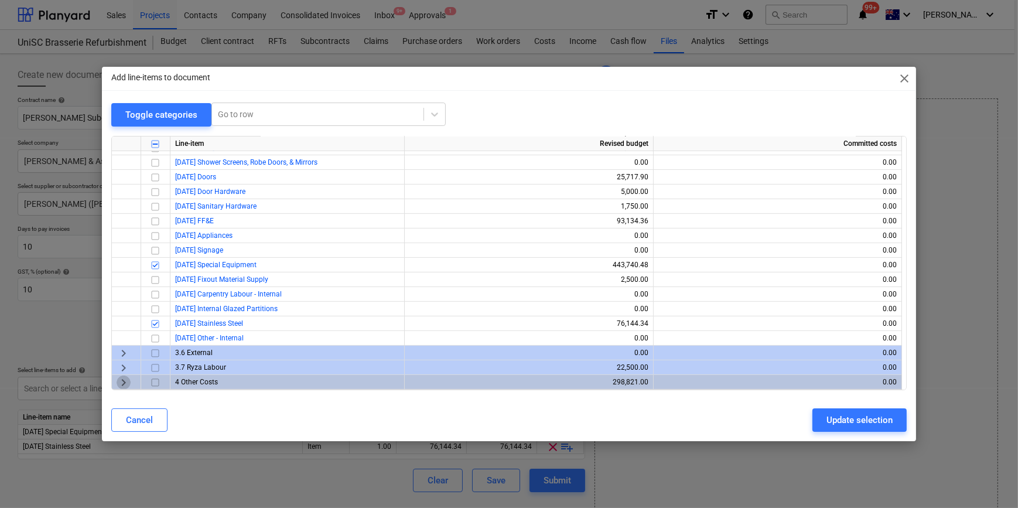
click at [123, 381] on span "keyboard_arrow_right" at bounding box center [124, 382] width 14 height 14
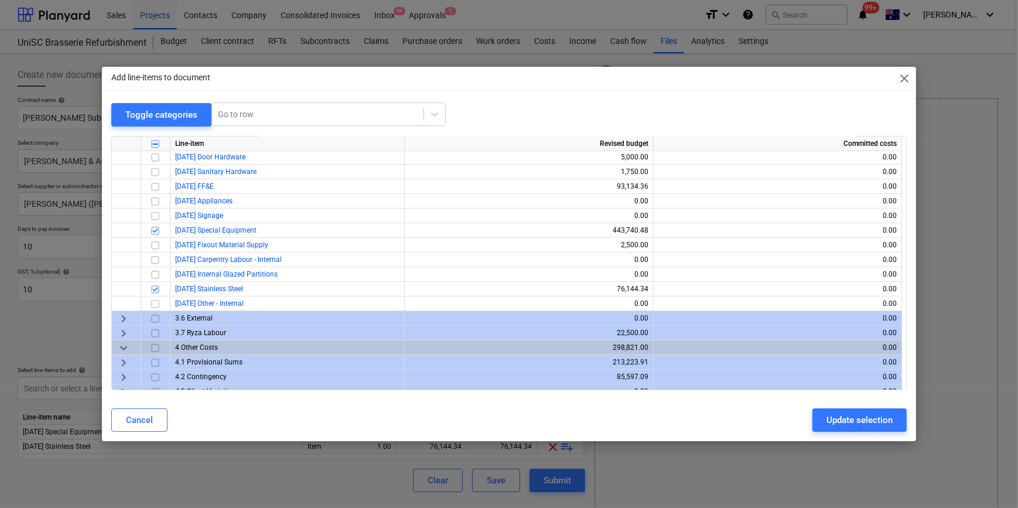
scroll to position [567, 0]
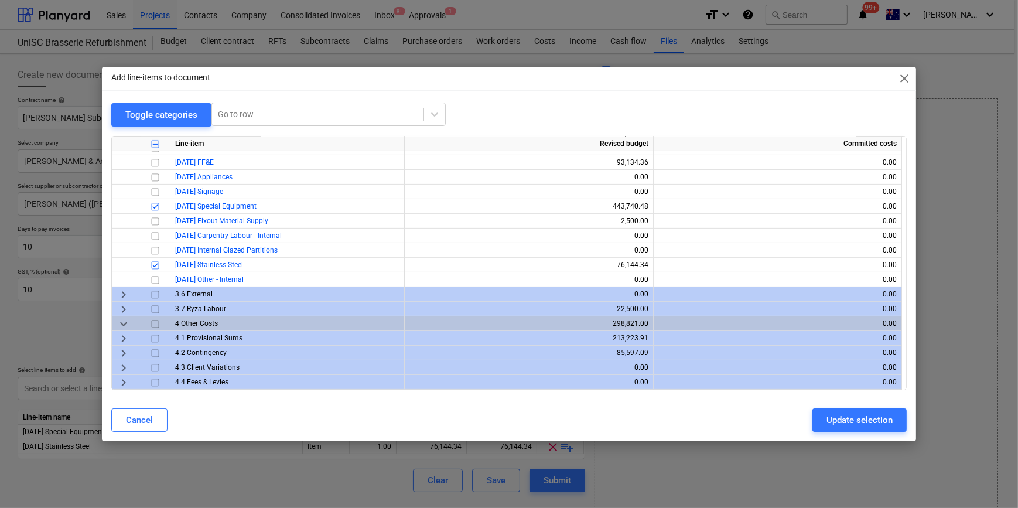
click at [123, 338] on span "keyboard_arrow_right" at bounding box center [124, 338] width 14 height 14
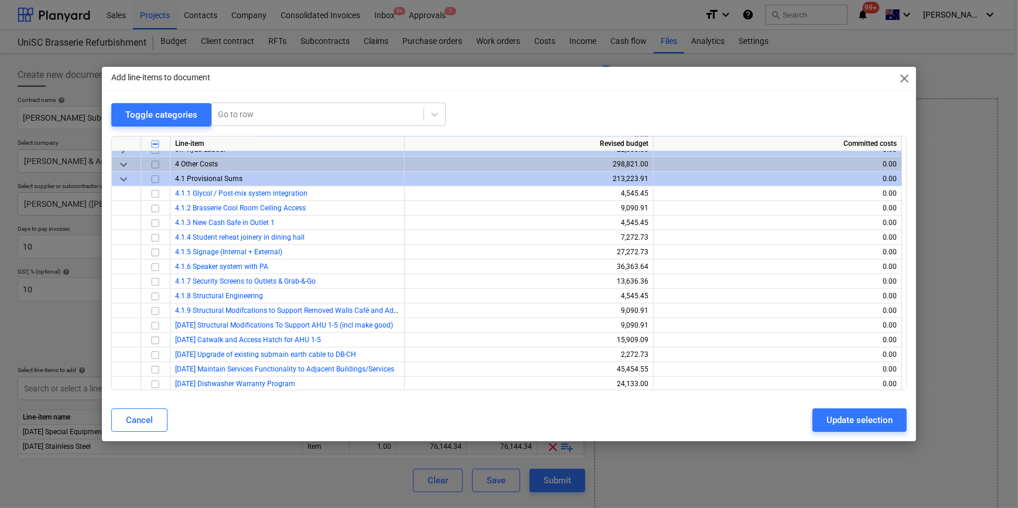
scroll to position [772, 0]
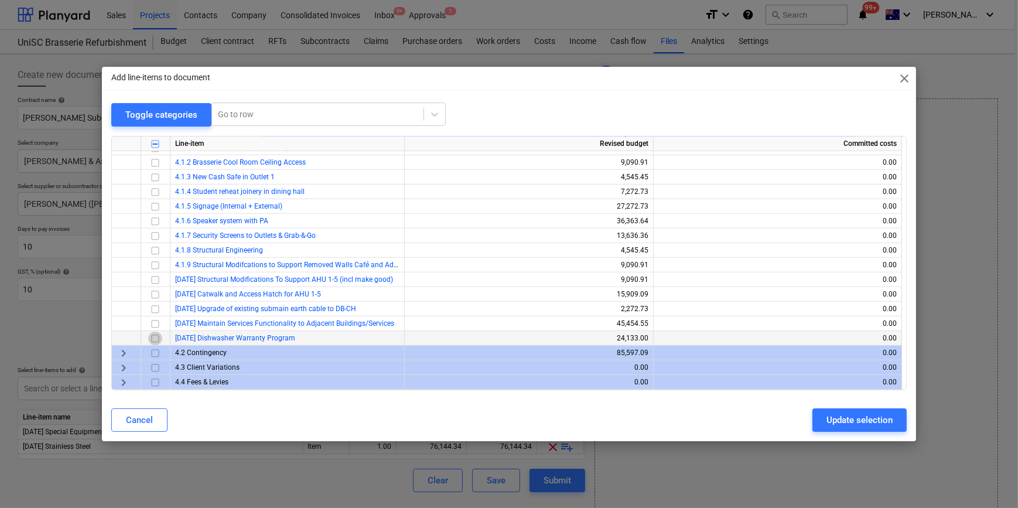
click at [157, 338] on input "checkbox" at bounding box center [155, 338] width 14 height 14
click at [904, 77] on span "close" at bounding box center [904, 78] width 14 height 14
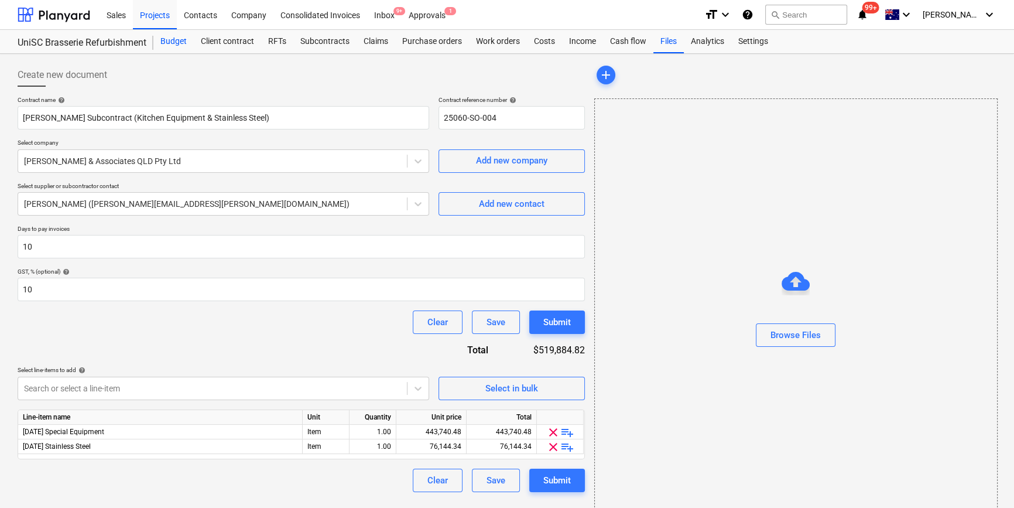
click at [172, 40] on div "Budget" at bounding box center [173, 41] width 40 height 23
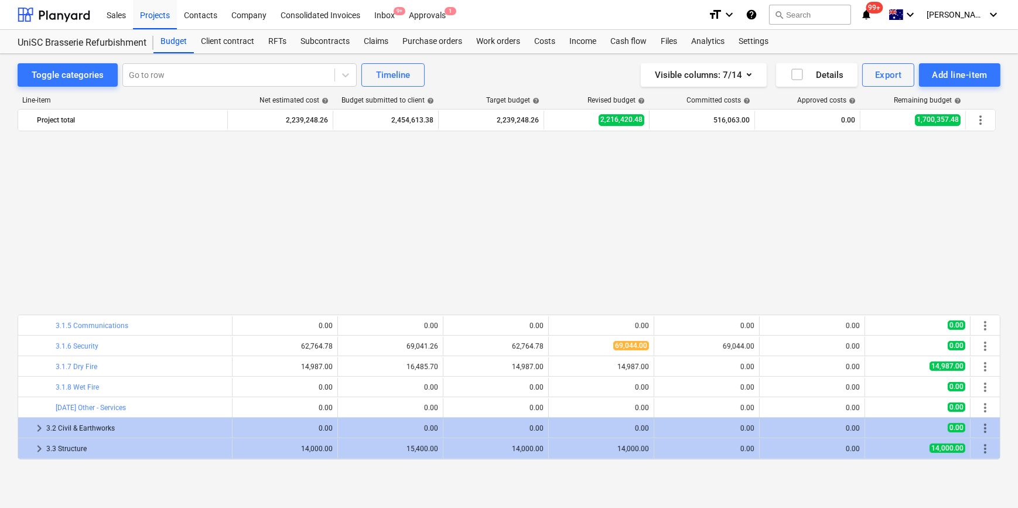
scroll to position [906, 0]
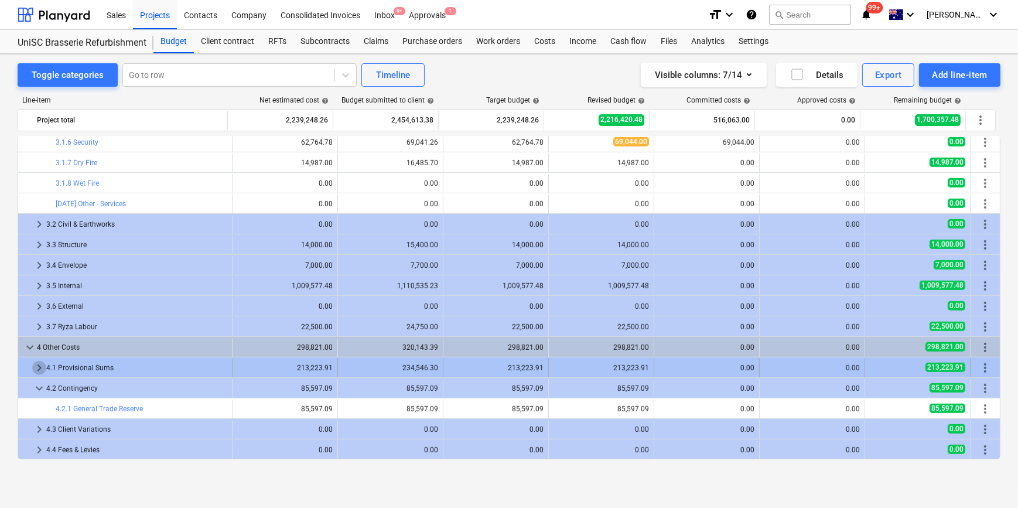
click at [36, 365] on span "keyboard_arrow_right" at bounding box center [39, 368] width 14 height 14
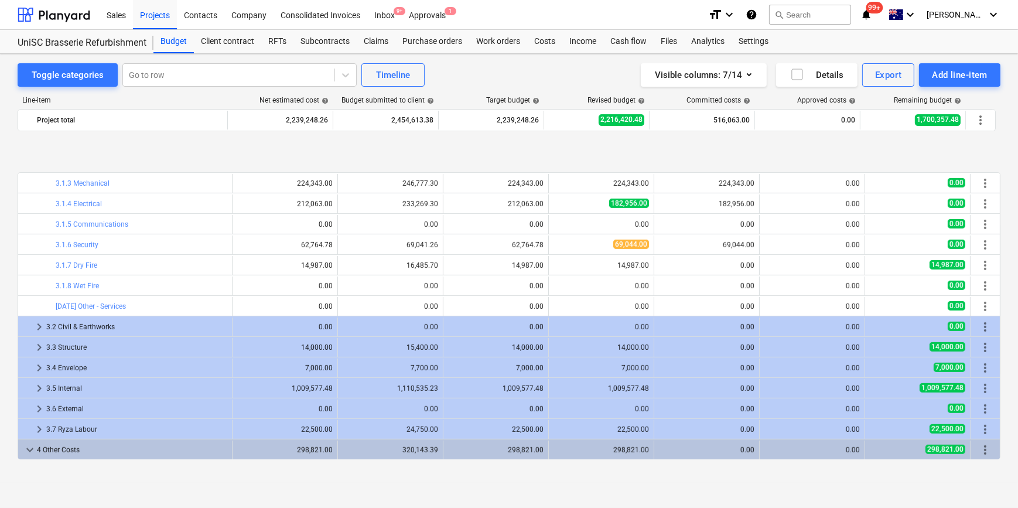
scroll to position [874, 0]
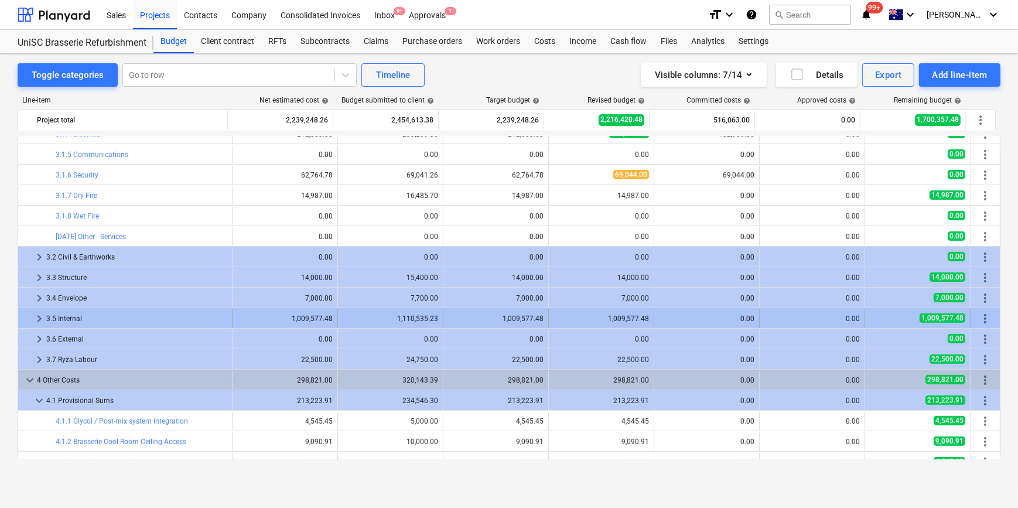
click at [35, 320] on span "keyboard_arrow_right" at bounding box center [39, 318] width 14 height 14
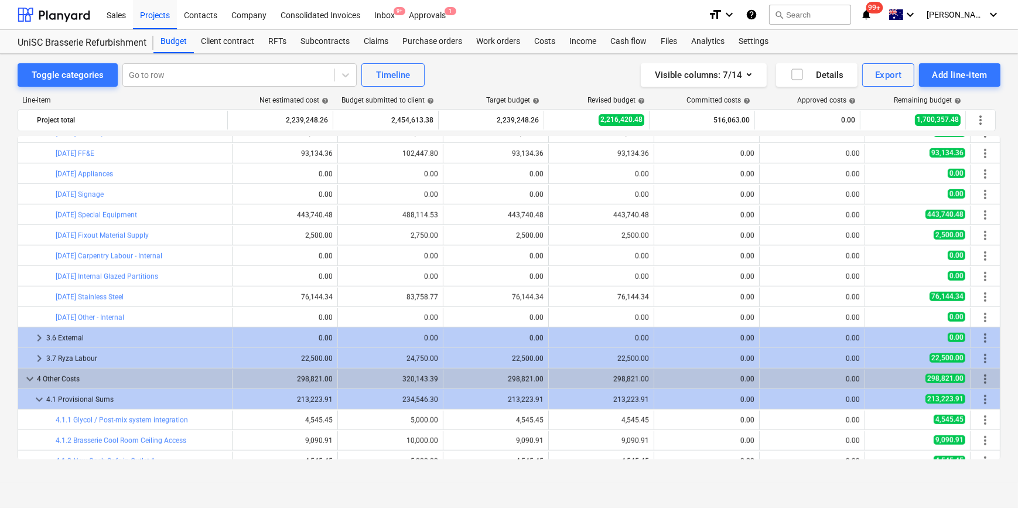
scroll to position [1352, 0]
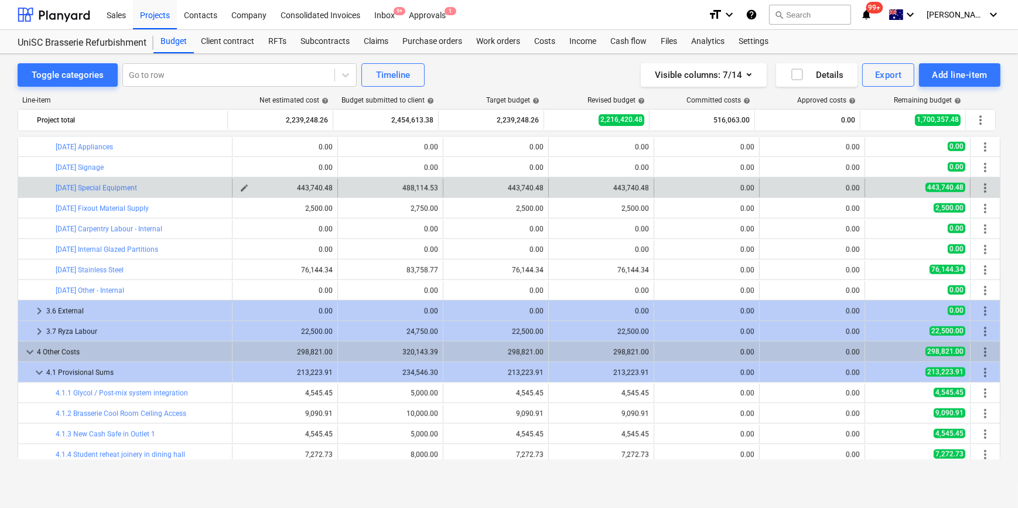
click at [239, 187] on span "edit" at bounding box center [243, 187] width 9 height 9
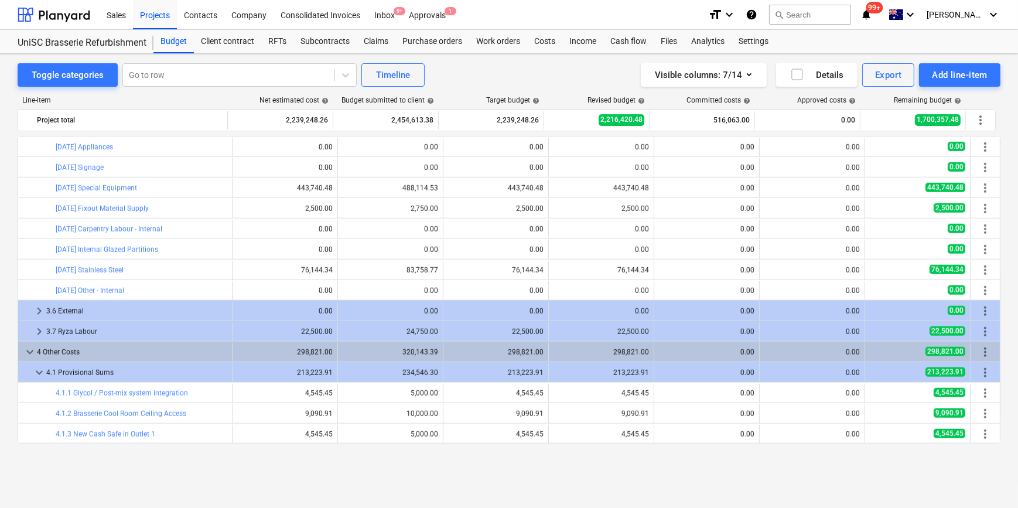
scroll to position [1300, 0]
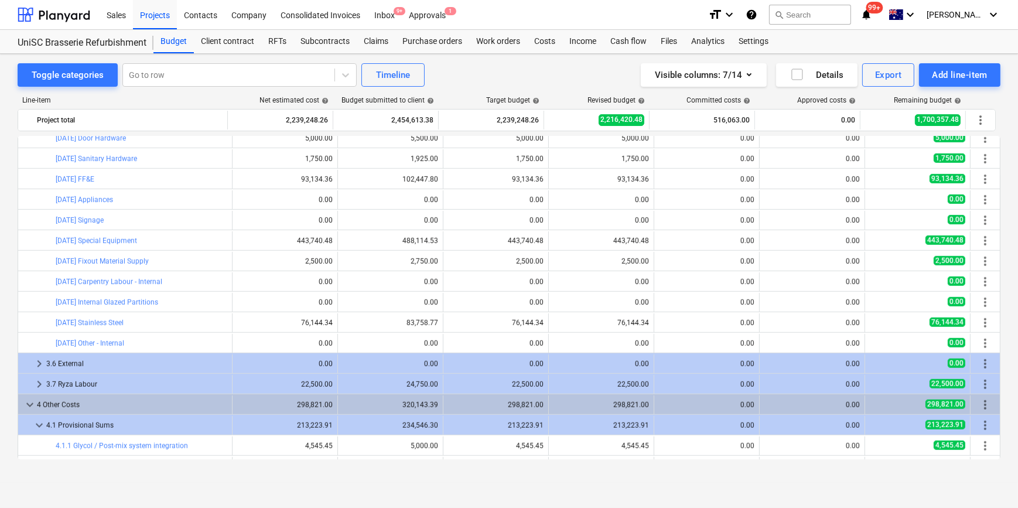
type input "1.00"
type input "443,740.48"
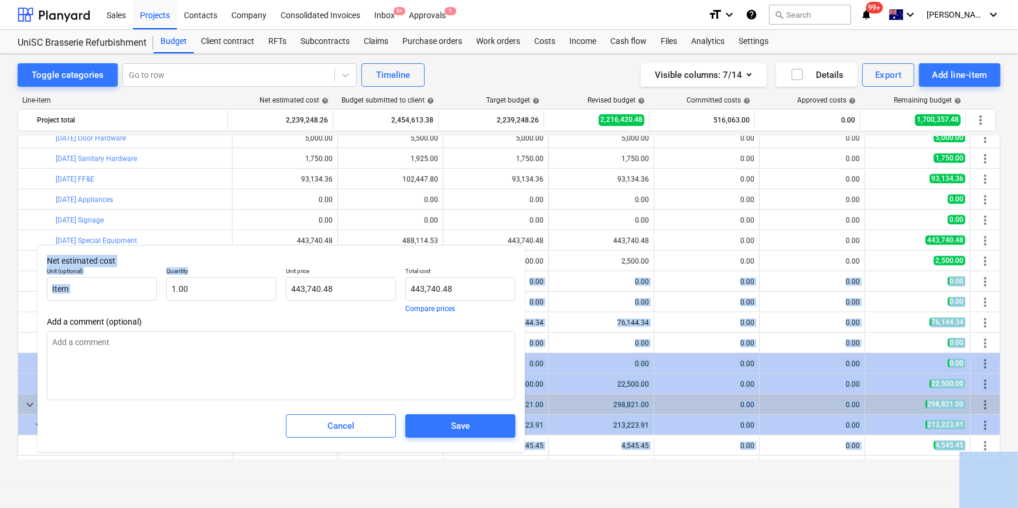
click at [225, 286] on body "Sales Projects Contacts Company Consolidated Invoices Inbox 9+ Approvals 1 form…" at bounding box center [509, 254] width 1018 height 508
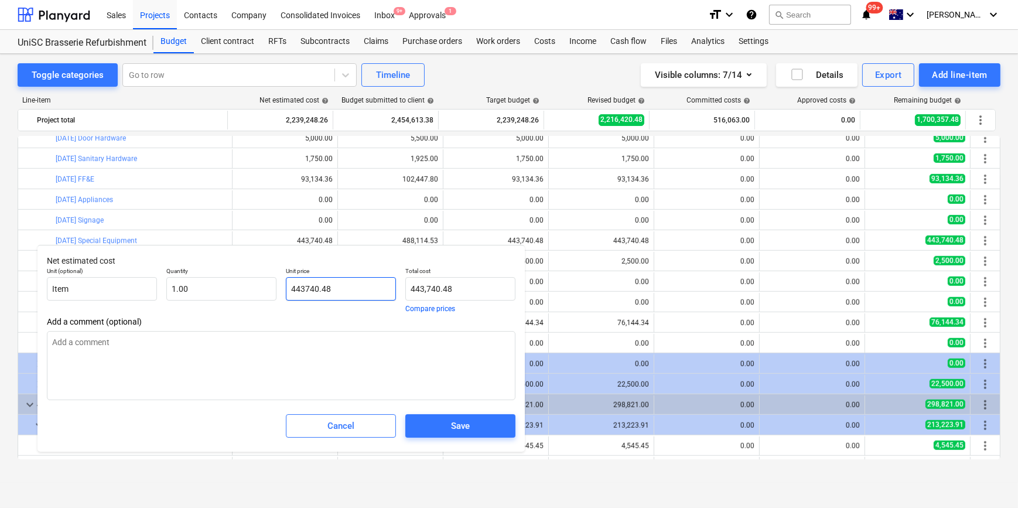
click at [333, 290] on input "443740.48" at bounding box center [341, 288] width 110 height 23
drag, startPoint x: 333, startPoint y: 287, endPoint x: 282, endPoint y: 288, distance: 50.4
click at [282, 288] on div "Unit price 443740.48" at bounding box center [340, 289] width 119 height 54
type input "4"
type input "4.00"
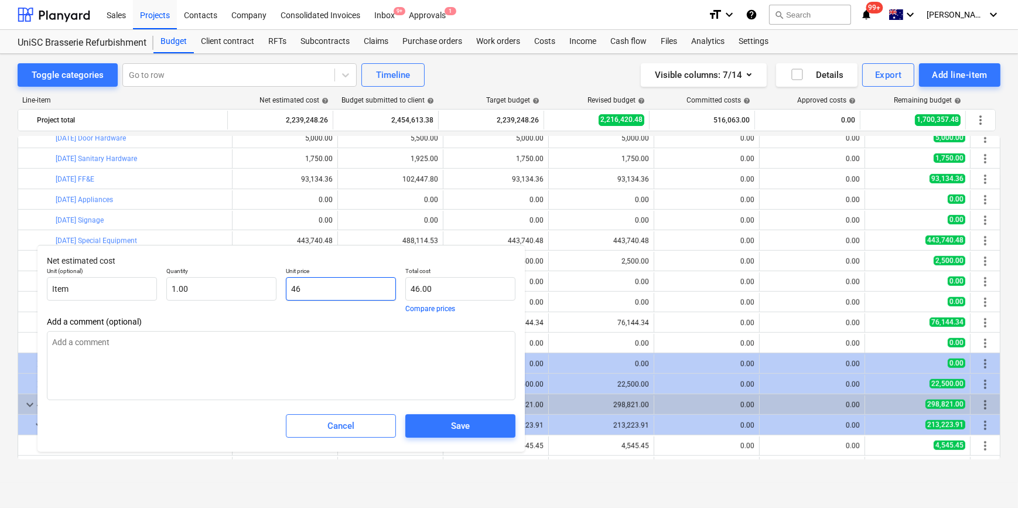
click at [340, 294] on input "46" at bounding box center [341, 288] width 110 height 23
type input "467"
type input "467.00"
type input "4678"
type input "4,678.00"
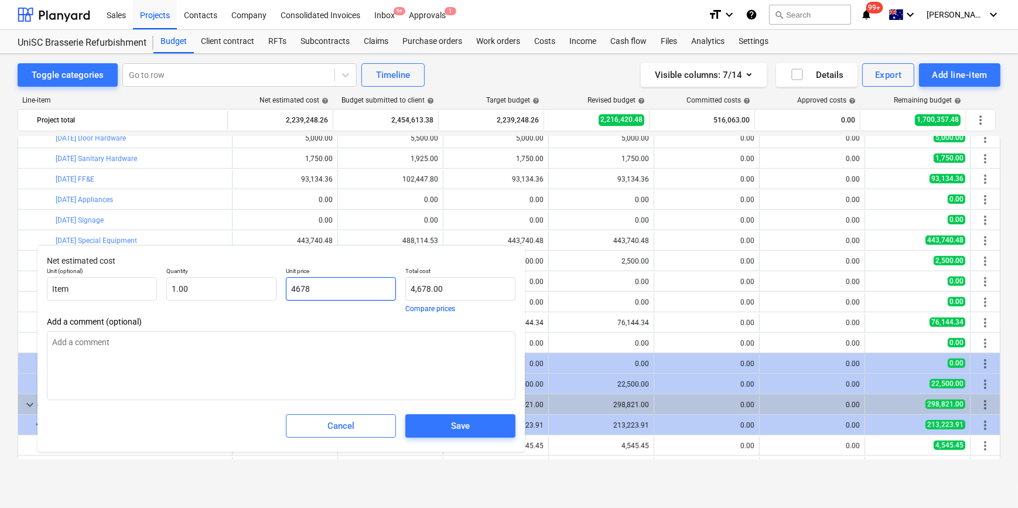
type input "46787"
type input "46,787.00"
type input "467873"
type input "467,873.00"
type input "467873.4"
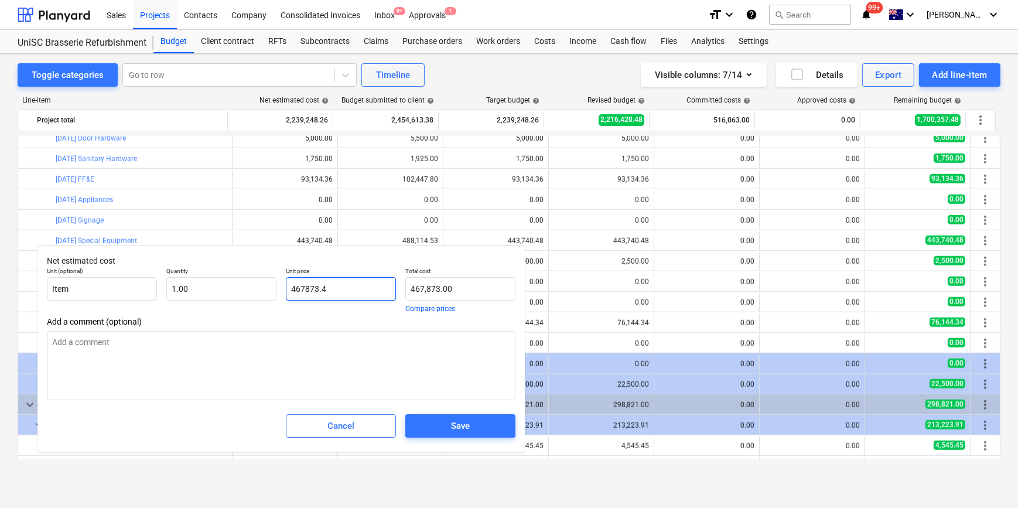
type input "467,873.40"
type input "467873.48"
type input "467,873.48"
click at [464, 430] on div "Save" at bounding box center [460, 425] width 19 height 15
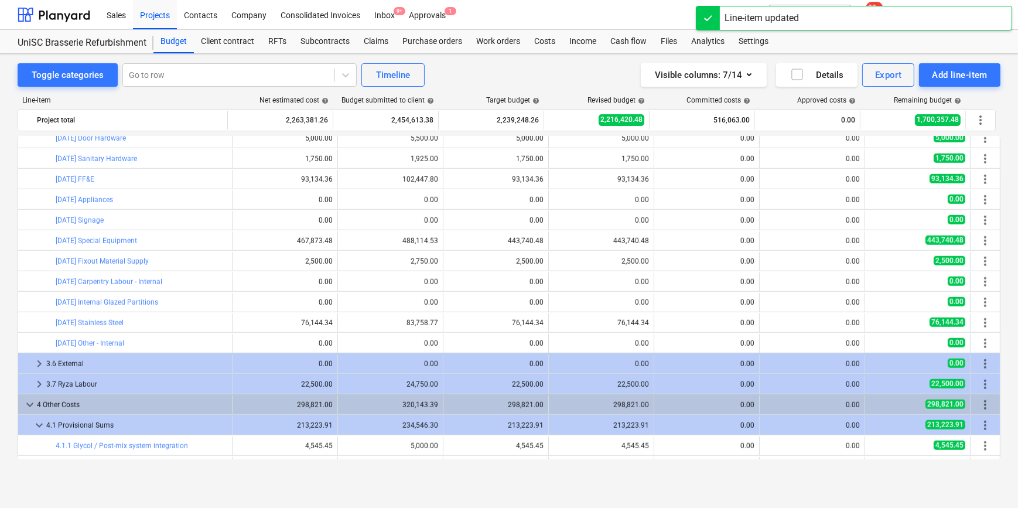
click at [345, 240] on span "edit" at bounding box center [349, 240] width 9 height 9
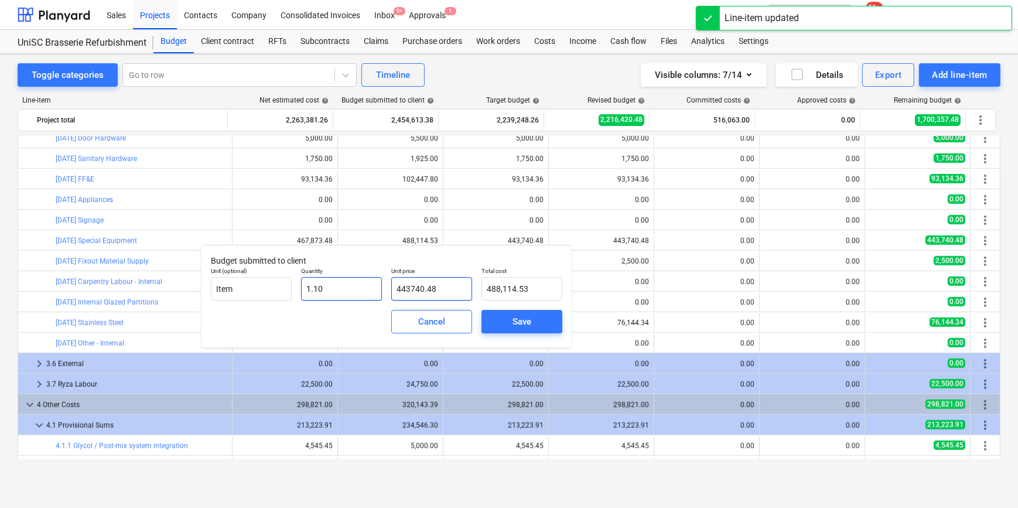
drag, startPoint x: 443, startPoint y: 286, endPoint x: 378, endPoint y: 286, distance: 65.0
click at [378, 286] on div "Unit (optional) Item Quantity 1.10 Unit price 443740.48 Total cost 488,114.53" at bounding box center [386, 283] width 361 height 43
type input "4"
type input "4.40"
type input "46"
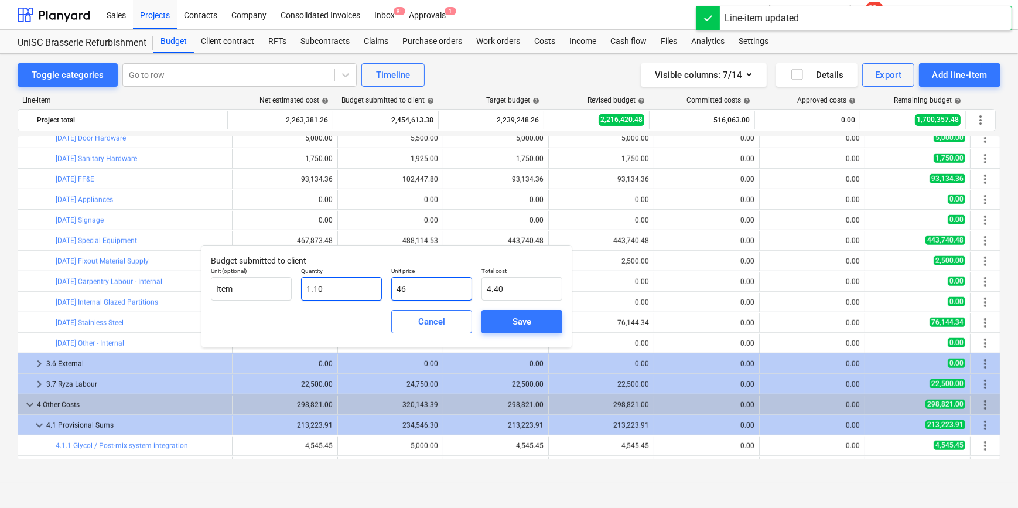
type input "50.60"
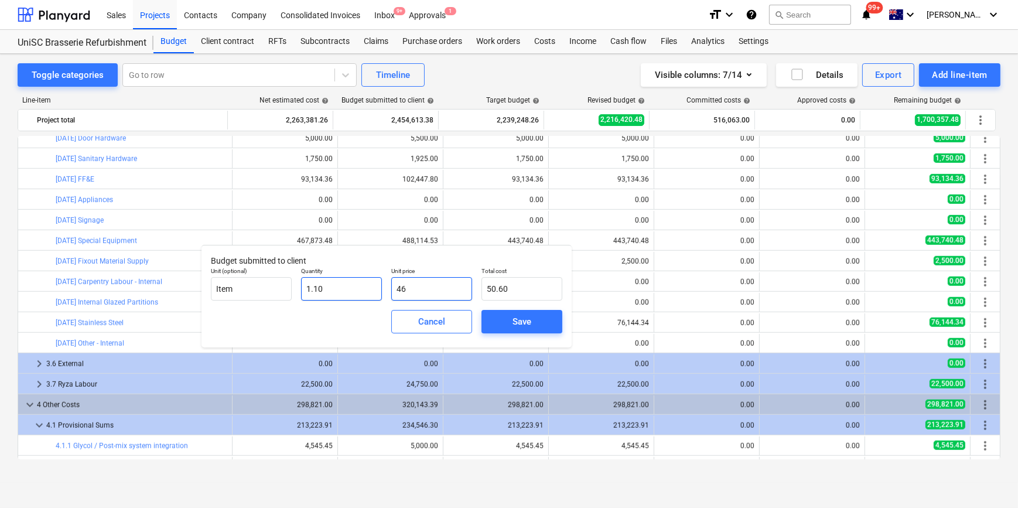
type input "467"
type input "513.70"
type input "4678"
type input "5,145.80"
type input "46787"
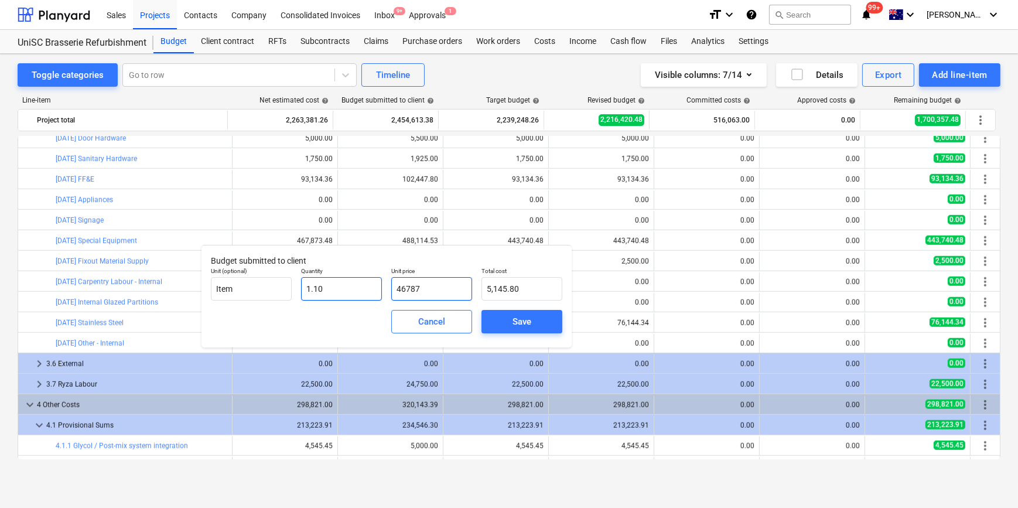
type input "51,465.70"
type input "467873"
type input "514,660.30"
type input "467873.4"
type input "514,660.74"
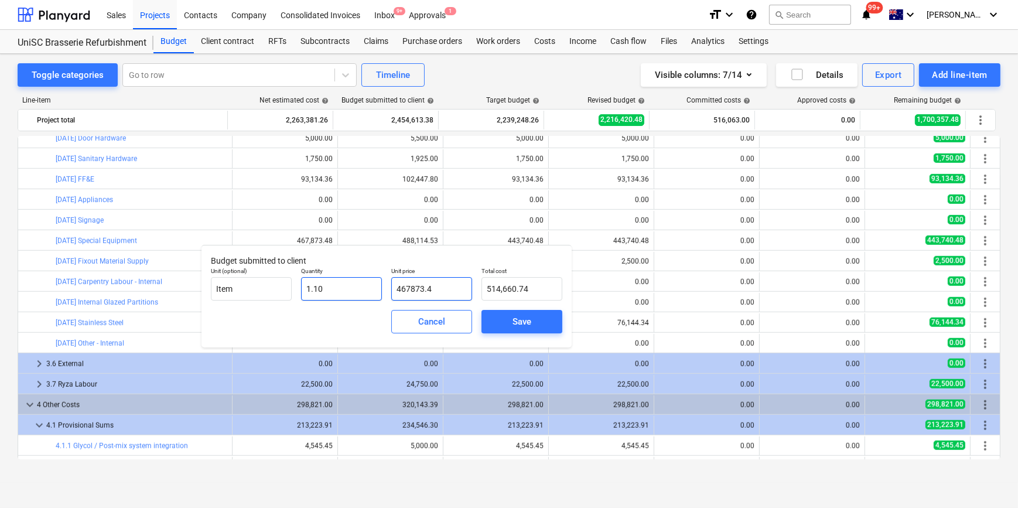
type input "467873.48"
type input "514,660.83"
type input "467,873.48"
click at [518, 319] on div "Save" at bounding box center [521, 321] width 19 height 15
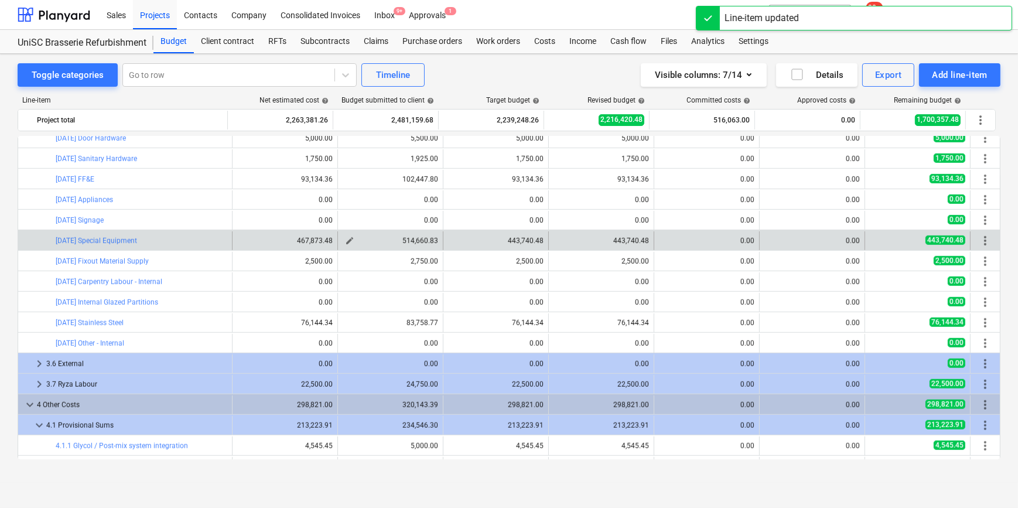
click at [345, 237] on span "edit" at bounding box center [349, 240] width 9 height 9
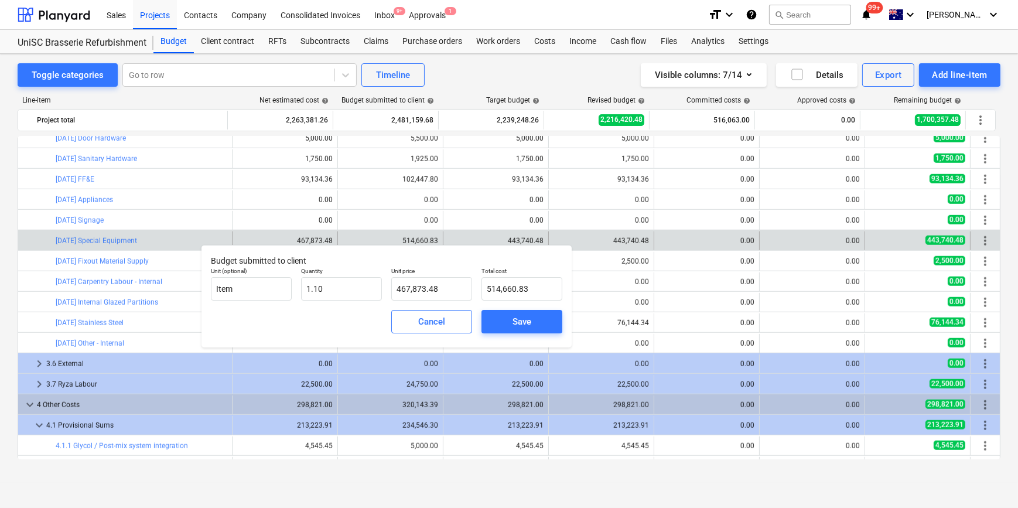
click at [472, 234] on div "edit 443,740.48" at bounding box center [495, 240] width 95 height 19
click at [454, 239] on div "edit 443,740.48" at bounding box center [495, 240] width 95 height 19
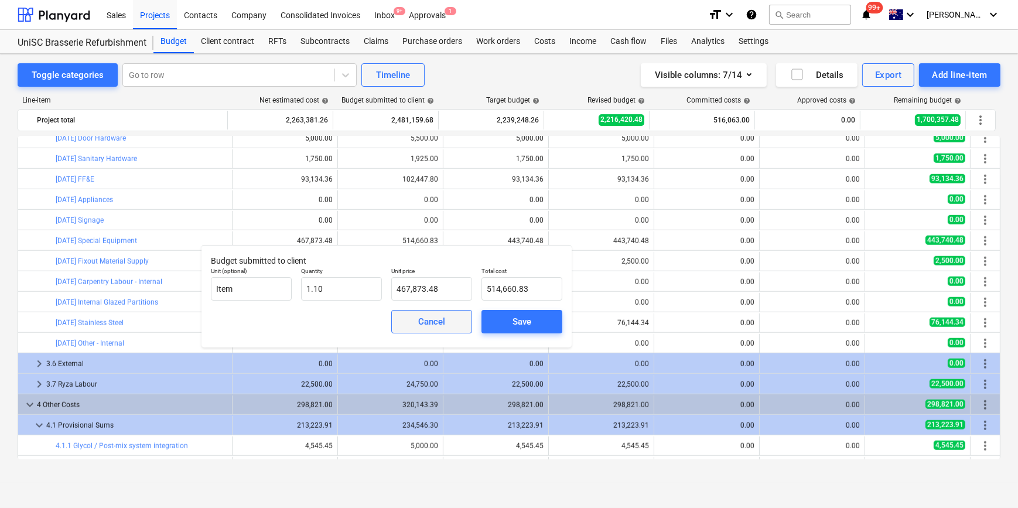
click at [447, 323] on span "Cancel" at bounding box center [432, 321] width 52 height 15
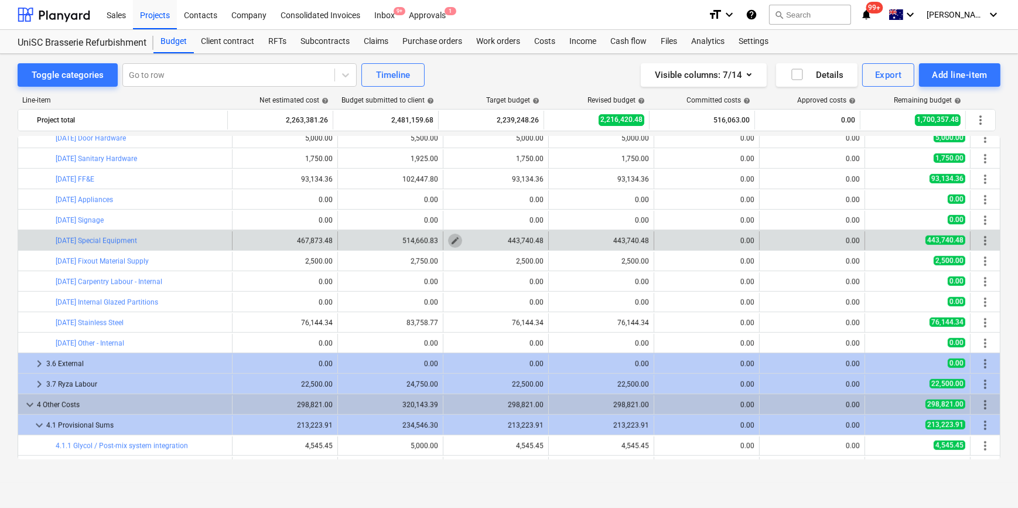
click at [448, 240] on button "edit" at bounding box center [455, 241] width 14 height 14
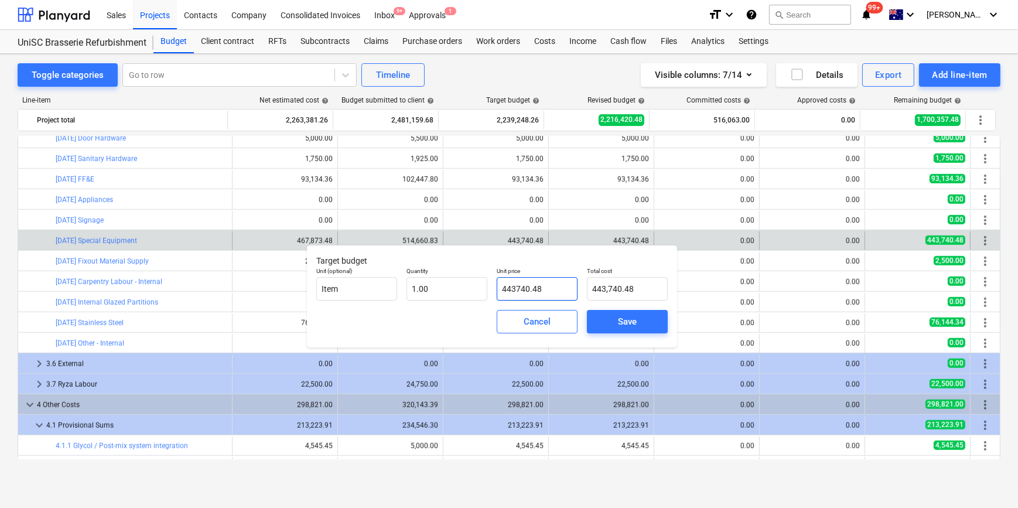
drag, startPoint x: 539, startPoint y: 287, endPoint x: 427, endPoint y: 274, distance: 112.6
click at [433, 275] on div "Unit (optional) Item Quantity 1.00 Unit price 443740.48 Total cost 443,740.48" at bounding box center [491, 283] width 361 height 43
type input "46"
type input "46.00"
type input "467"
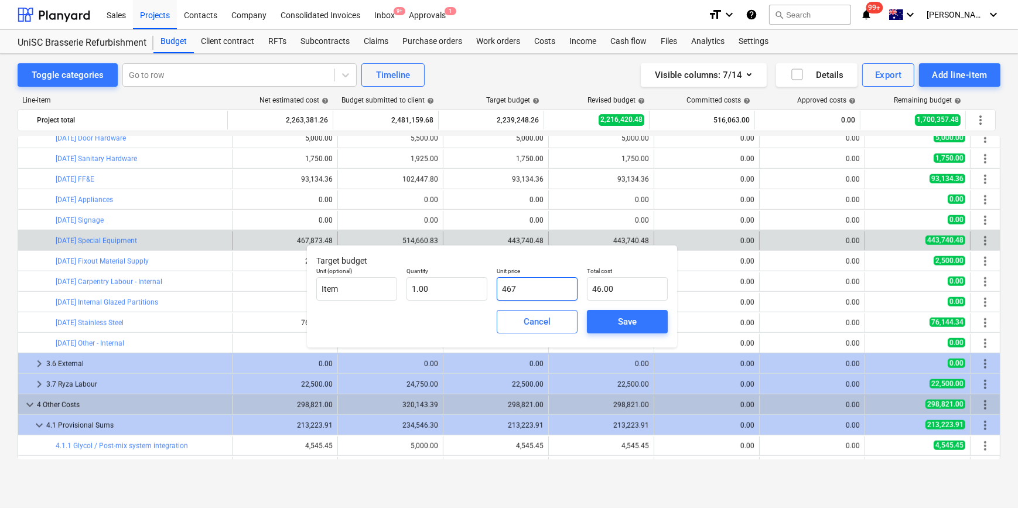
type input "467.00"
type input "4678"
type input "4,678.00"
type input "46787"
type input "46,787.00"
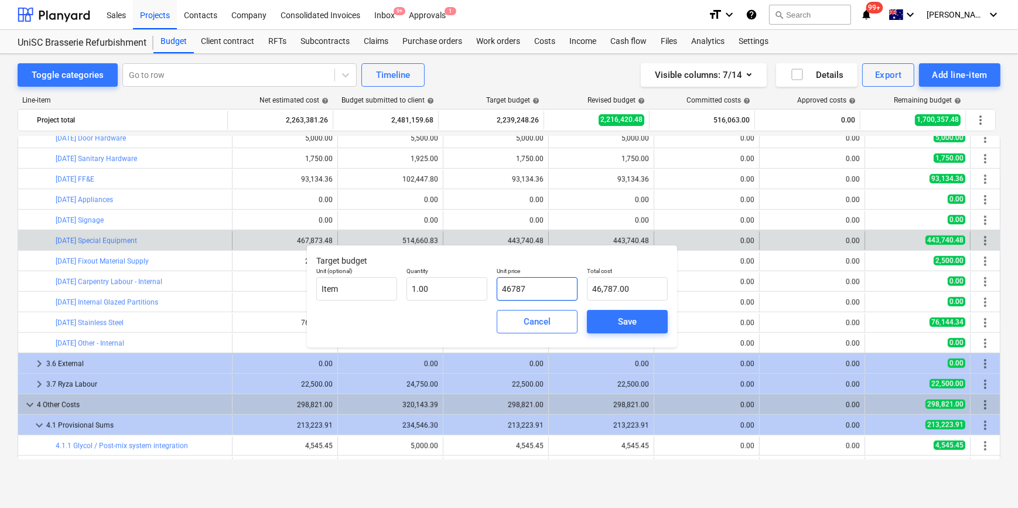
type input "467873"
type input "467,873.00"
type input "467873.4"
type input "467,873.40"
type input "467873.48"
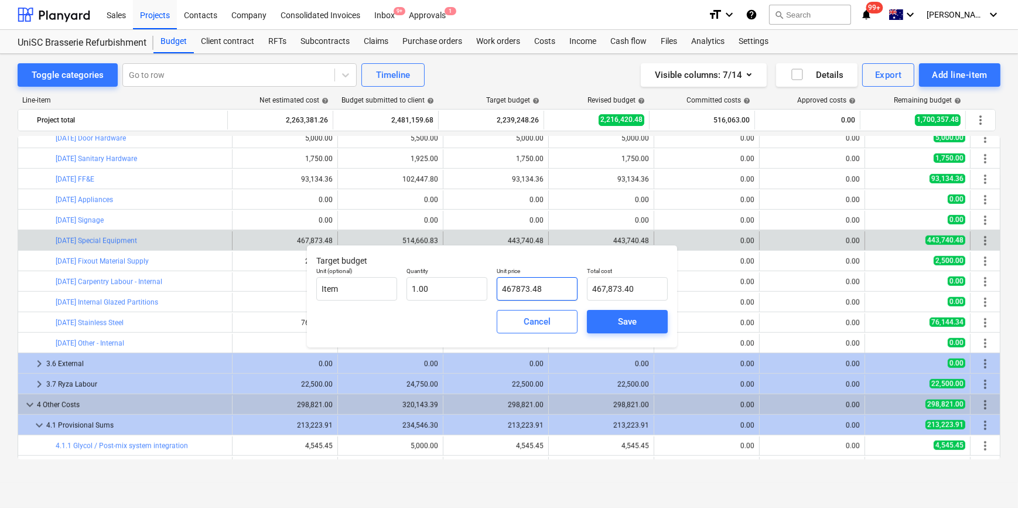
type input "467,873.48"
click at [636, 317] on div "Save" at bounding box center [627, 321] width 19 height 15
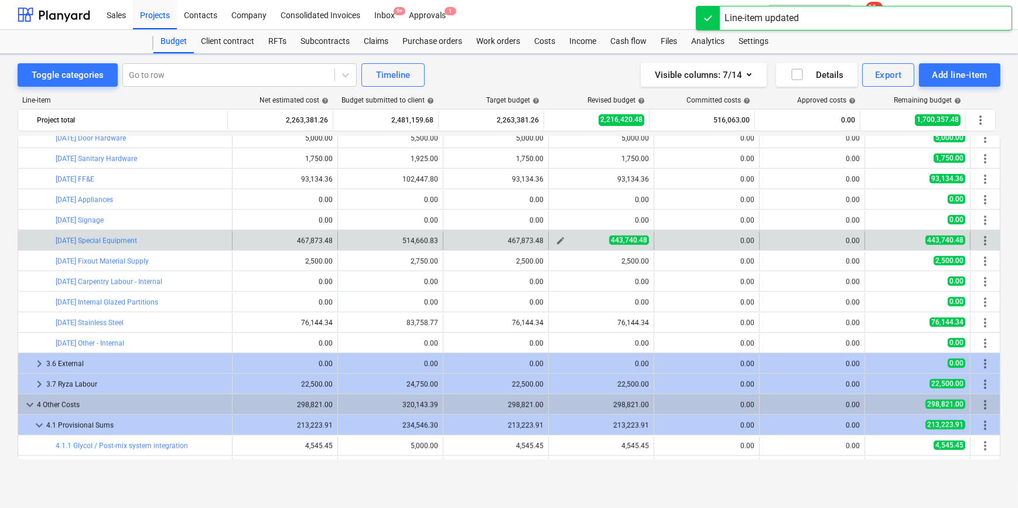
click at [557, 241] on span "edit" at bounding box center [560, 240] width 9 height 9
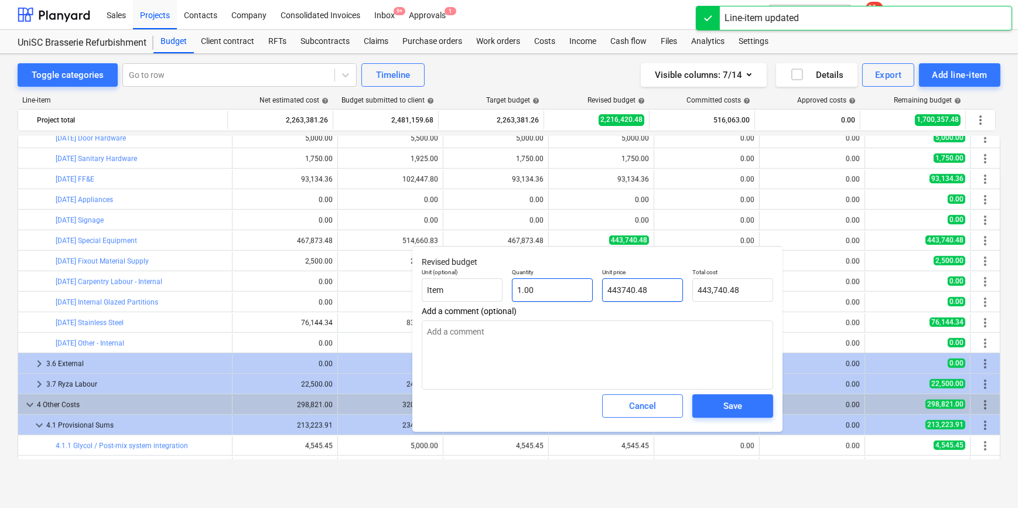
drag, startPoint x: 626, startPoint y: 290, endPoint x: 528, endPoint y: 278, distance: 99.2
click at [528, 278] on div "Unit (optional) Item Quantity 1.00 Unit price 443740.48 Total cost 443,740.48" at bounding box center [597, 284] width 361 height 43
type input "46"
type input "46.00"
type input "467"
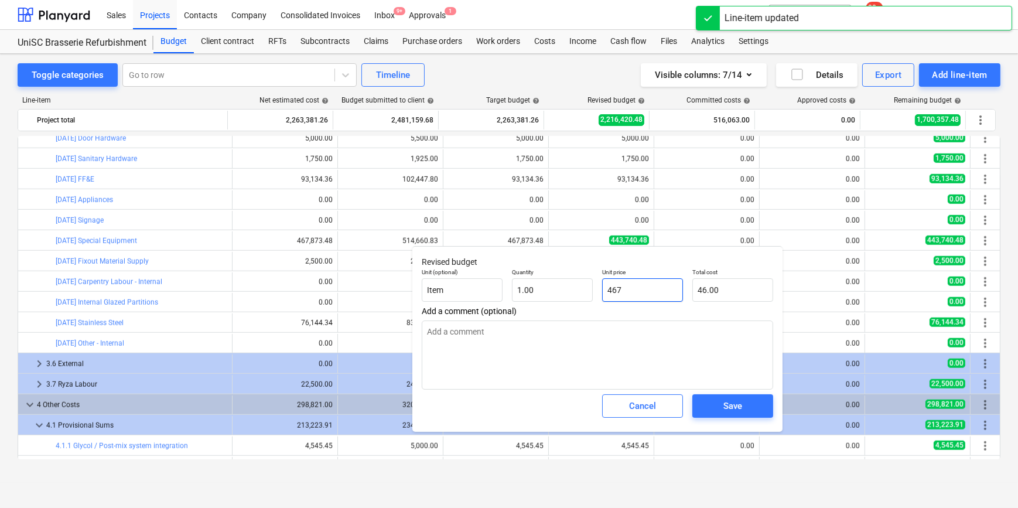
type input "467.00"
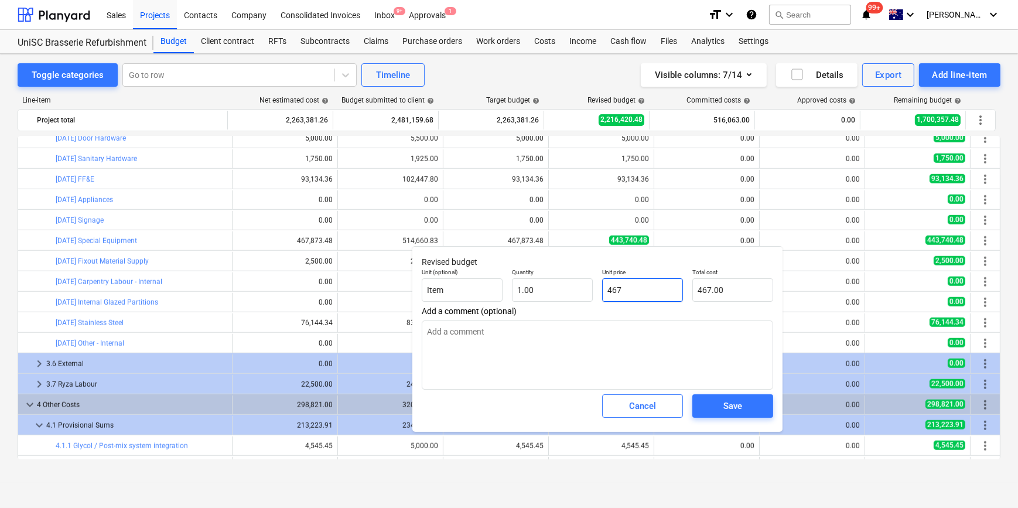
type input "4678"
type input "4,678.00"
type input "46787"
type input "46,787.00"
type input "467873"
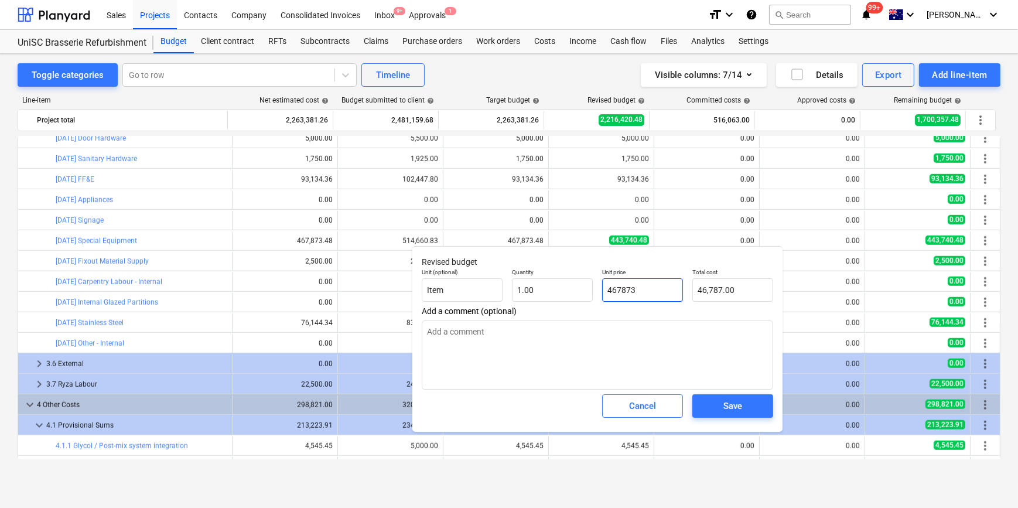
type input "467,873.00"
type input "467873.4"
type input "467,873.40"
type input "467873.48"
type input "467,873.48"
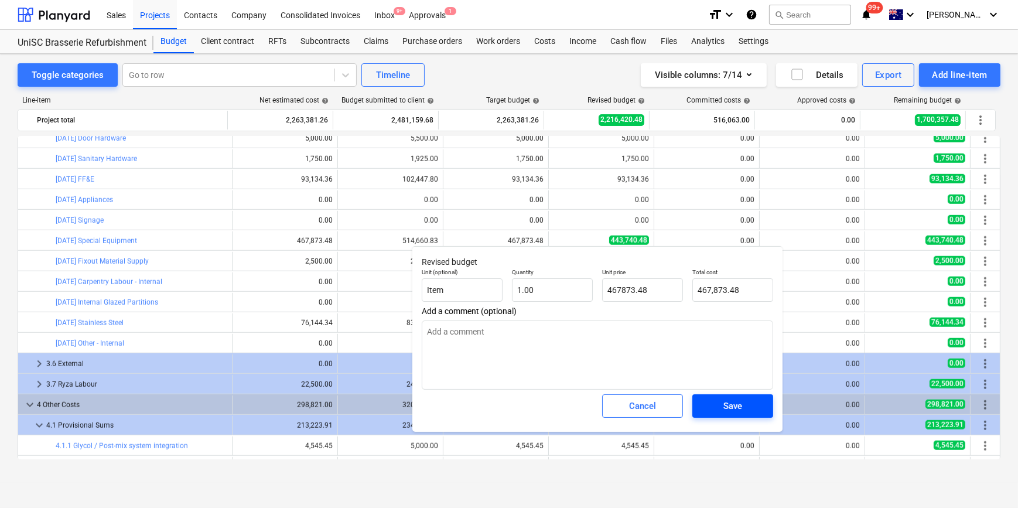
type input "467,873.48"
click at [744, 412] on span "Save" at bounding box center [732, 405] width 53 height 15
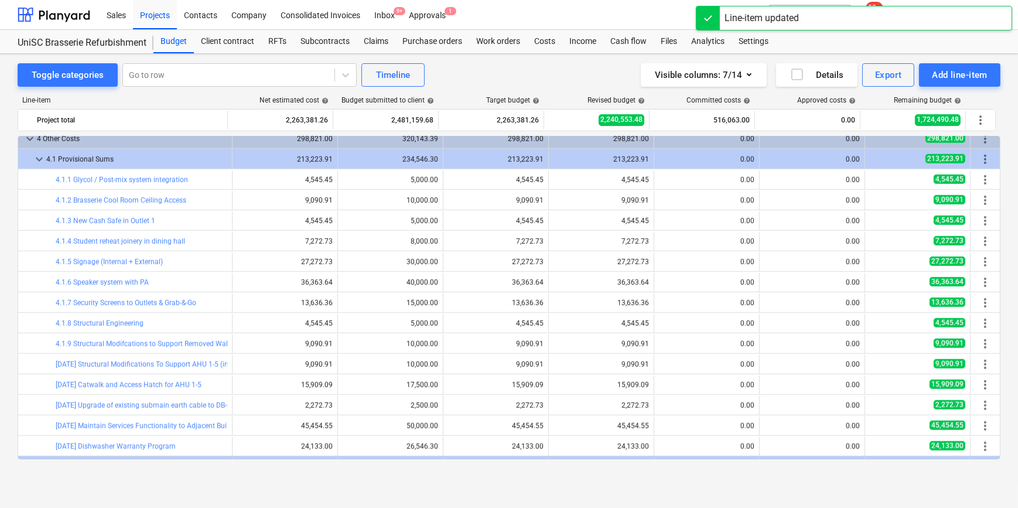
scroll to position [1619, 0]
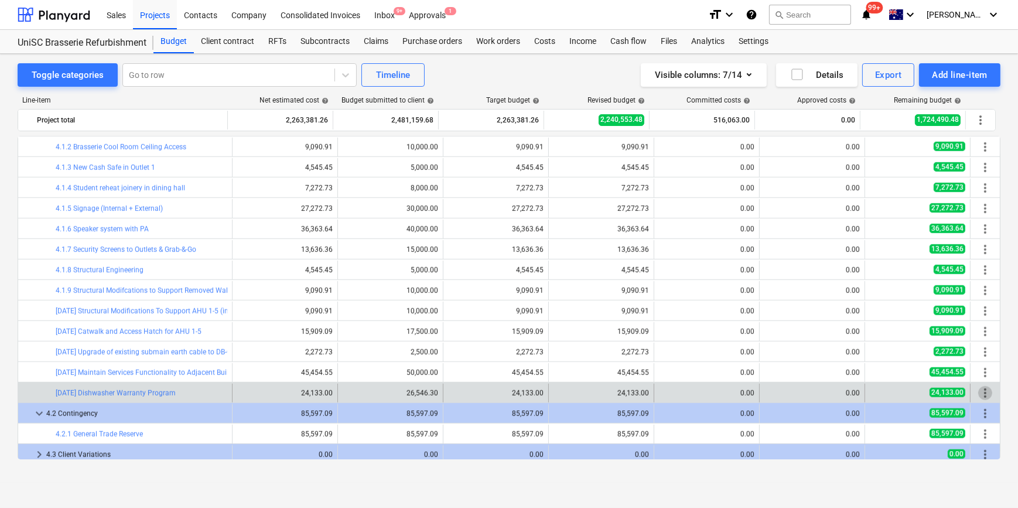
click at [984, 395] on span "more_vert" at bounding box center [985, 393] width 14 height 14
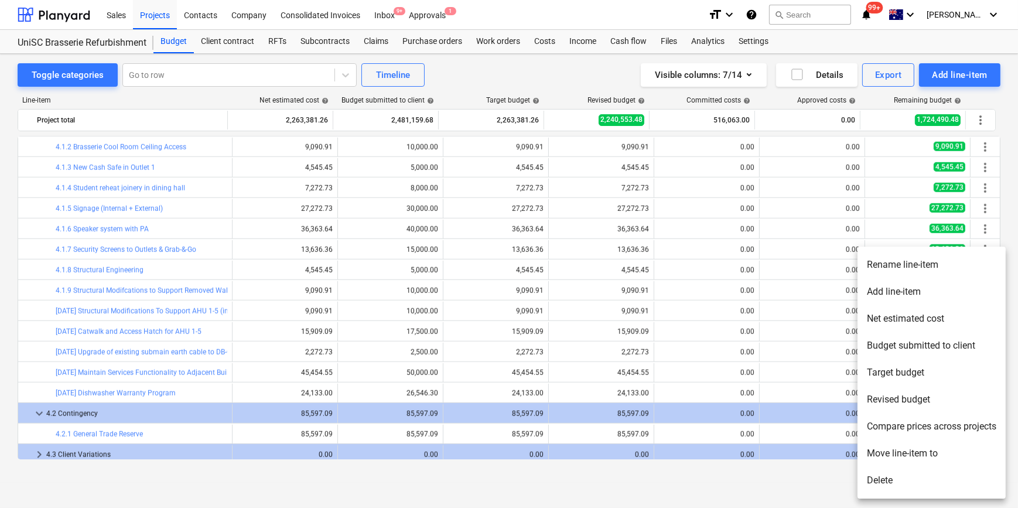
click at [884, 478] on li "Delete" at bounding box center [931, 480] width 148 height 27
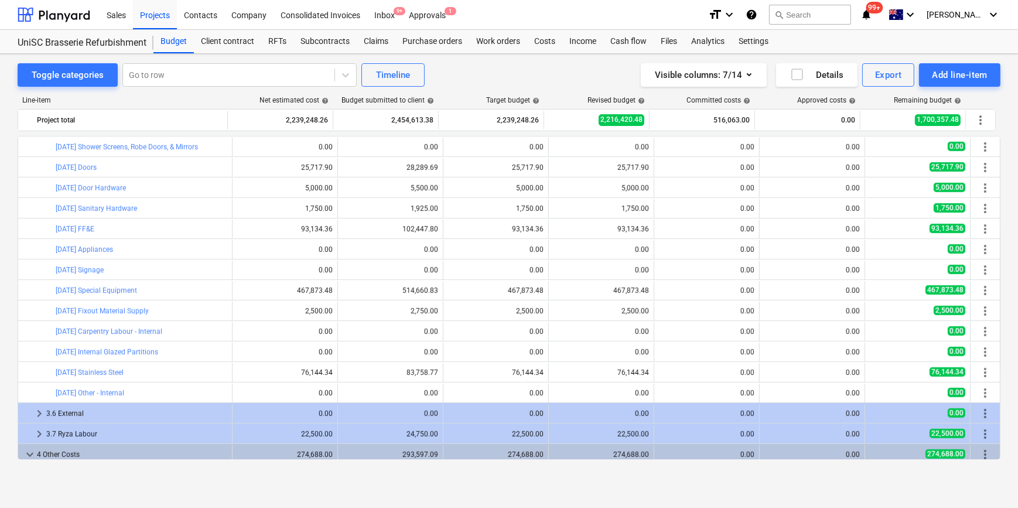
scroll to position [1300, 0]
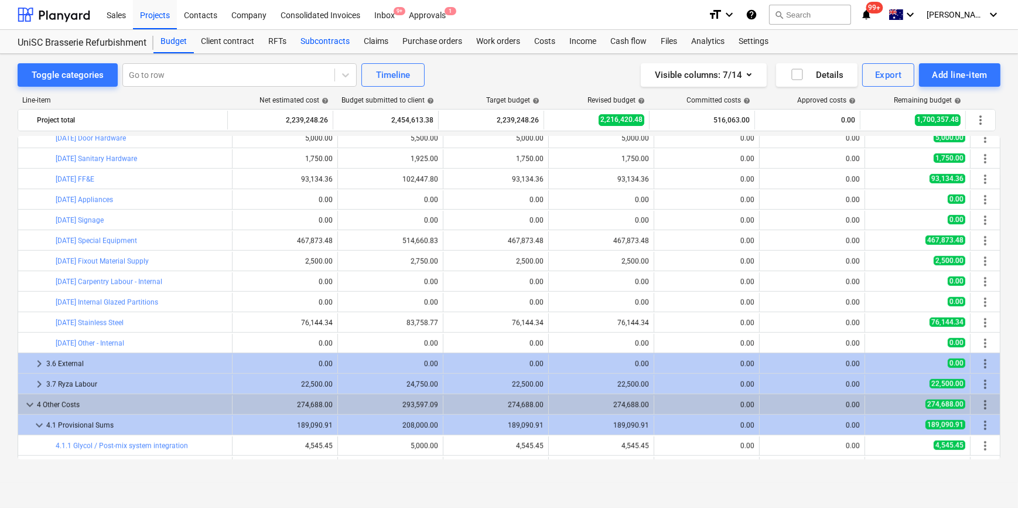
click at [321, 40] on div "Subcontracts" at bounding box center [324, 41] width 63 height 23
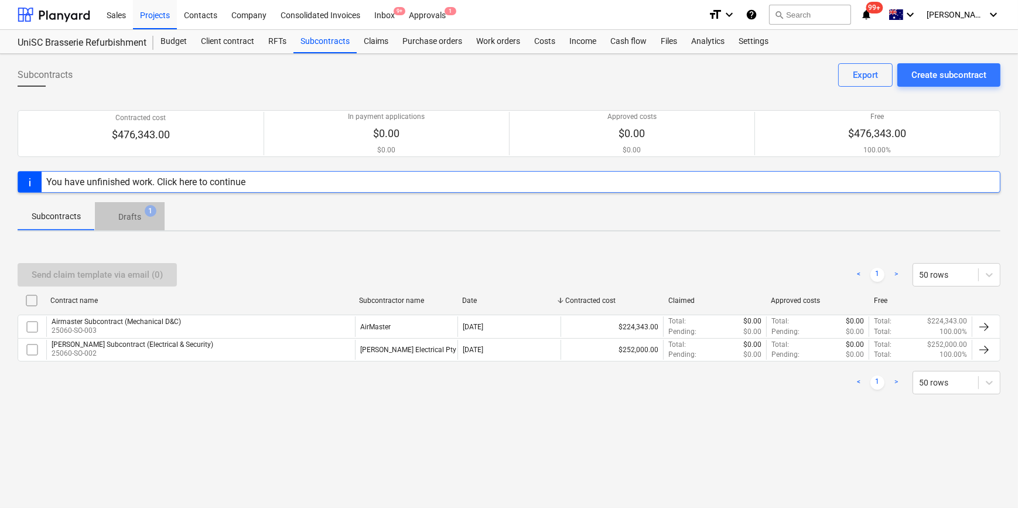
click at [136, 217] on p "Drafts" at bounding box center [129, 217] width 23 height 12
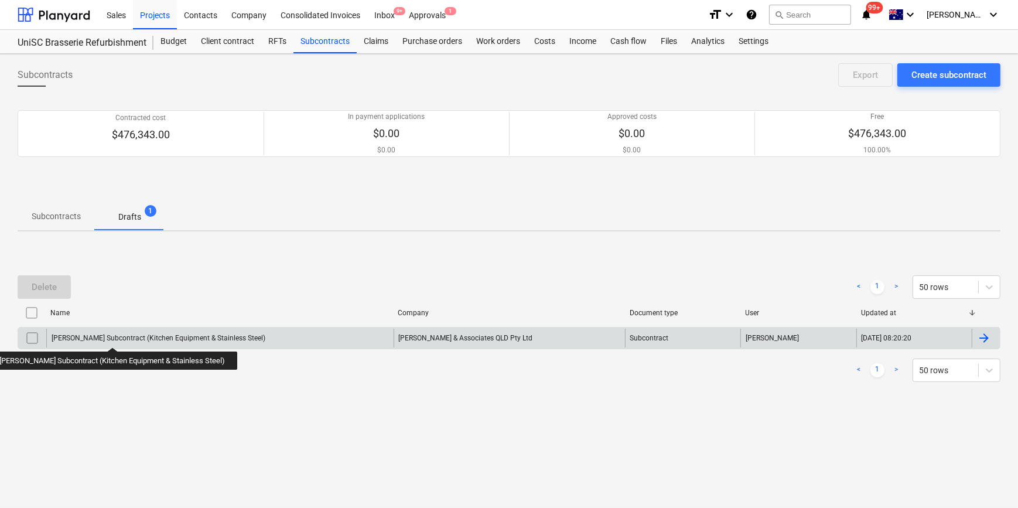
click at [94, 337] on div "[PERSON_NAME] Subcontract (Kitchen Equipment & Stainless Steel)" at bounding box center [159, 338] width 214 height 8
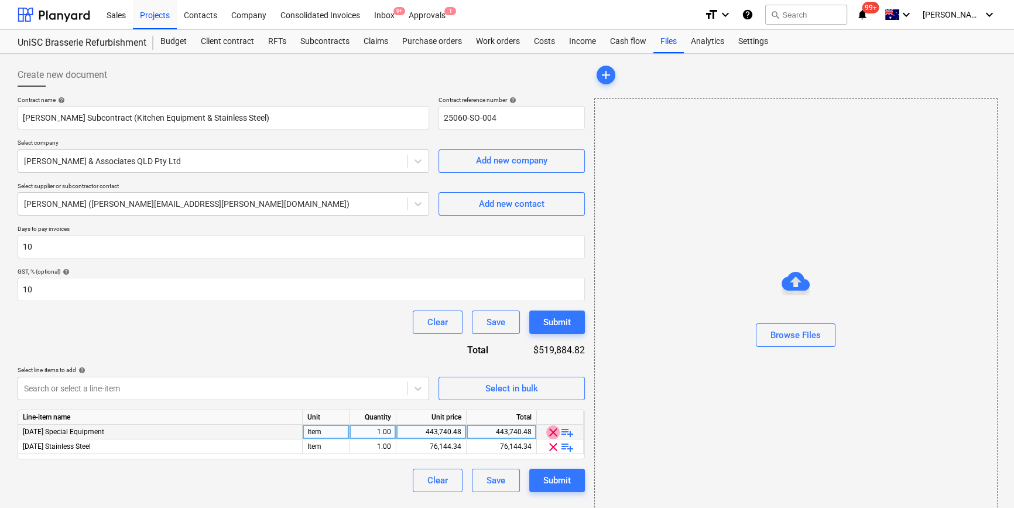
click at [552, 431] on span "clear" at bounding box center [553, 432] width 14 height 14
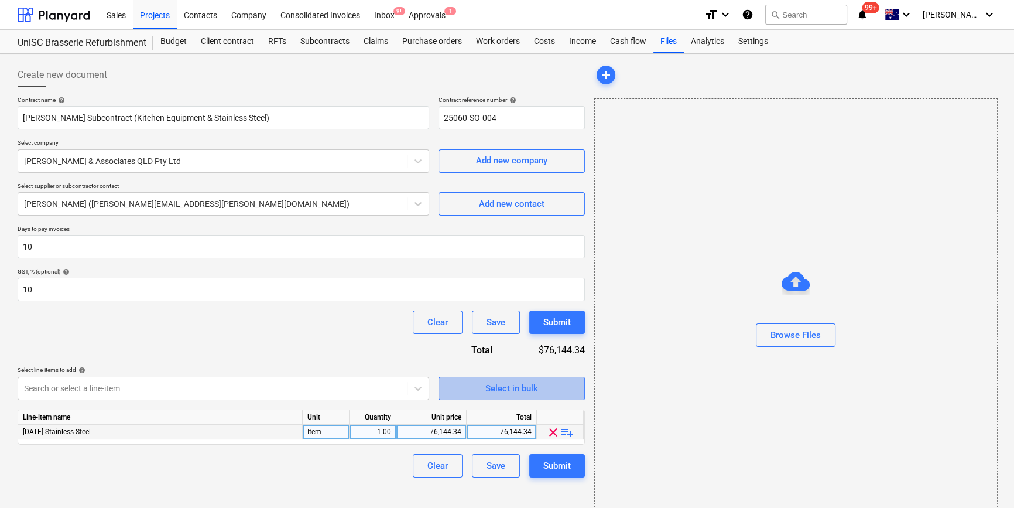
click at [550, 388] on span "Select in bulk" at bounding box center [511, 388] width 117 height 15
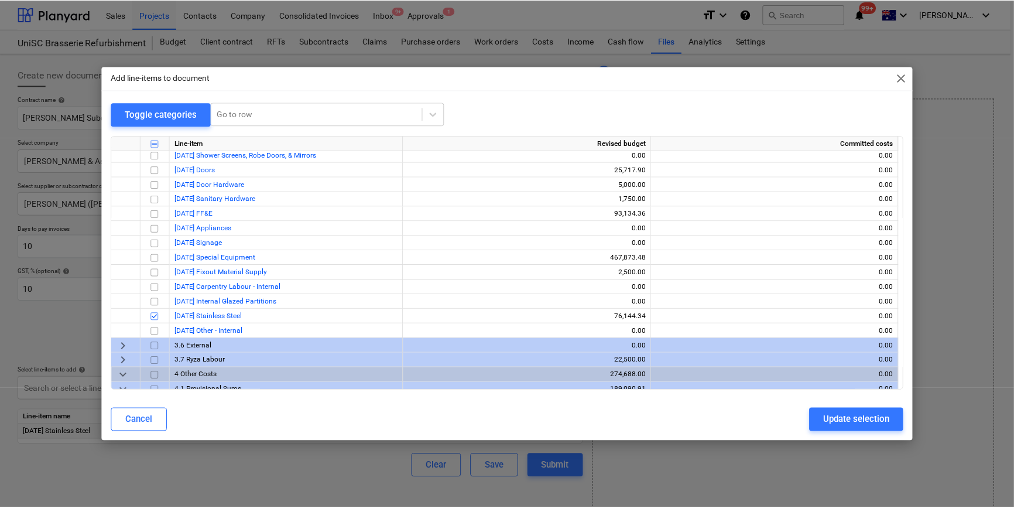
scroll to position [532, 0]
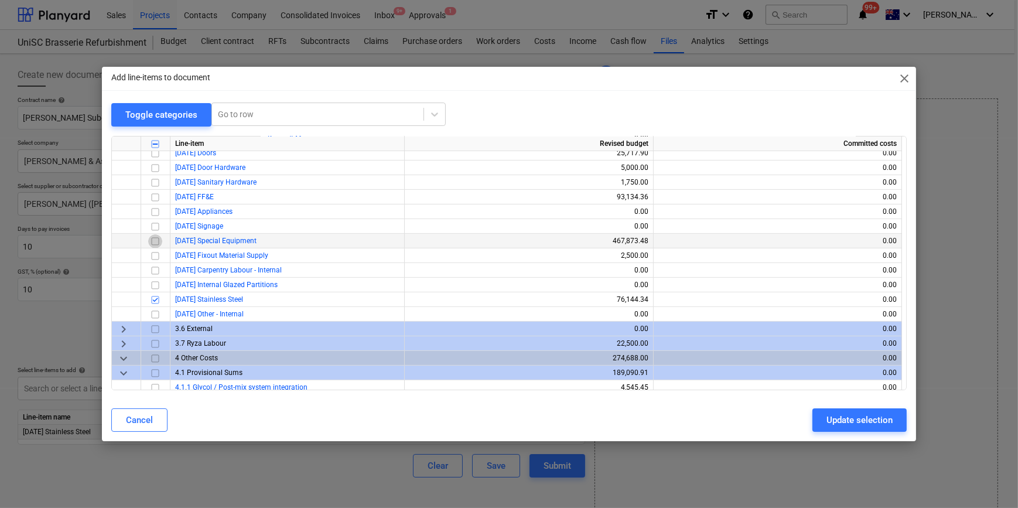
click at [154, 242] on input "checkbox" at bounding box center [155, 241] width 14 height 14
click at [841, 415] on div "Update selection" at bounding box center [859, 419] width 66 height 15
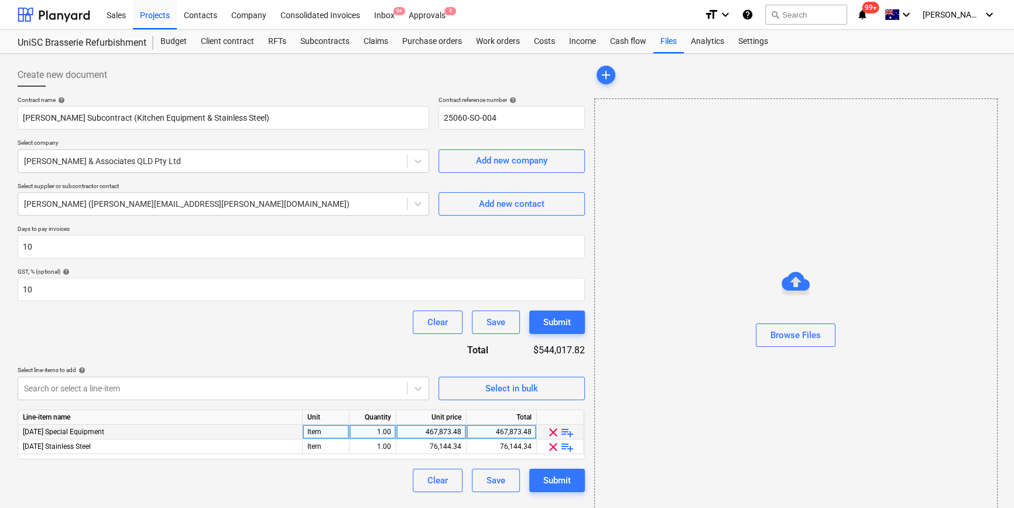
click at [565, 431] on span "playlist_add" at bounding box center [567, 432] width 14 height 14
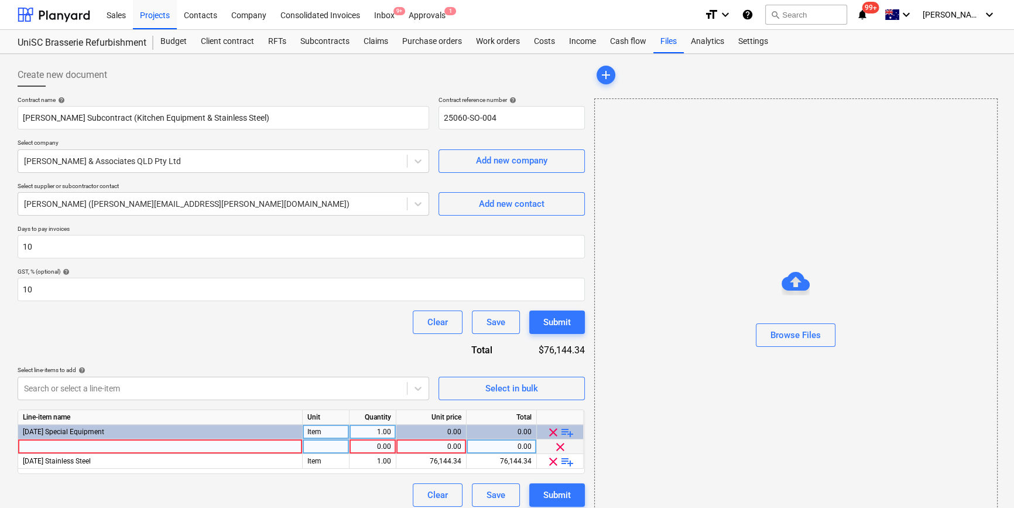
click at [69, 447] on div at bounding box center [160, 446] width 285 height 15
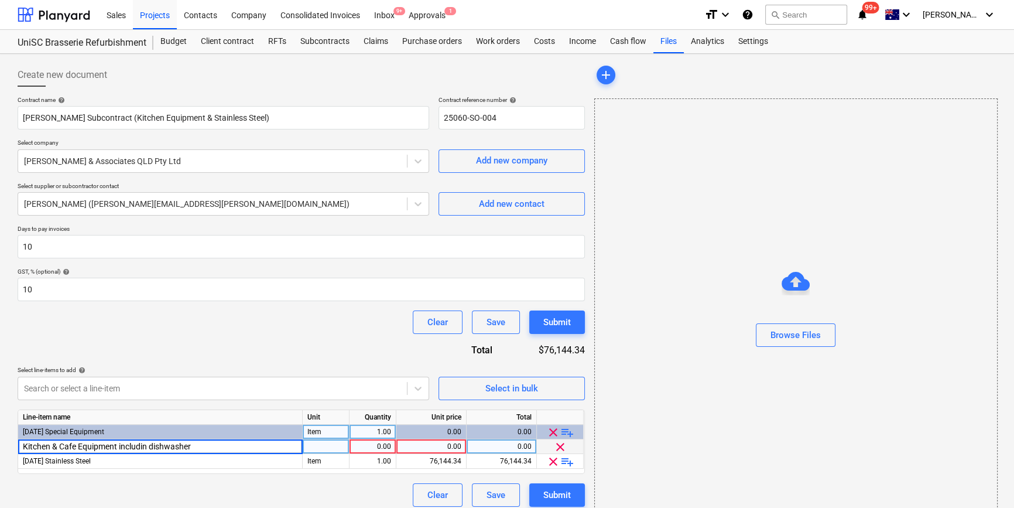
type input "Kitchen & Cafe Equipment including dishwasher"
click at [382, 447] on div "1.00" at bounding box center [372, 446] width 37 height 15
click at [429, 440] on div "0.00" at bounding box center [431, 446] width 60 height 15
type input "433093.80"
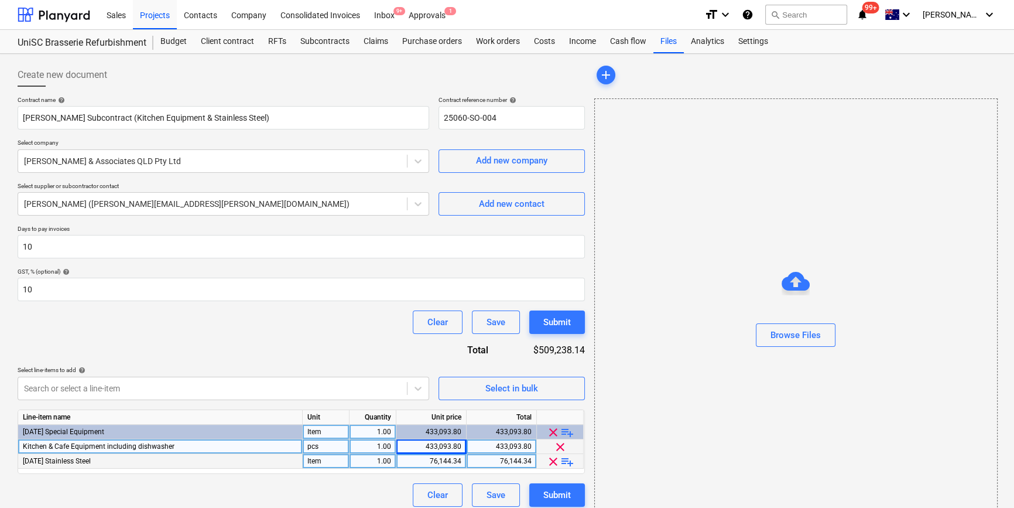
click at [567, 460] on span "playlist_add" at bounding box center [567, 461] width 14 height 14
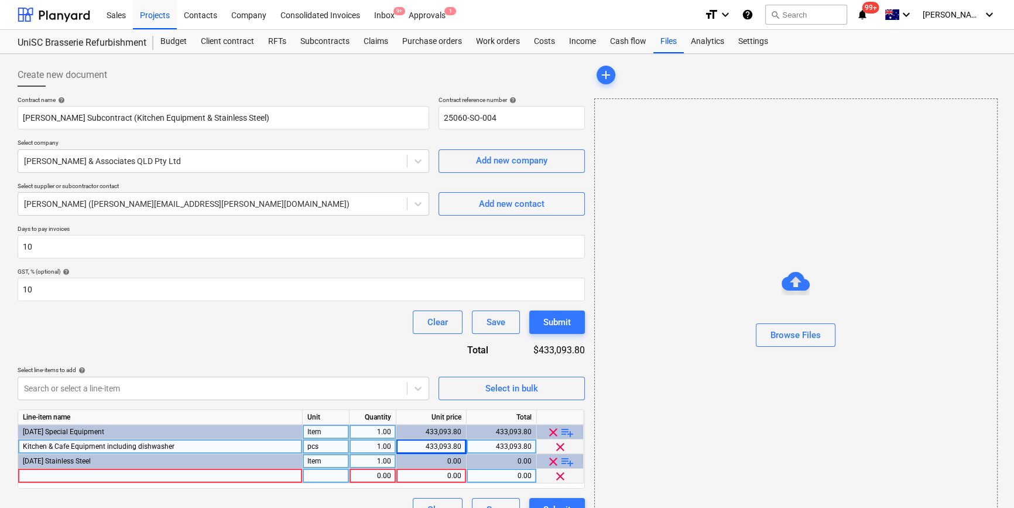
click at [96, 478] on div at bounding box center [160, 475] width 285 height 15
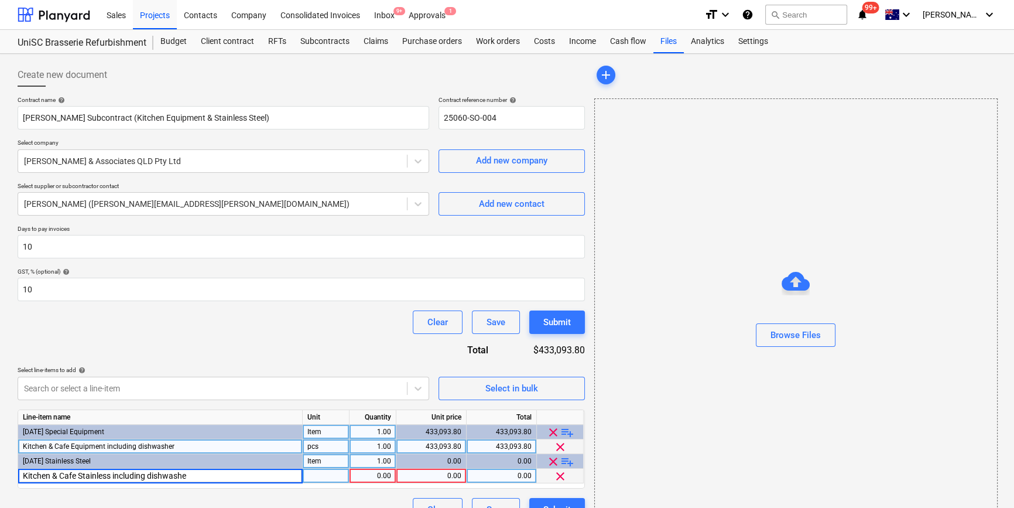
type input "Kitchen & Cafe Stainless including dishwasher"
click at [445, 475] on div "0.00" at bounding box center [431, 475] width 60 height 15
type input "98185.20"
click at [344, 344] on div "Contract name help [PERSON_NAME] Subcontract (Kitchen Equipment & Stainless Ste…" at bounding box center [301, 308] width 567 height 425
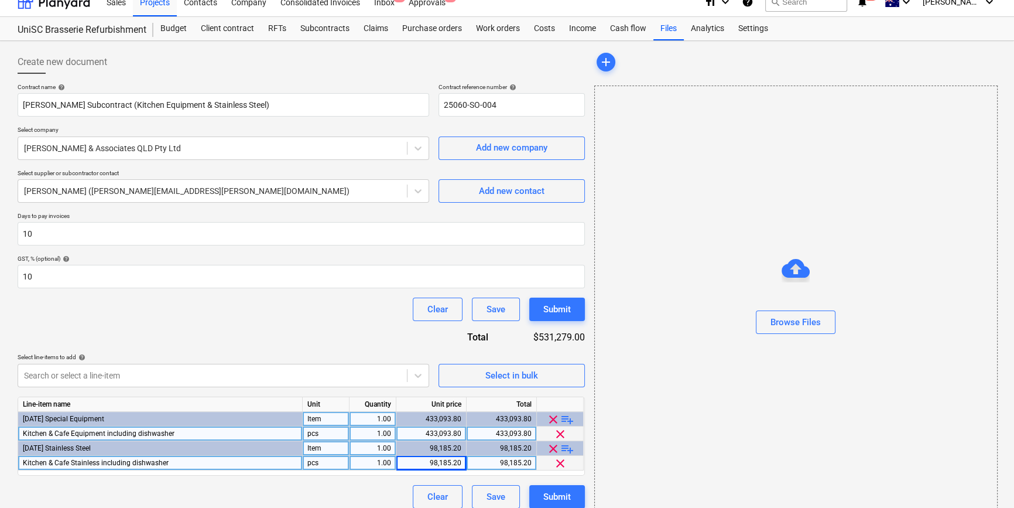
scroll to position [25, 0]
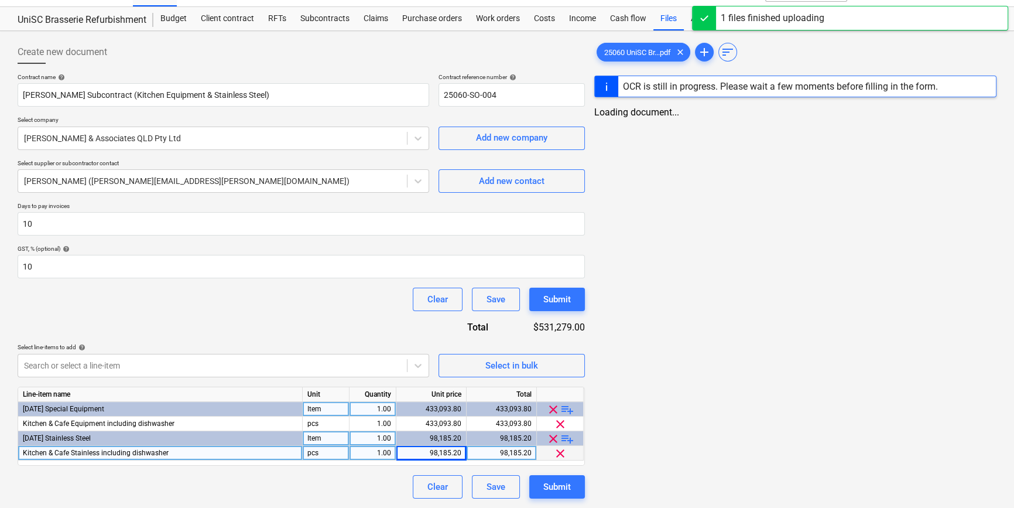
scroll to position [22, 0]
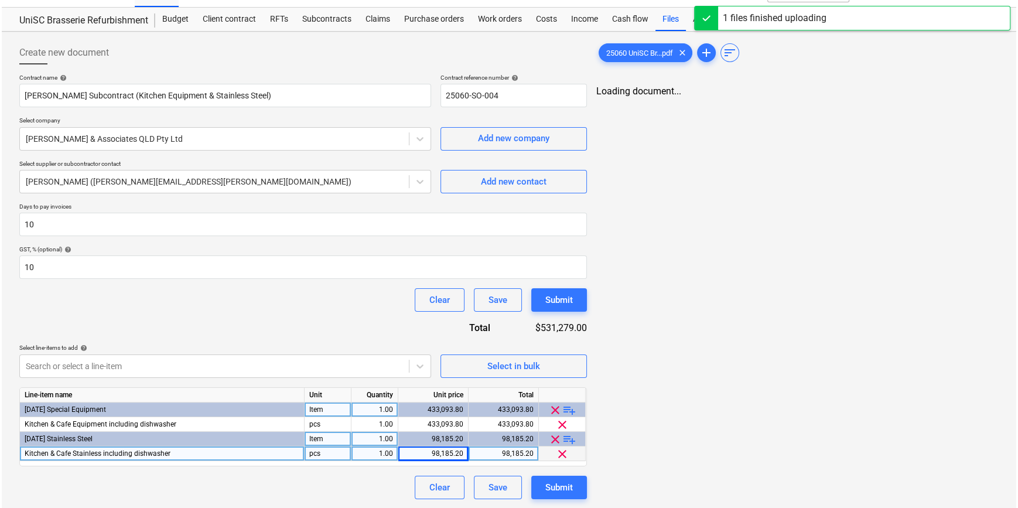
scroll to position [25, 0]
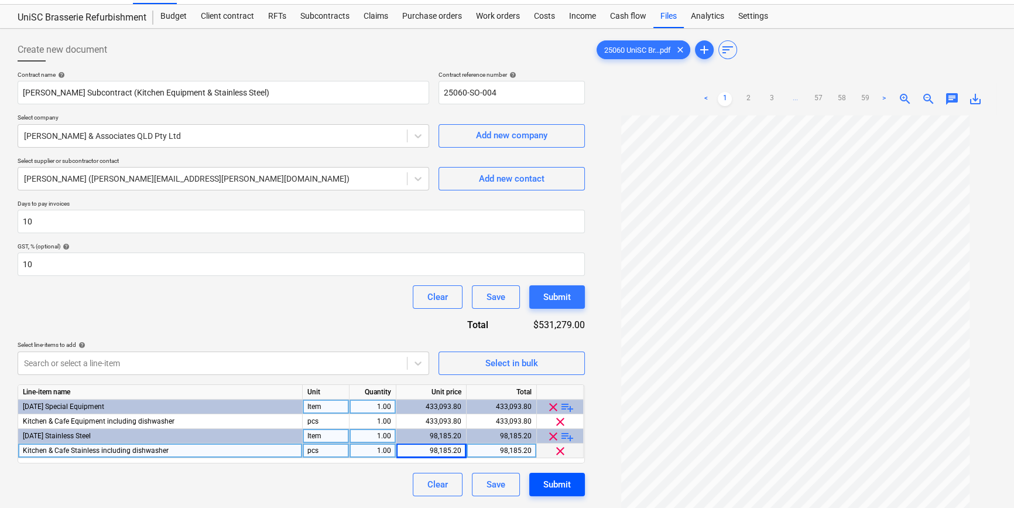
click at [558, 486] on div "Submit" at bounding box center [557, 484] width 28 height 15
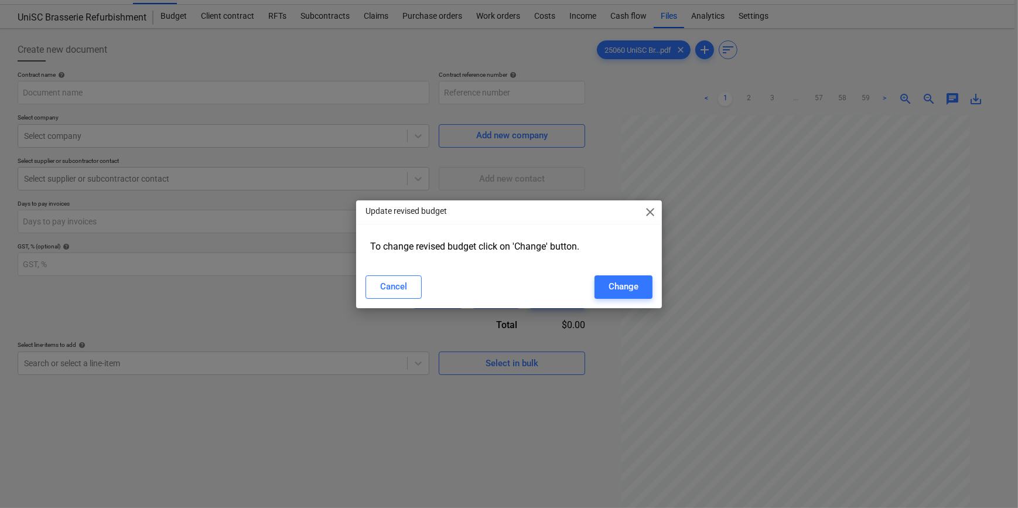
type input "25060-SO-004"
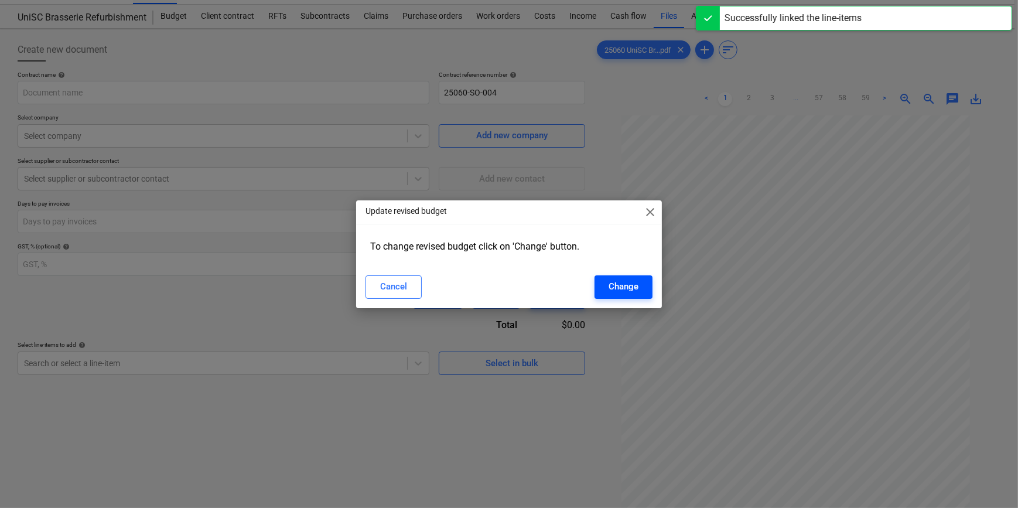
click at [626, 286] on div "Change" at bounding box center [623, 286] width 30 height 15
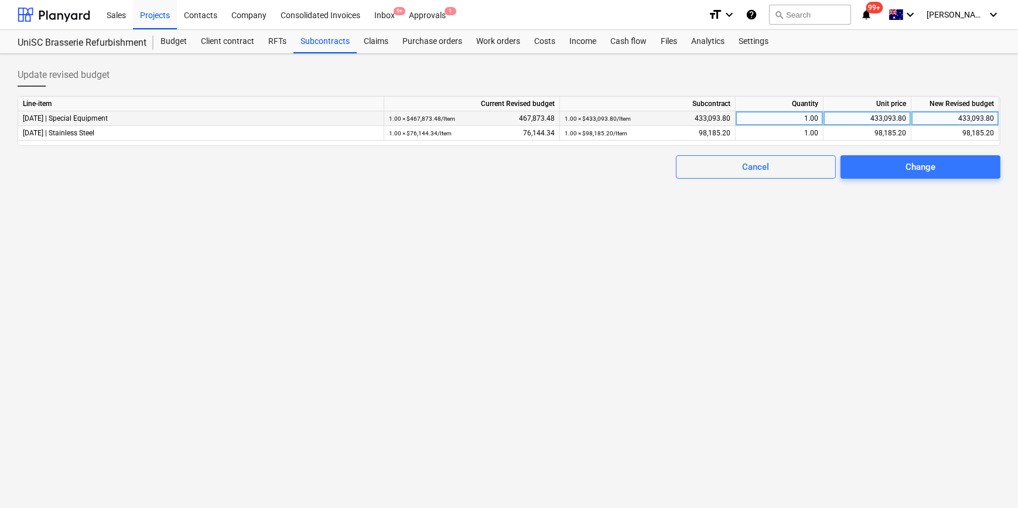
click at [976, 117] on div "433,093.80" at bounding box center [955, 118] width 78 height 15
click at [865, 117] on div "433,093.80" at bounding box center [867, 118] width 78 height 15
click at [881, 119] on div "433,093.80" at bounding box center [867, 118] width 78 height 15
click at [890, 120] on input "433093.8" at bounding box center [866, 118] width 87 height 14
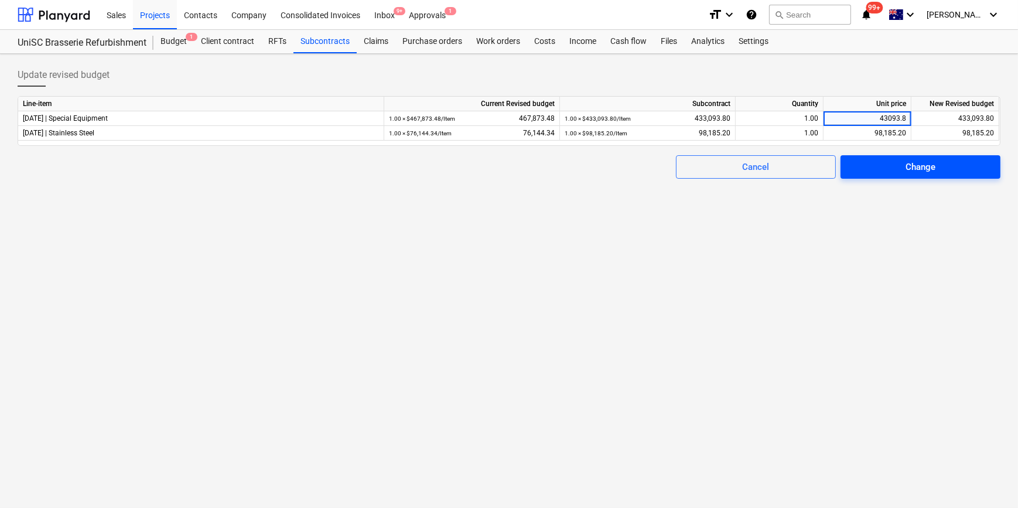
type input "436093.8"
click at [886, 170] on span "Change" at bounding box center [920, 166] width 132 height 15
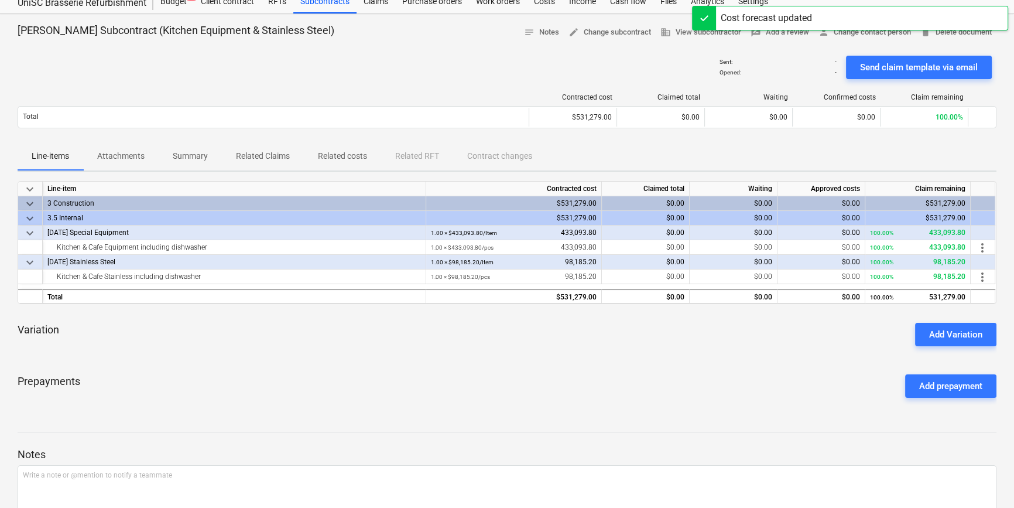
scroll to position [112, 0]
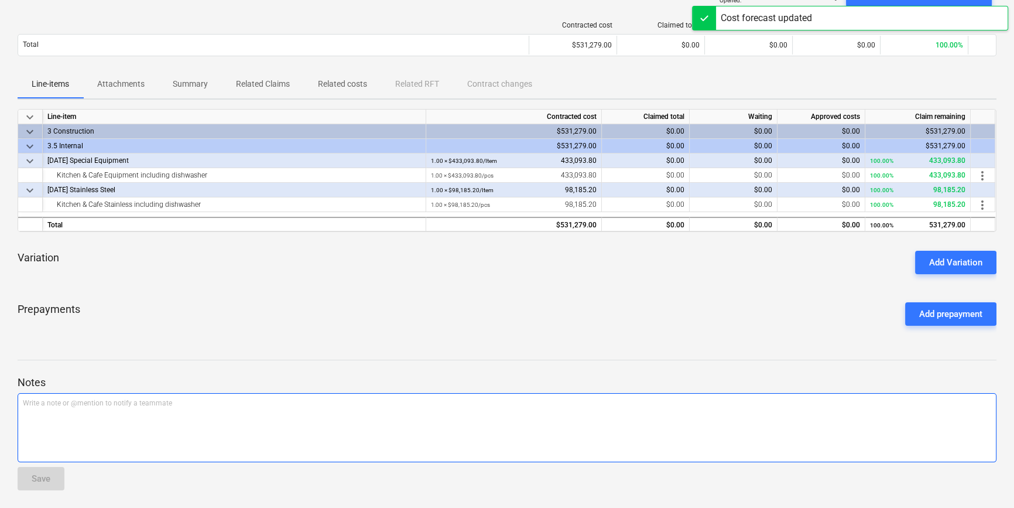
click at [91, 406] on p "Write a note or @mention to notify a teammate [PERSON_NAME]" at bounding box center [507, 403] width 968 height 10
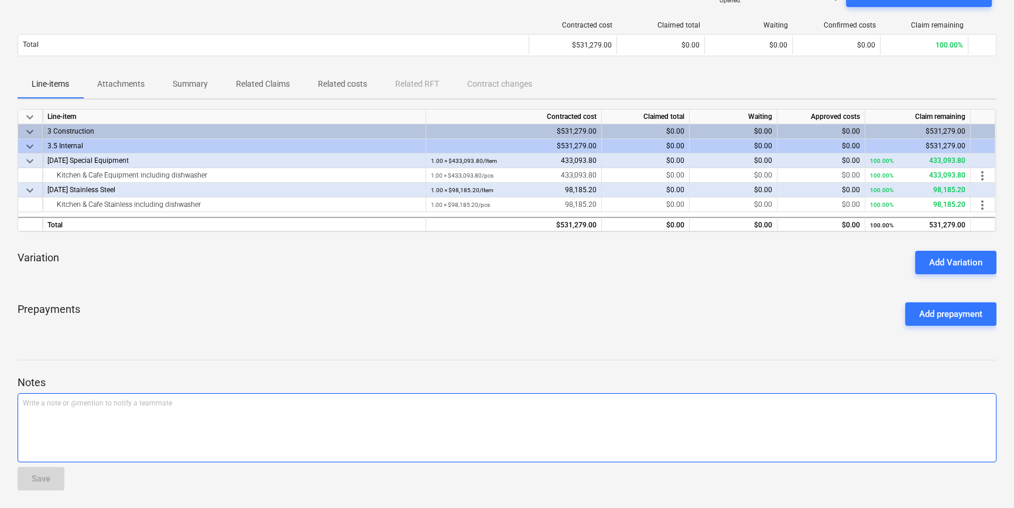
click at [26, 402] on p "Write a note or @mention to notify a teammate [PERSON_NAME]" at bounding box center [507, 403] width 968 height 10
click at [239, 403] on p "Deposit invoice of $129,928.14 to be paid [DATE] of receipt" at bounding box center [507, 403] width 968 height 10
click at [126, 415] on p "Balance of equipment invoice" at bounding box center [507, 413] width 968 height 10
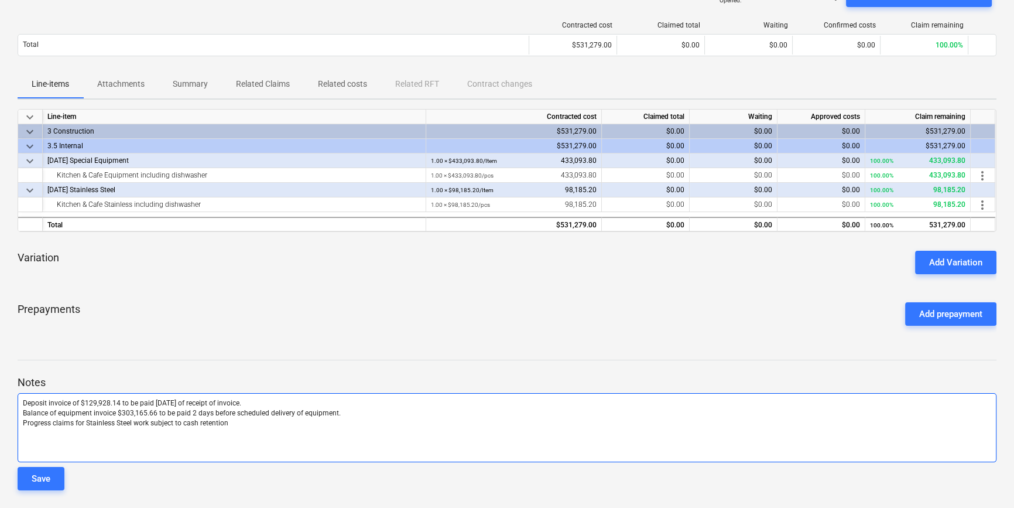
click at [232, 424] on p "Progress claims for Stainless Steel work subject to cash retention" at bounding box center [507, 423] width 968 height 10
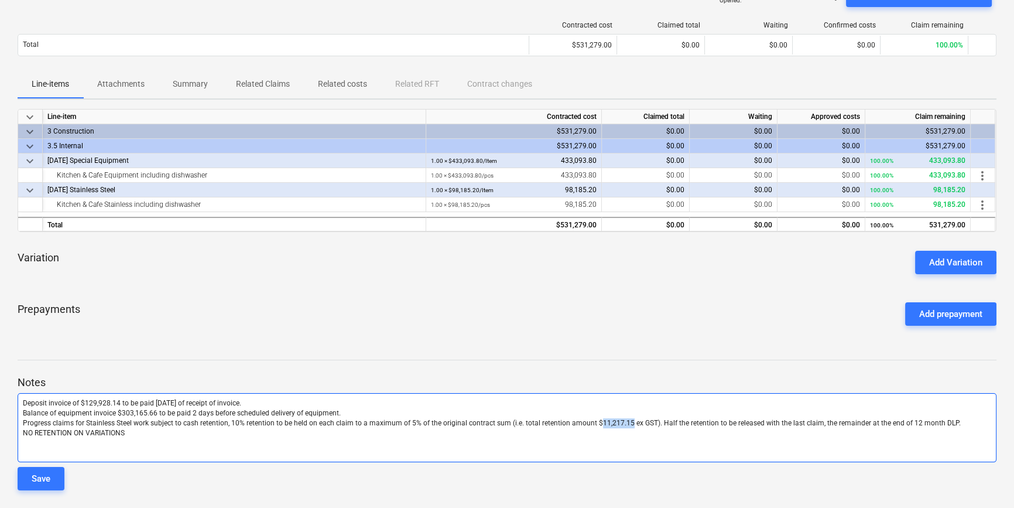
drag, startPoint x: 625, startPoint y: 422, endPoint x: 593, endPoint y: 423, distance: 32.2
click at [593, 423] on span "Progress claims for Stainless Steel work subject to cash retention, 10% retenti…" at bounding box center [492, 423] width 938 height 8
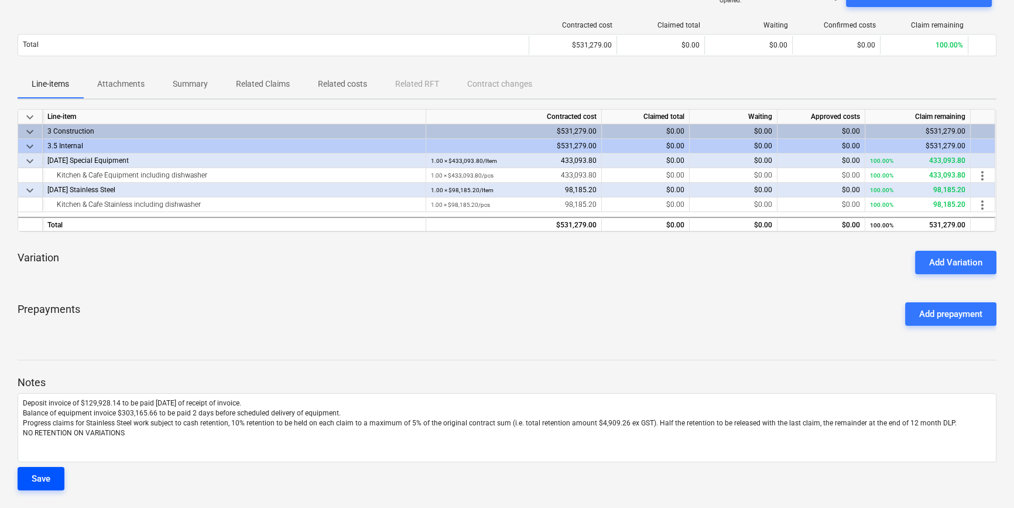
click at [43, 472] on div "Save" at bounding box center [41, 478] width 19 height 15
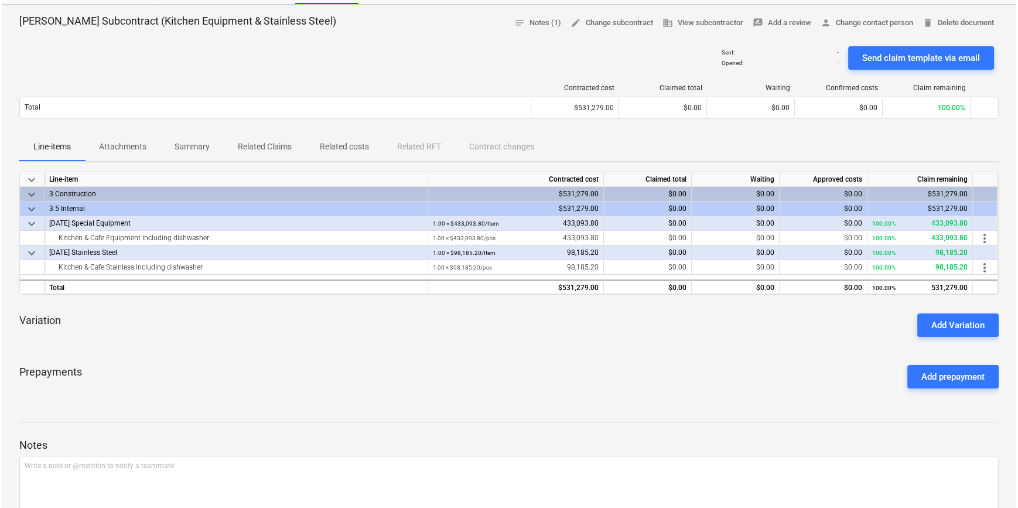
scroll to position [0, 0]
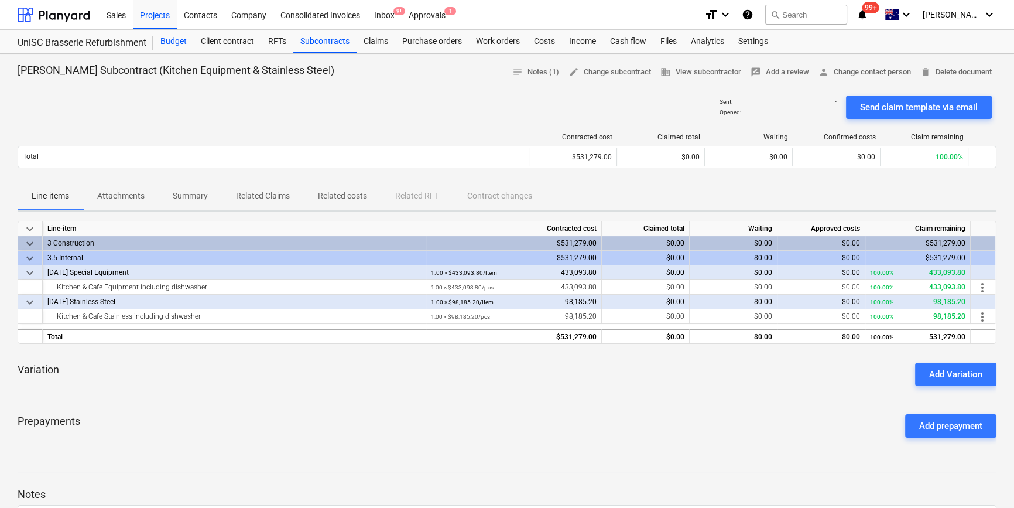
click at [175, 39] on div "Budget" at bounding box center [173, 41] width 40 height 23
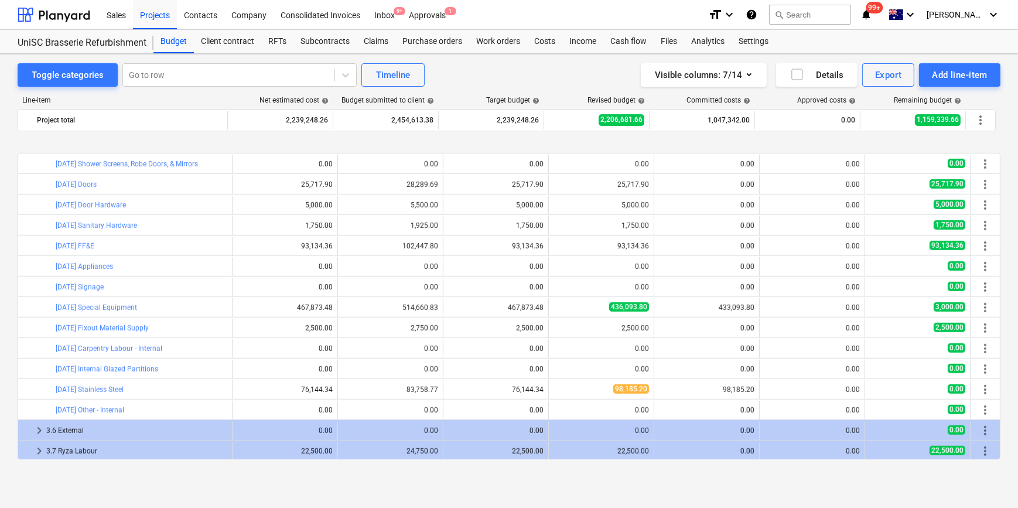
scroll to position [1276, 0]
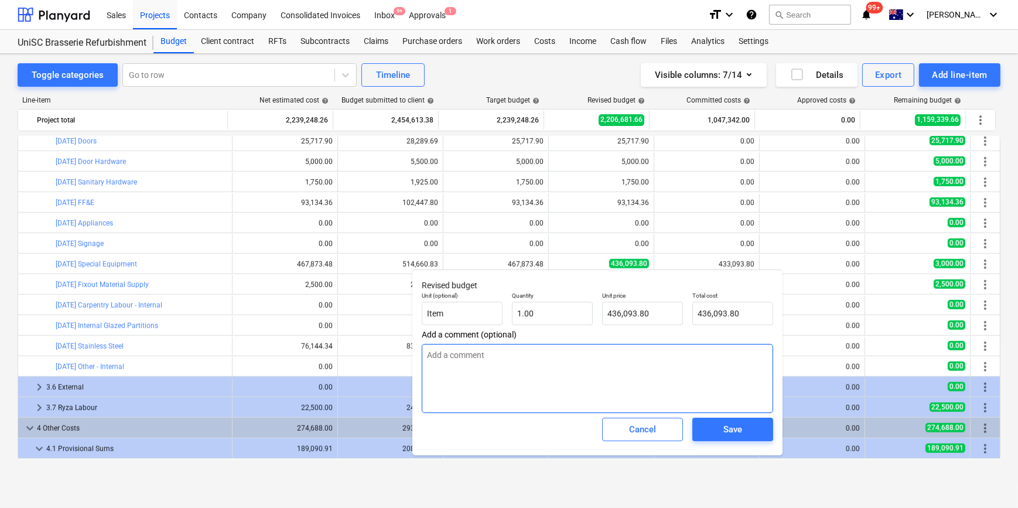
click at [494, 362] on textarea at bounding box center [597, 378] width 351 height 69
click at [488, 363] on textarea at bounding box center [597, 378] width 351 height 69
click at [542, 350] on textarea "$3k forecast for remaining miscleaneous" at bounding box center [597, 378] width 351 height 69
click at [595, 355] on textarea "$3k forecast for remaining miscleaneous" at bounding box center [597, 378] width 351 height 69
click at [588, 358] on textarea "$3k forecast for remaining misclaneous" at bounding box center [597, 378] width 351 height 69
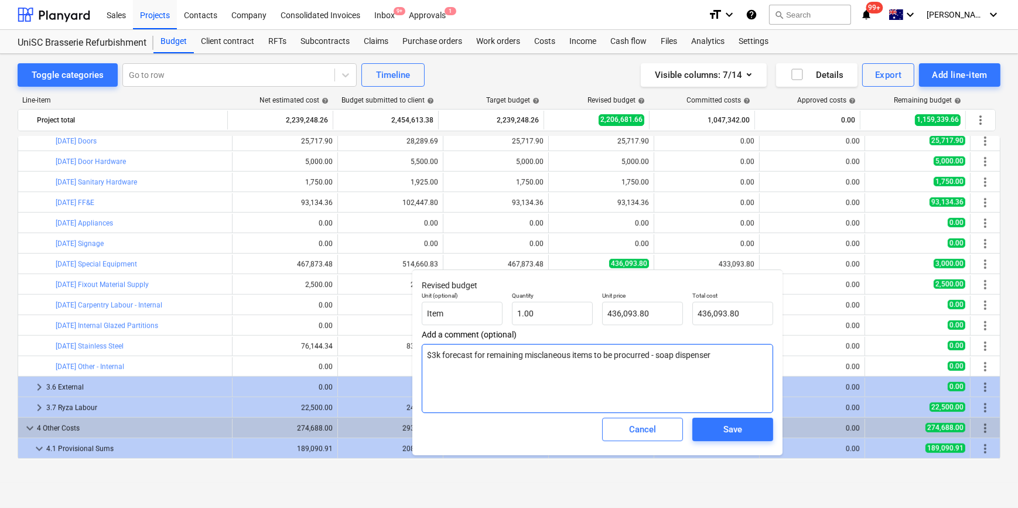
type textarea "$3k forecast for remaining misclaneous items to be procurred - soap dispensers"
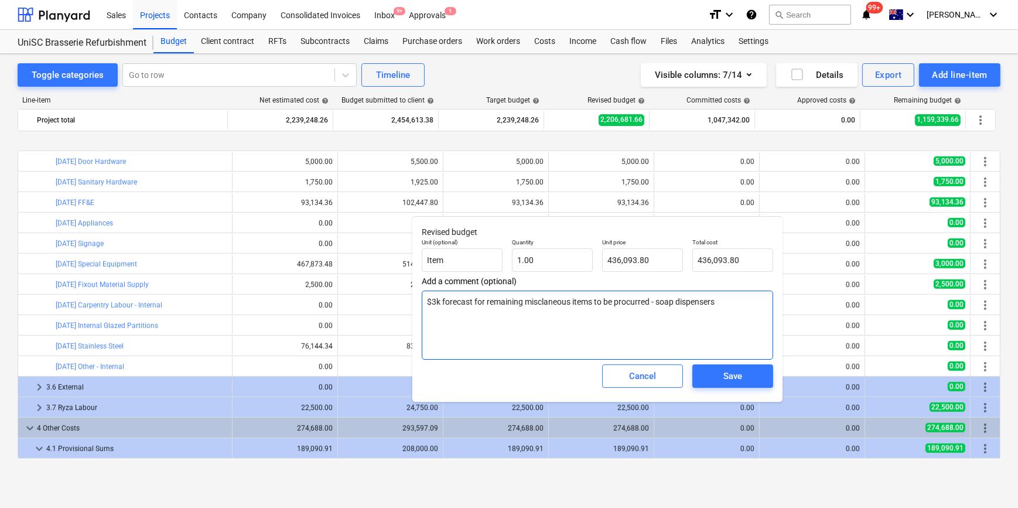
scroll to position [1329, 0]
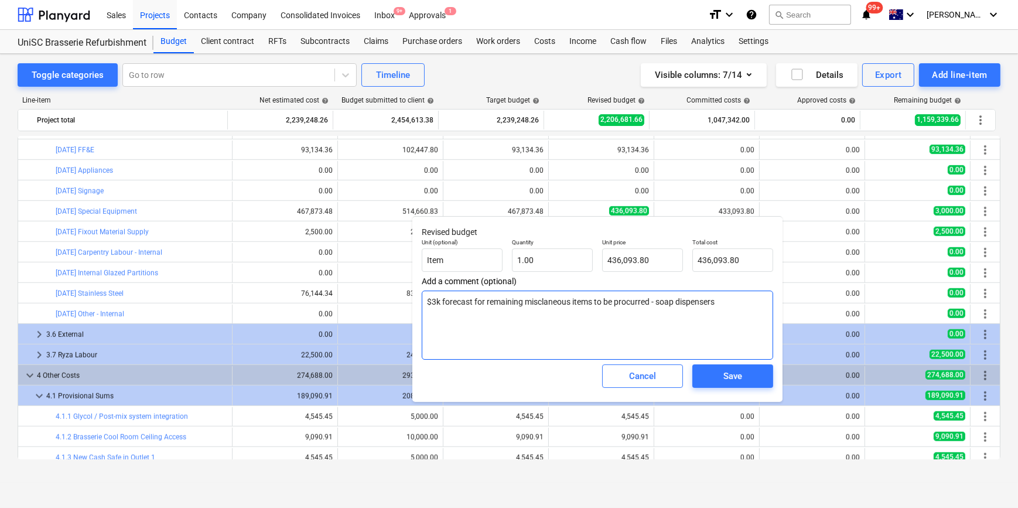
click at [724, 305] on textarea "$3k forecast for remaining misclaneous items to be procurred - soap dispensers" at bounding box center [597, 324] width 351 height 69
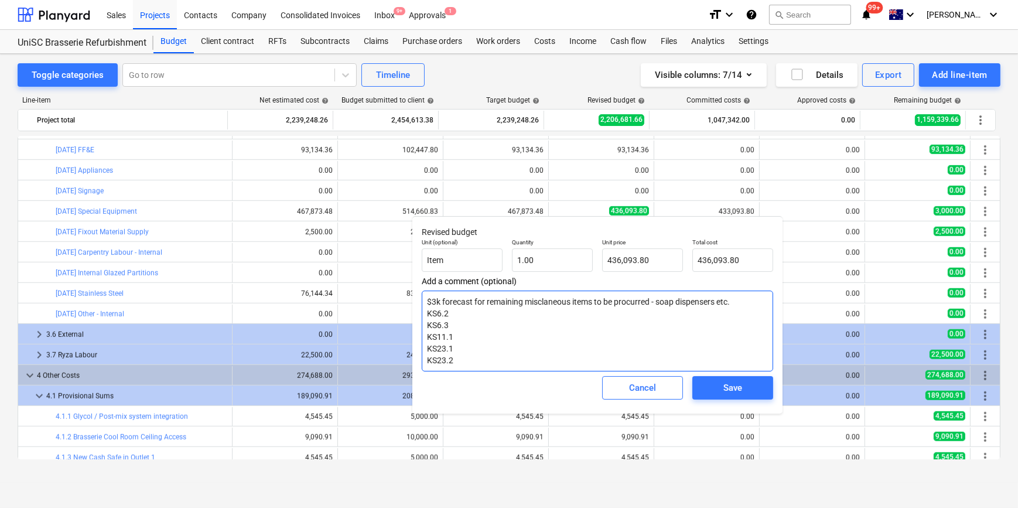
type textarea "$3k forecast for remaining misclaneous items to be procurred - soap dispensers …"
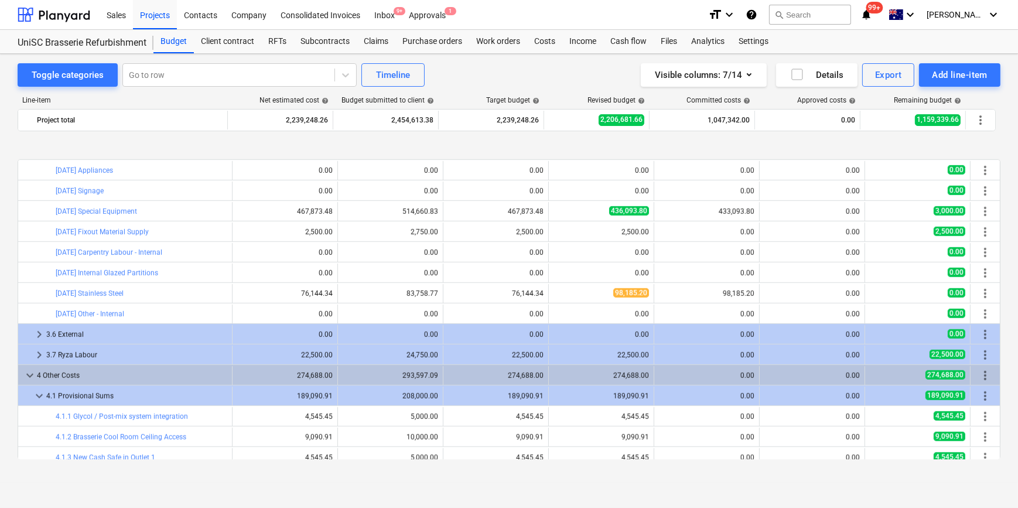
scroll to position [1382, 0]
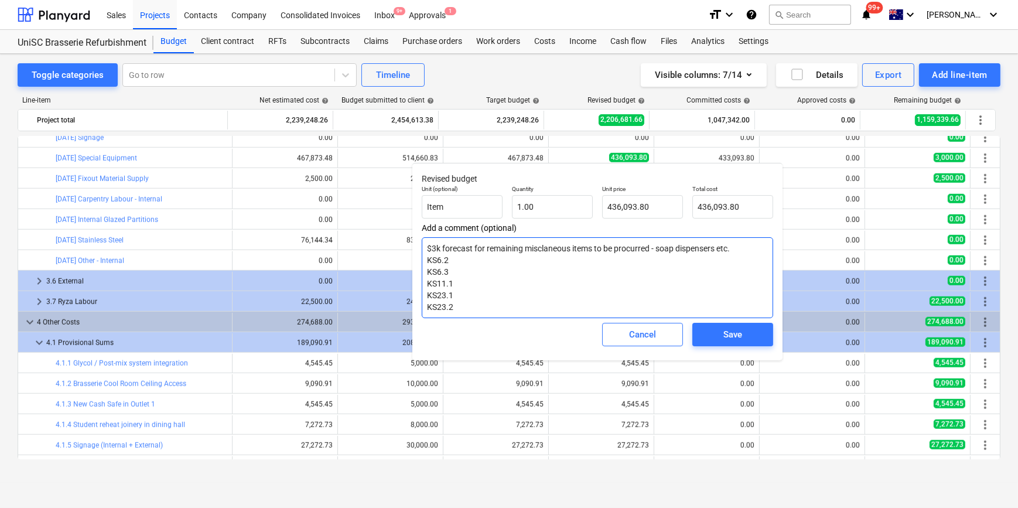
click at [480, 306] on textarea "$3k forecast for remaining misclaneous items to be procurred - soap dispensers …" at bounding box center [597, 277] width 351 height 81
click at [732, 248] on textarea "$3k forecast for remaining misclaneous items to be procurred - soap dispensers …" at bounding box center [597, 277] width 351 height 81
click at [732, 249] on textarea "$3k forecast for remaining misclaneous items to be procurred - soap dispensers …" at bounding box center [597, 277] width 351 height 81
click at [732, 251] on textarea "$3k forecast for remaining misclaneous items to be procurred - soap dispensers …" at bounding box center [597, 277] width 351 height 81
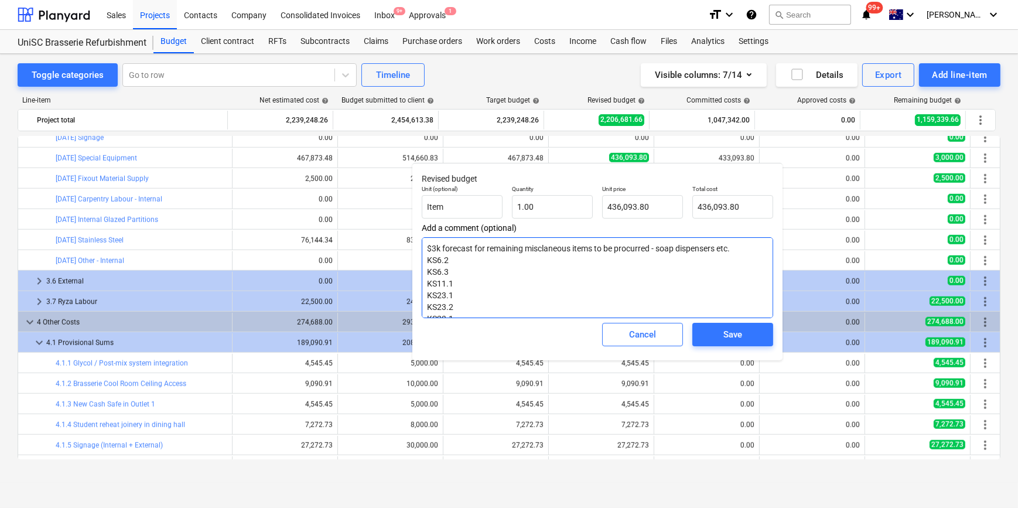
click at [735, 250] on textarea "$3k forecast for remaining misclaneous items to be procurred - soap dispensers …" at bounding box center [597, 277] width 351 height 81
type textarea "$3k forecast for remaining misclaneous items to be procurred - soap dispensers …"
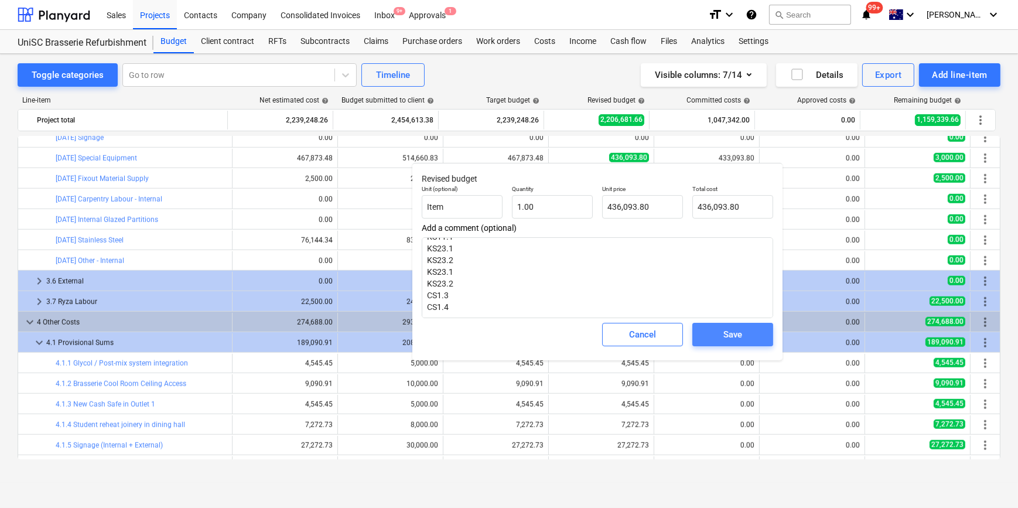
click at [718, 338] on span "Save" at bounding box center [732, 334] width 53 height 15
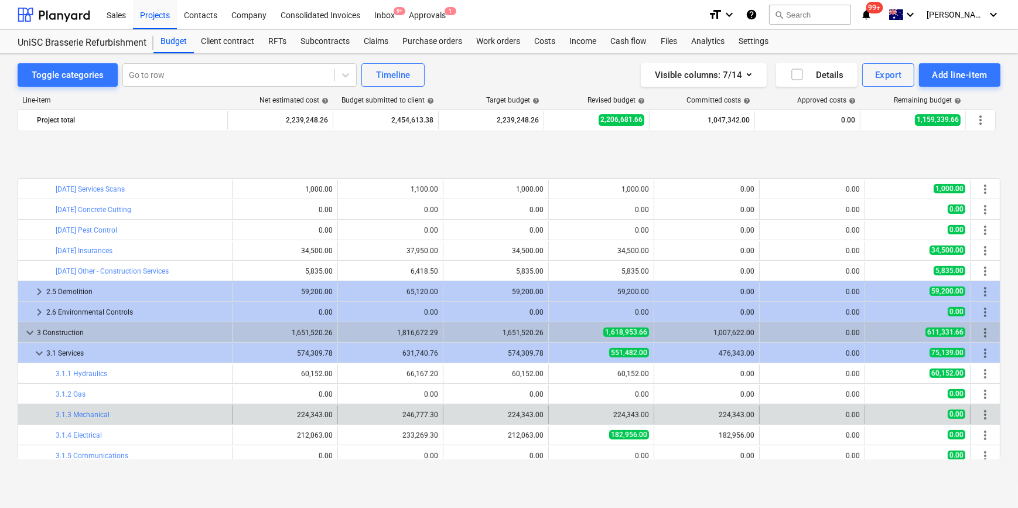
scroll to position [638, 0]
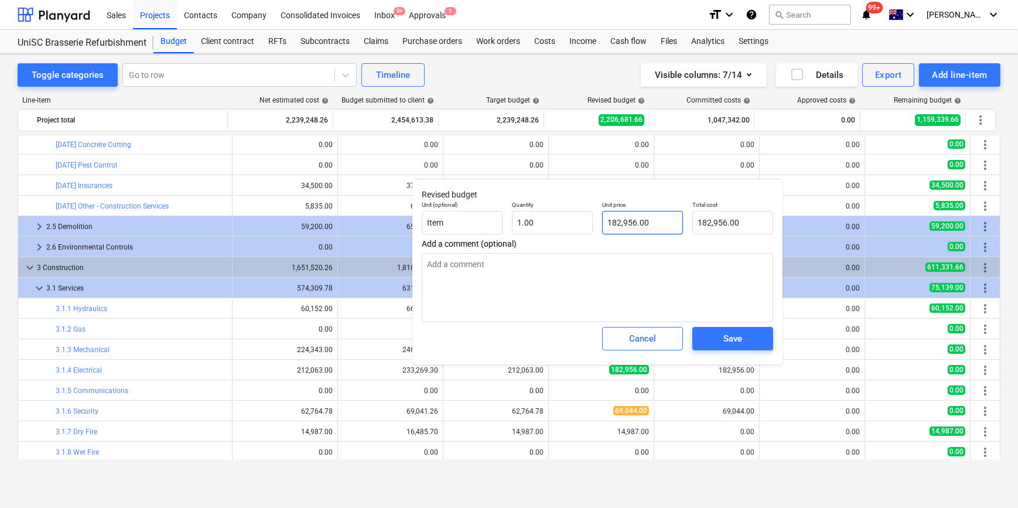
type input "182956"
drag, startPoint x: 657, startPoint y: 221, endPoint x: 501, endPoint y: 211, distance: 157.2
click at [512, 213] on div "Unit (optional) Item Quantity 1.00 Unit price 182956 Total cost 182,956.00" at bounding box center [597, 217] width 361 height 43
click at [650, 223] on input "182956" at bounding box center [642, 222] width 81 height 23
drag, startPoint x: 598, startPoint y: 227, endPoint x: 557, endPoint y: 228, distance: 41.0
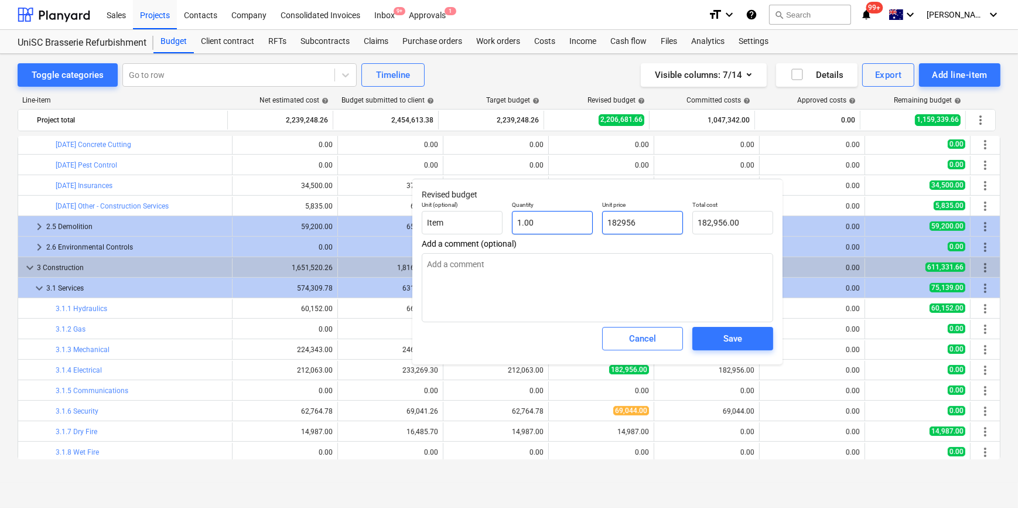
click at [557, 228] on div "Unit (optional) Item Quantity 1.00 Unit price 182956 Total cost 182,956.00" at bounding box center [597, 217] width 361 height 43
type input "1"
type input "1.00"
type input "19"
type input "19.00"
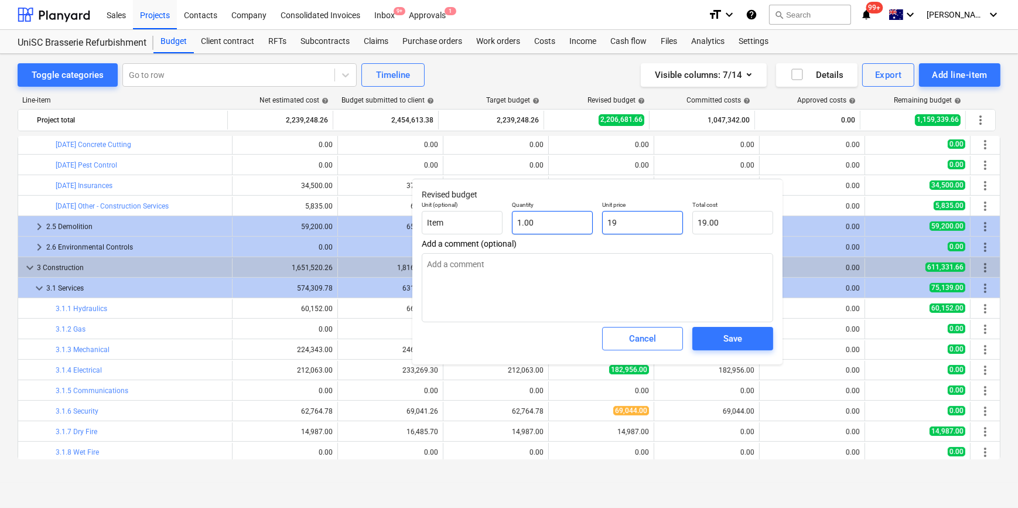
type input "199"
type input "199.00"
type input "1996"
type input "1,996.00"
type input "19962"
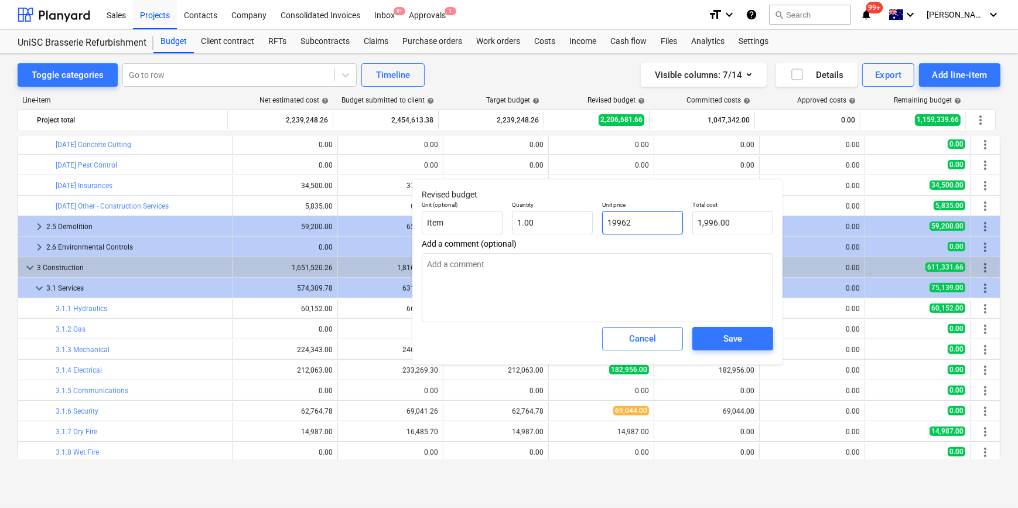
type input "19,962.00"
type input "199626"
type input "199,626.00"
click at [514, 263] on textarea at bounding box center [597, 287] width 351 height 69
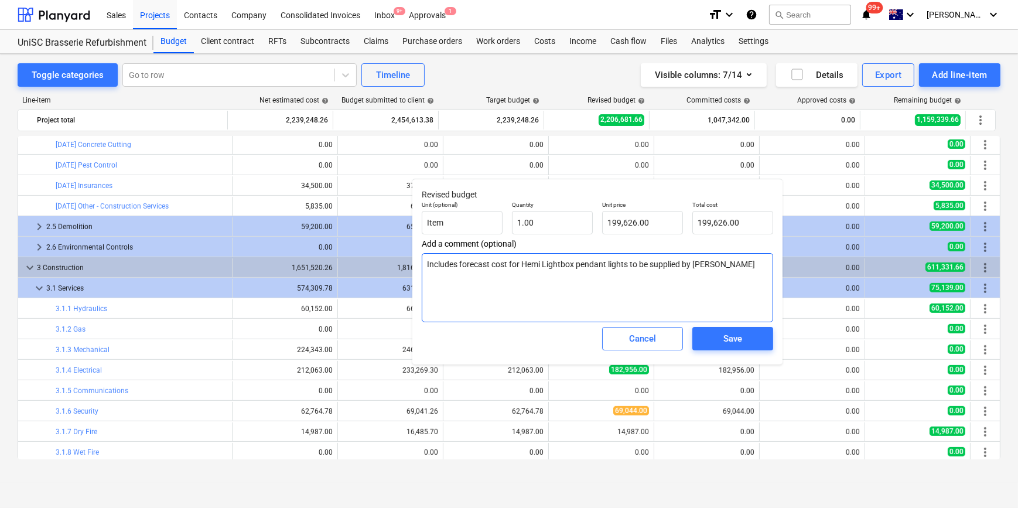
click at [509, 266] on textarea "Includes forecast cost for Hemi Lightbox pendant lights to be supplied by [PERS…" at bounding box center [597, 287] width 351 height 69
type textarea "Includes forecast cost $16,670.00 for Hemi Lightbox pendant lights to be suppli…"
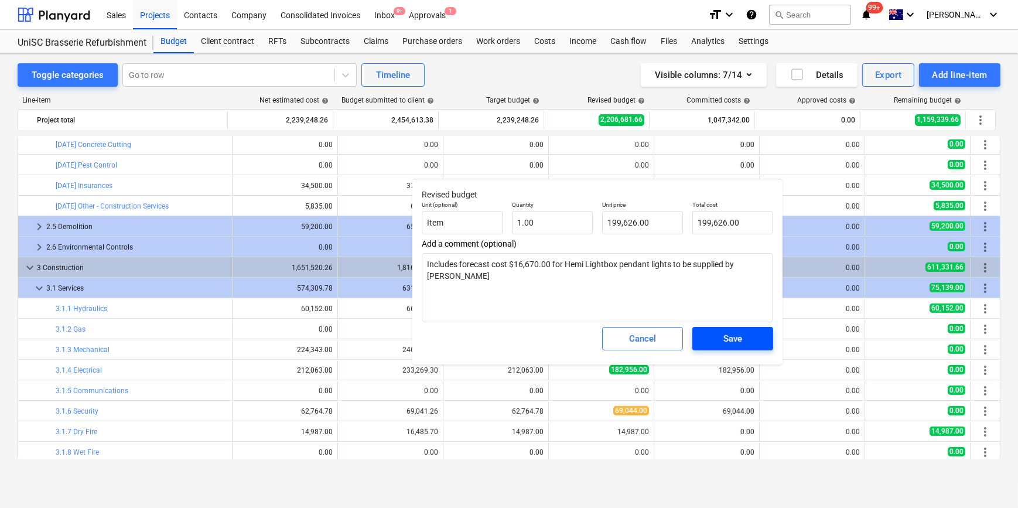
click at [722, 340] on span "Save" at bounding box center [732, 338] width 53 height 15
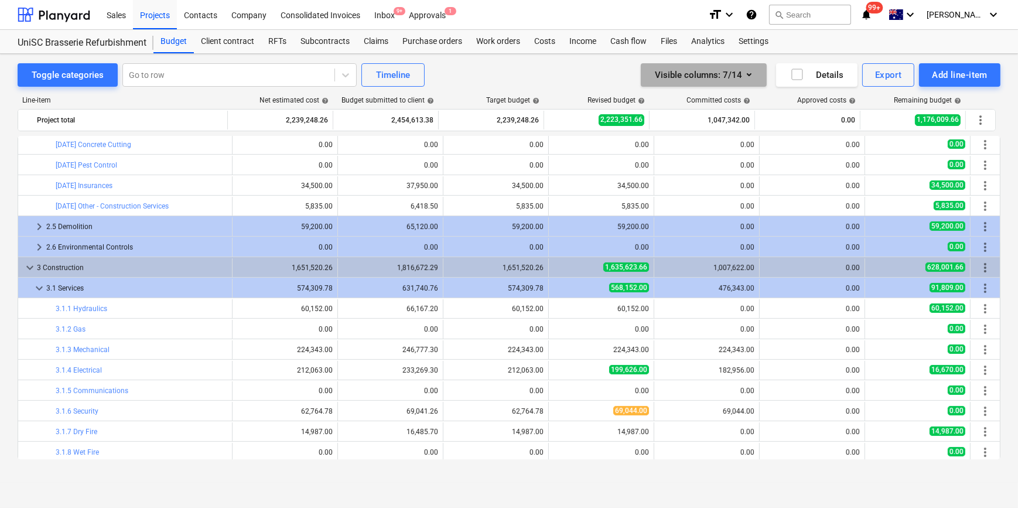
click at [745, 73] on icon "button" at bounding box center [749, 74] width 14 height 14
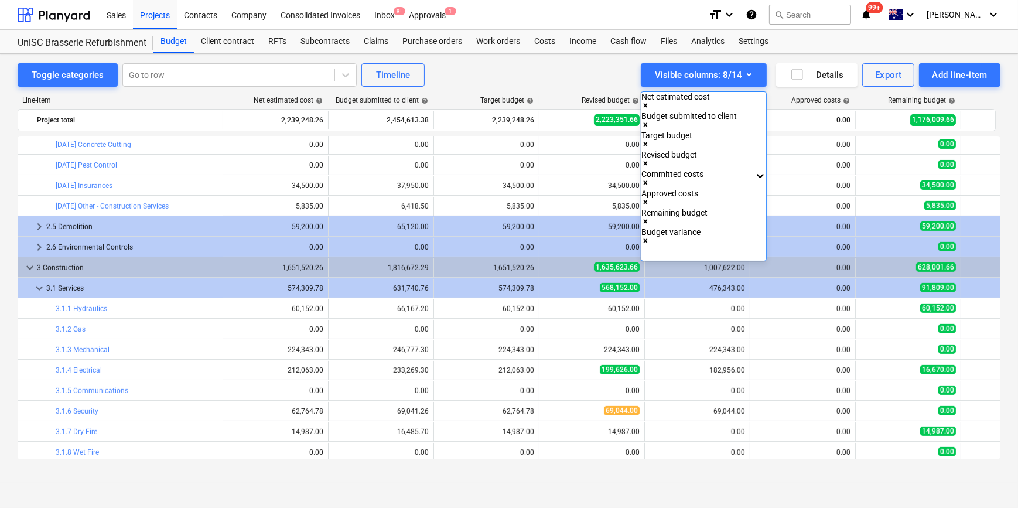
click at [1006, 128] on div at bounding box center [509, 254] width 1018 height 508
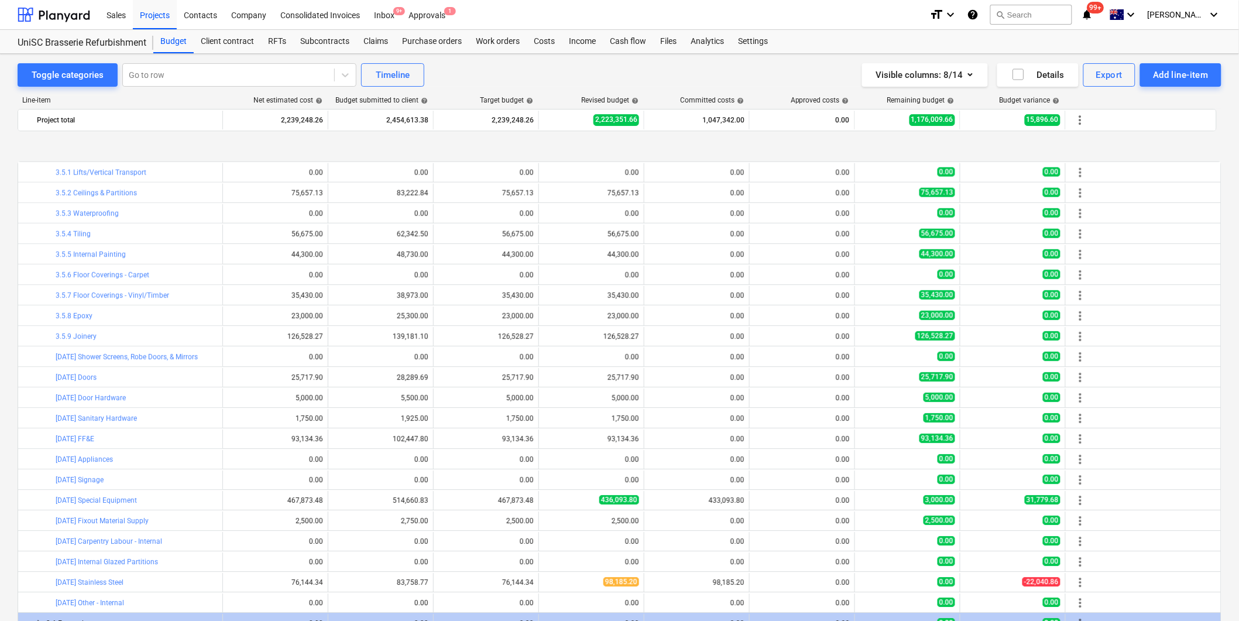
scroll to position [1105, 0]
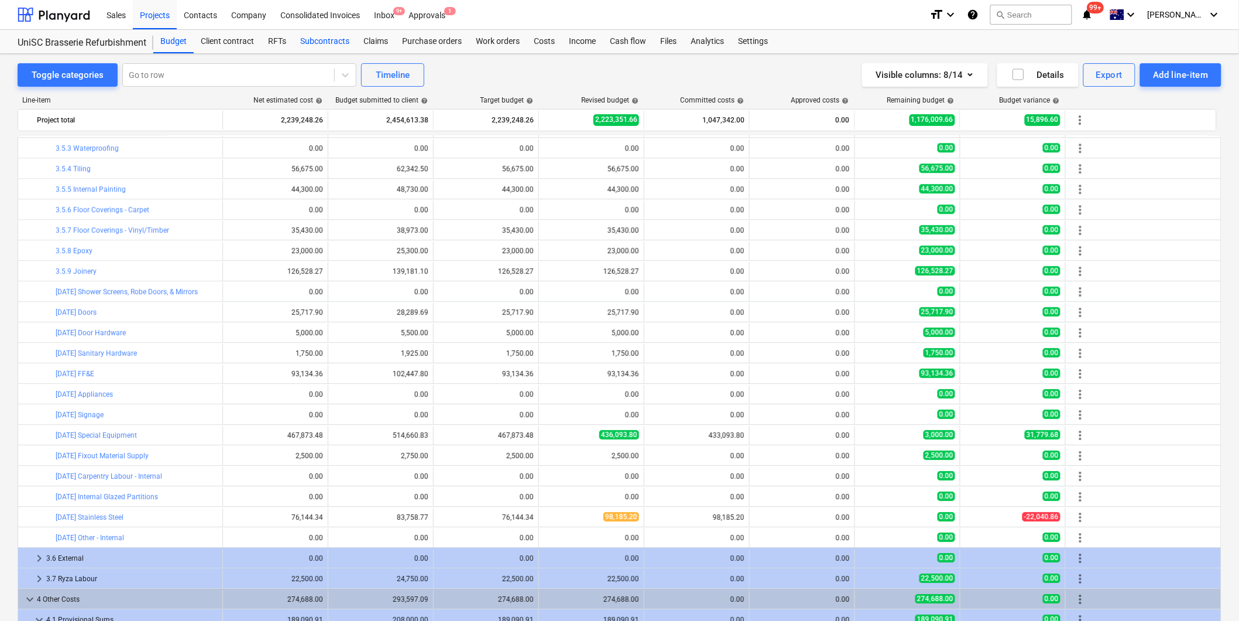
click at [325, 43] on div "Subcontracts" at bounding box center [324, 41] width 63 height 23
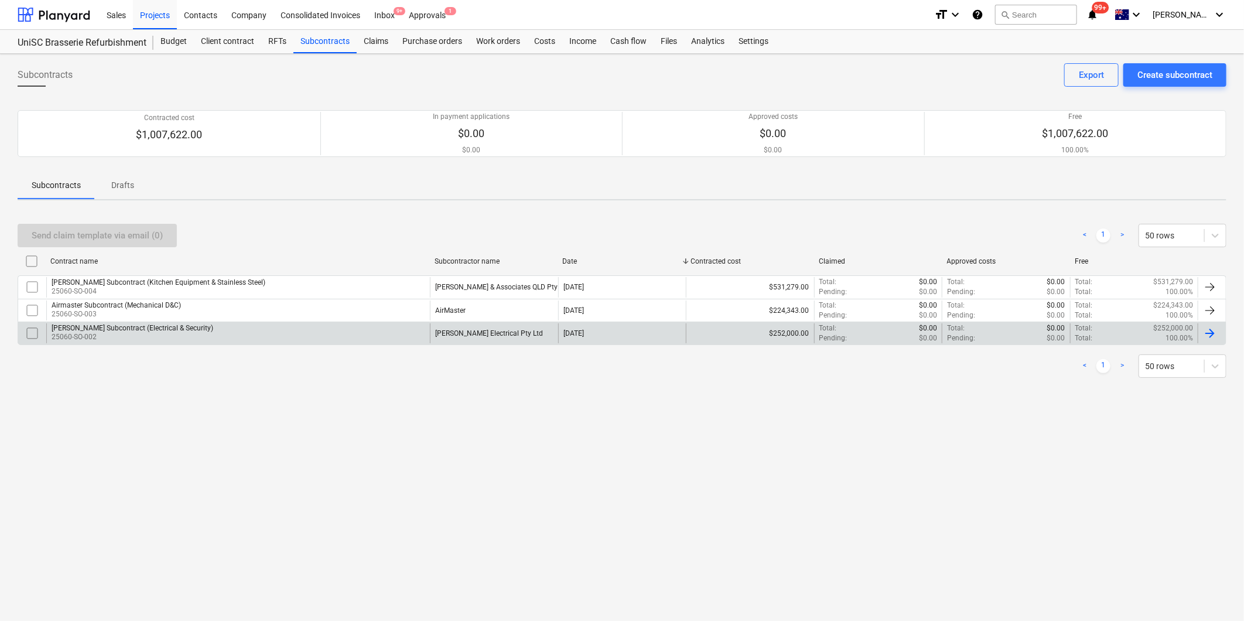
click at [69, 326] on div "[PERSON_NAME] Subcontract (Electrical & Security)" at bounding box center [133, 328] width 162 height 8
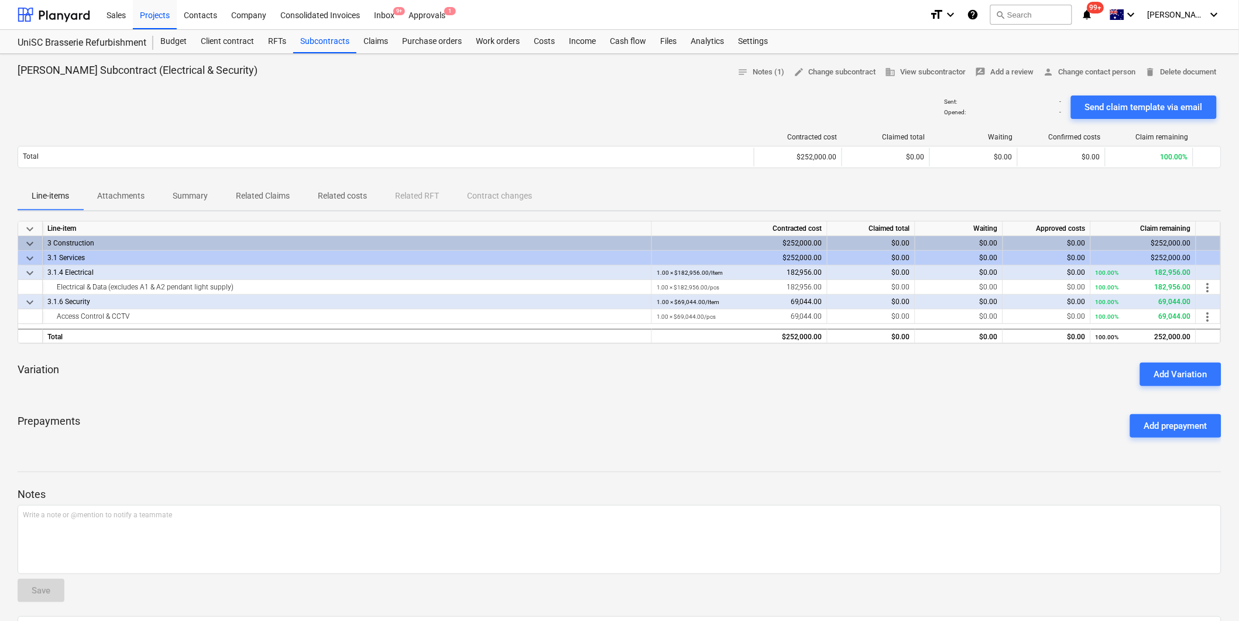
click at [659, 464] on div at bounding box center [620, 460] width 1204 height 9
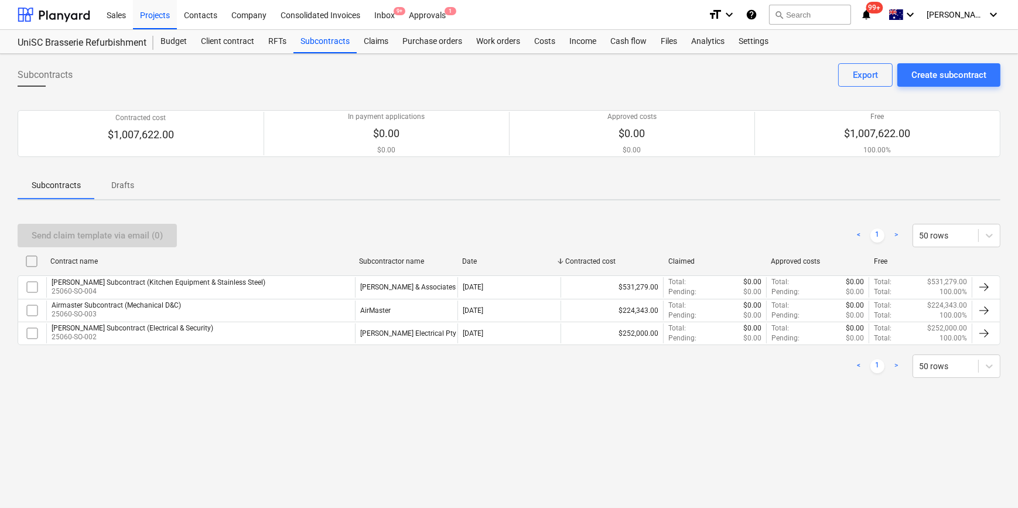
click at [95, 304] on div "Airmaster Subcontract (Mechanical D&C)" at bounding box center [116, 305] width 129 height 8
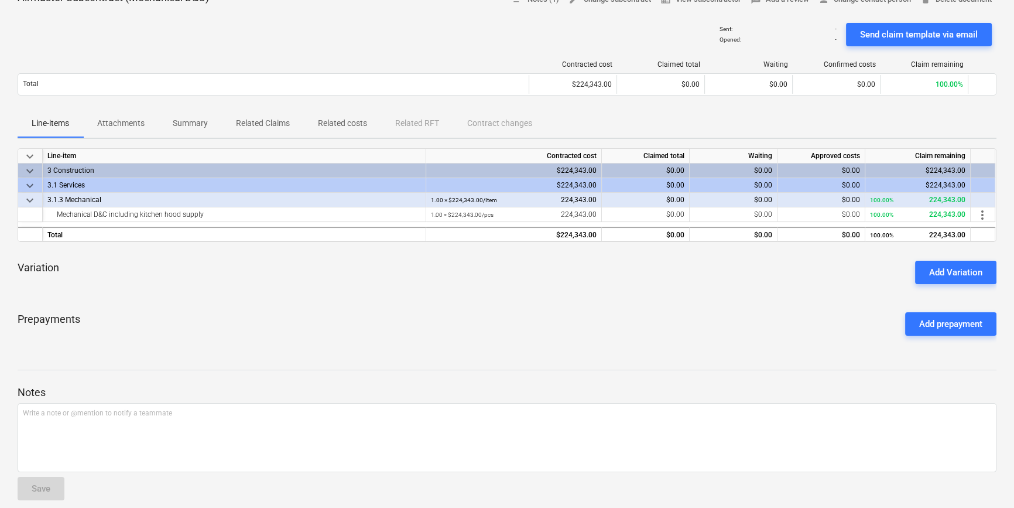
scroll to position [211, 0]
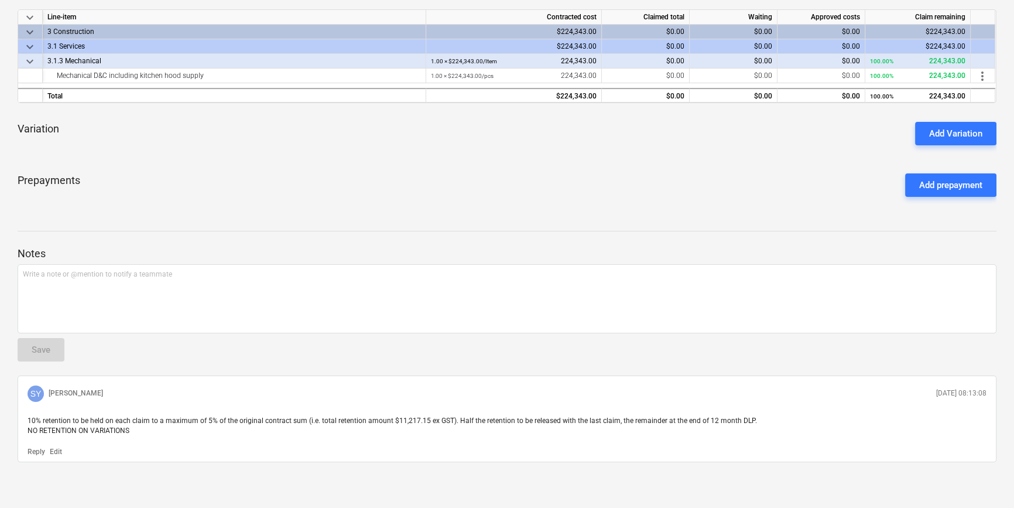
click at [55, 417] on span "10% retention to be held on each claim to a maximum of 5% of the original contr…" at bounding box center [393, 425] width 730 height 18
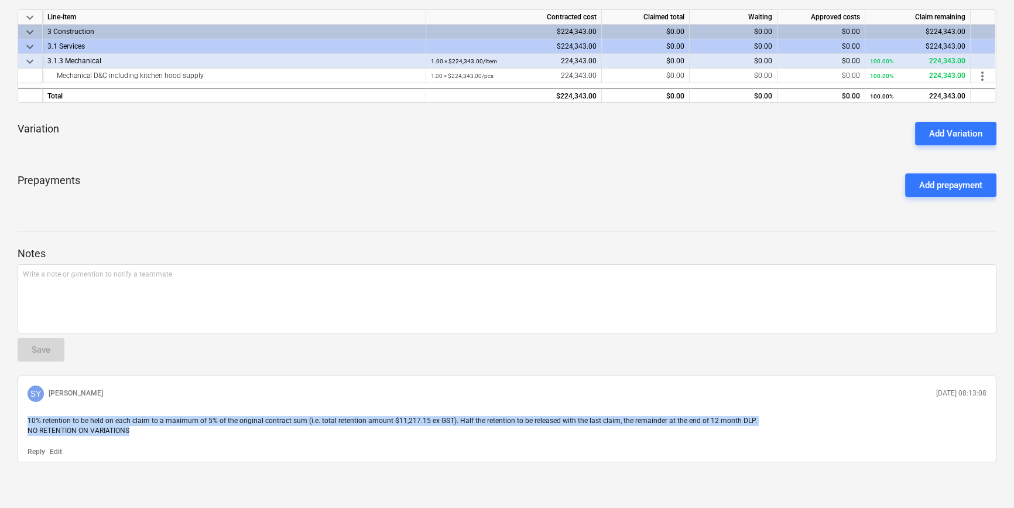
drag, startPoint x: 28, startPoint y: 419, endPoint x: 689, endPoint y: 431, distance: 661.1
click at [689, 431] on p "10% retention to be held on each claim to a maximum of 5% of the original contr…" at bounding box center [507, 426] width 959 height 20
copy span "10% retention to be held on each claim to a maximum of 5% of the original contr…"
